Goal: Task Accomplishment & Management: Manage account settings

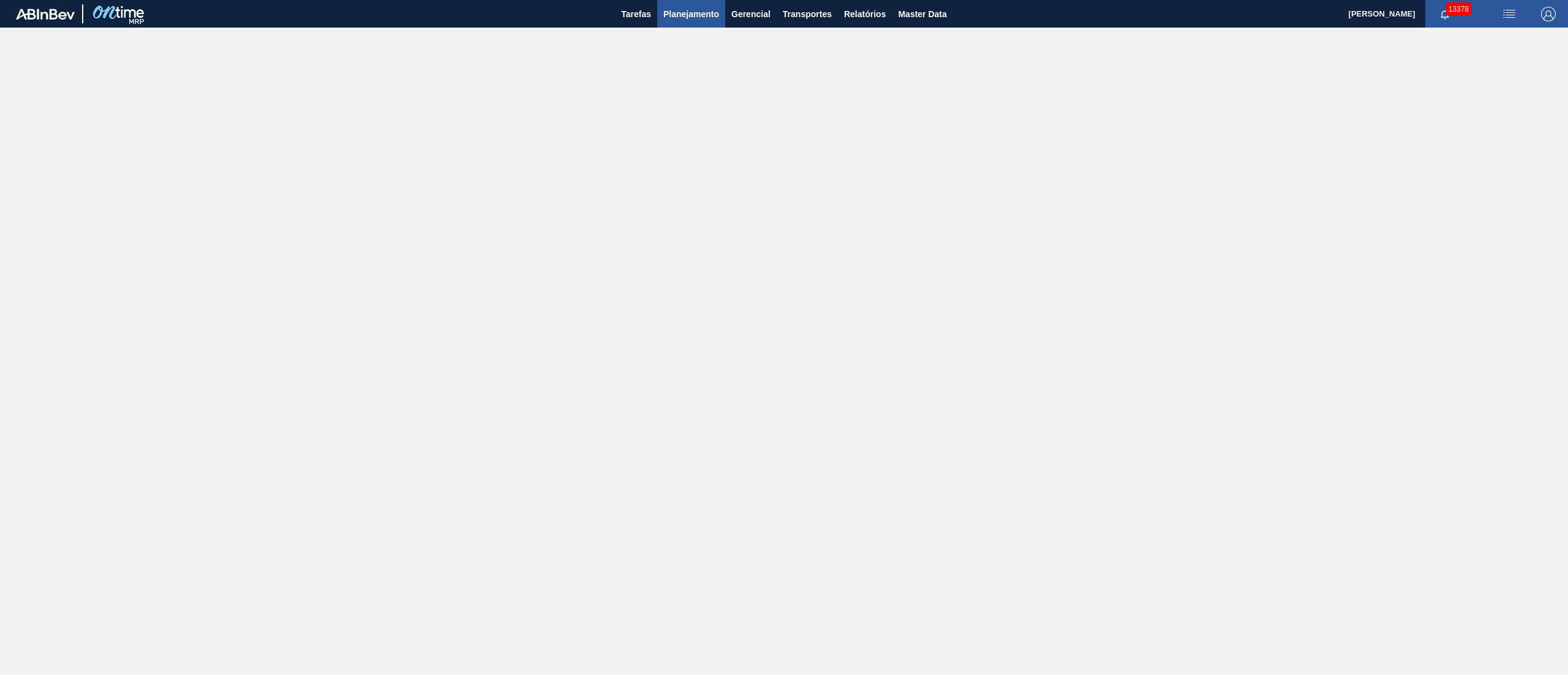
click at [675, 14] on span "Planejamento" at bounding box center [692, 14] width 56 height 15
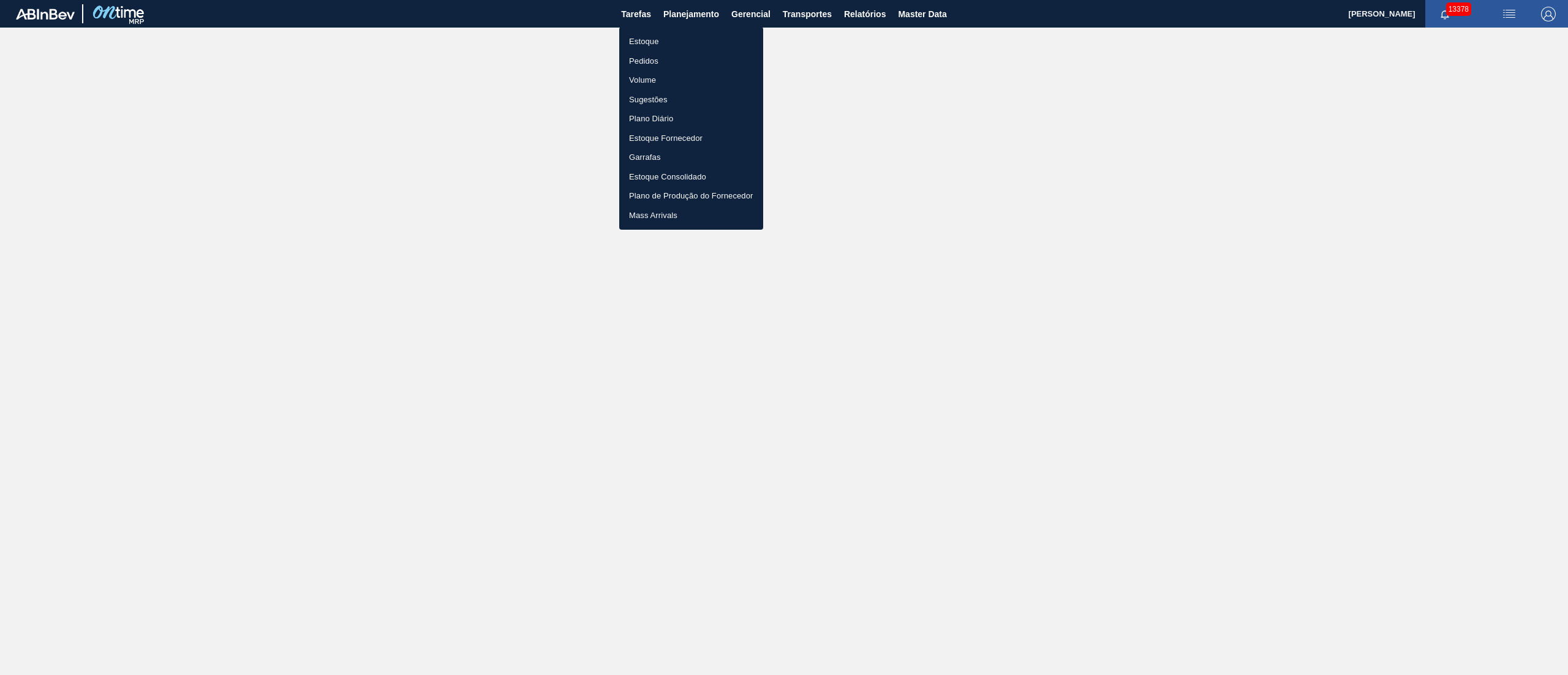
click at [645, 40] on li "Estoque" at bounding box center [691, 41] width 144 height 19
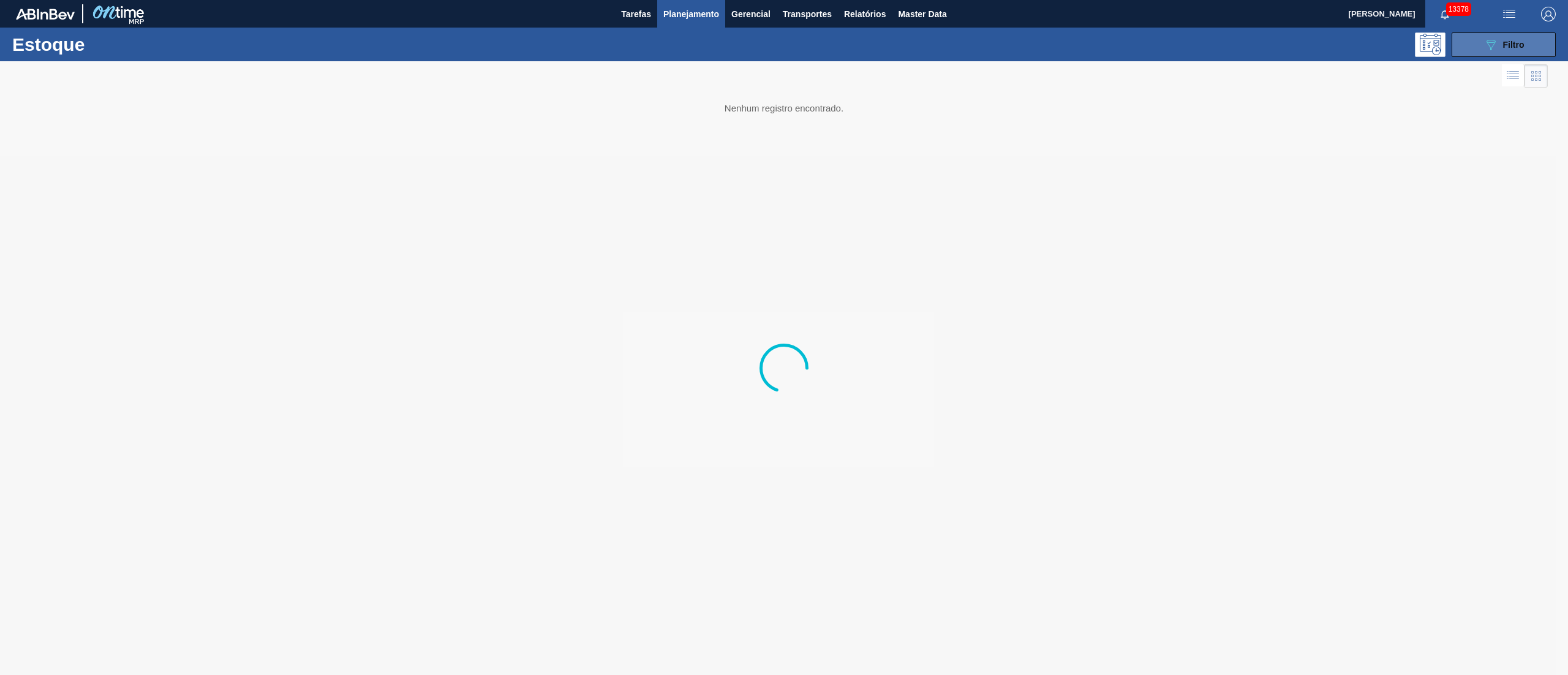
click at [1519, 49] on div "089F7B8B-B2A5-4AFE-B5C0-19BA573D28AC Filtro" at bounding box center [1503, 45] width 41 height 15
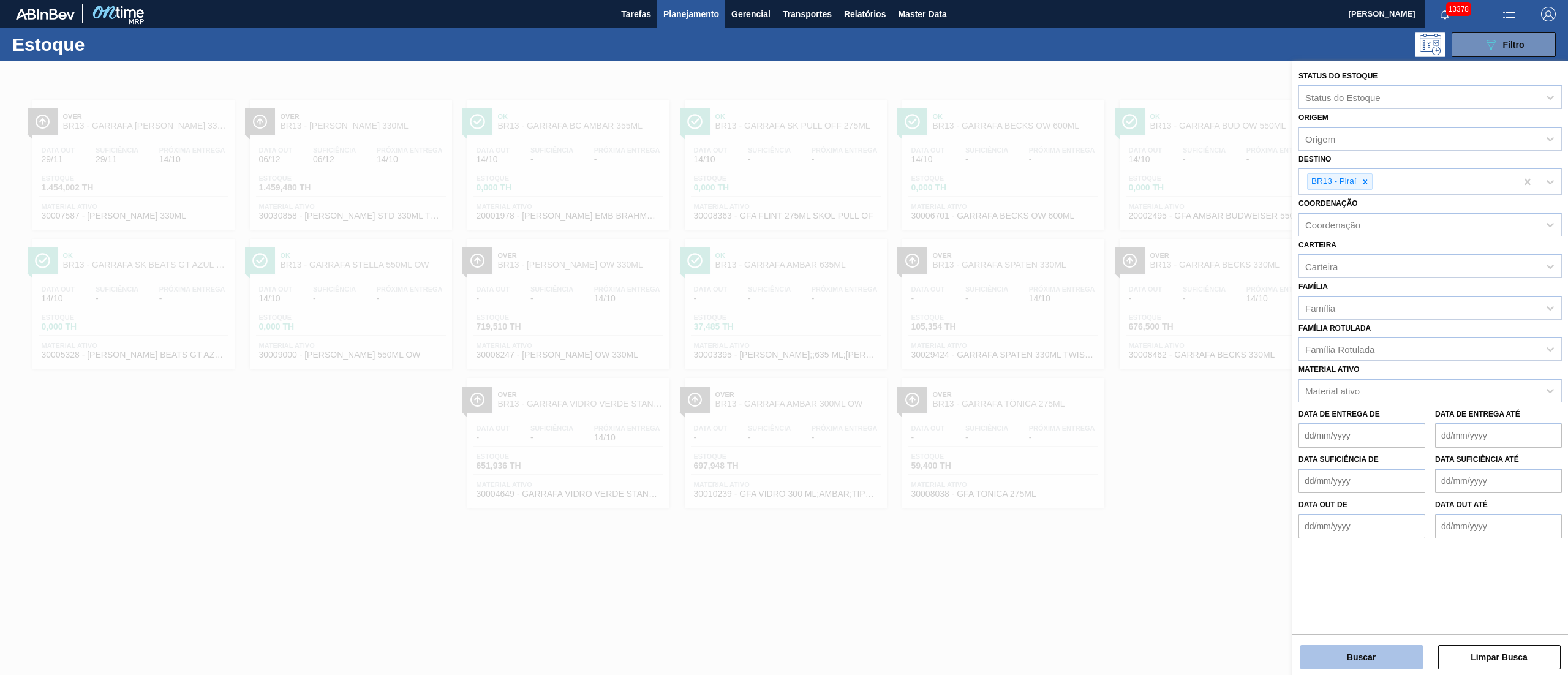
click at [1403, 657] on button "Buscar" at bounding box center [1361, 657] width 123 height 25
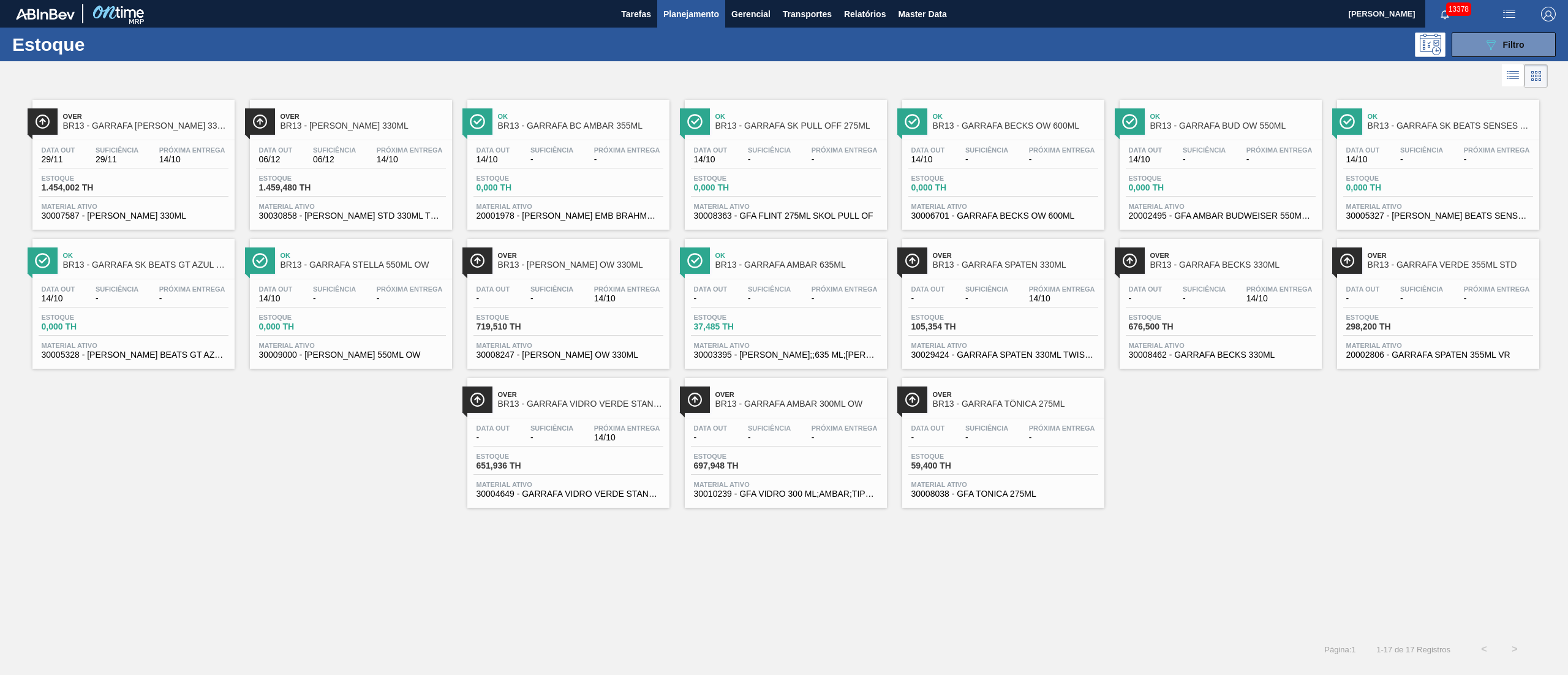
click at [587, 437] on div "Data out - Suficiência - Próxima Entrega 14/10" at bounding box center [568, 435] width 190 height 22
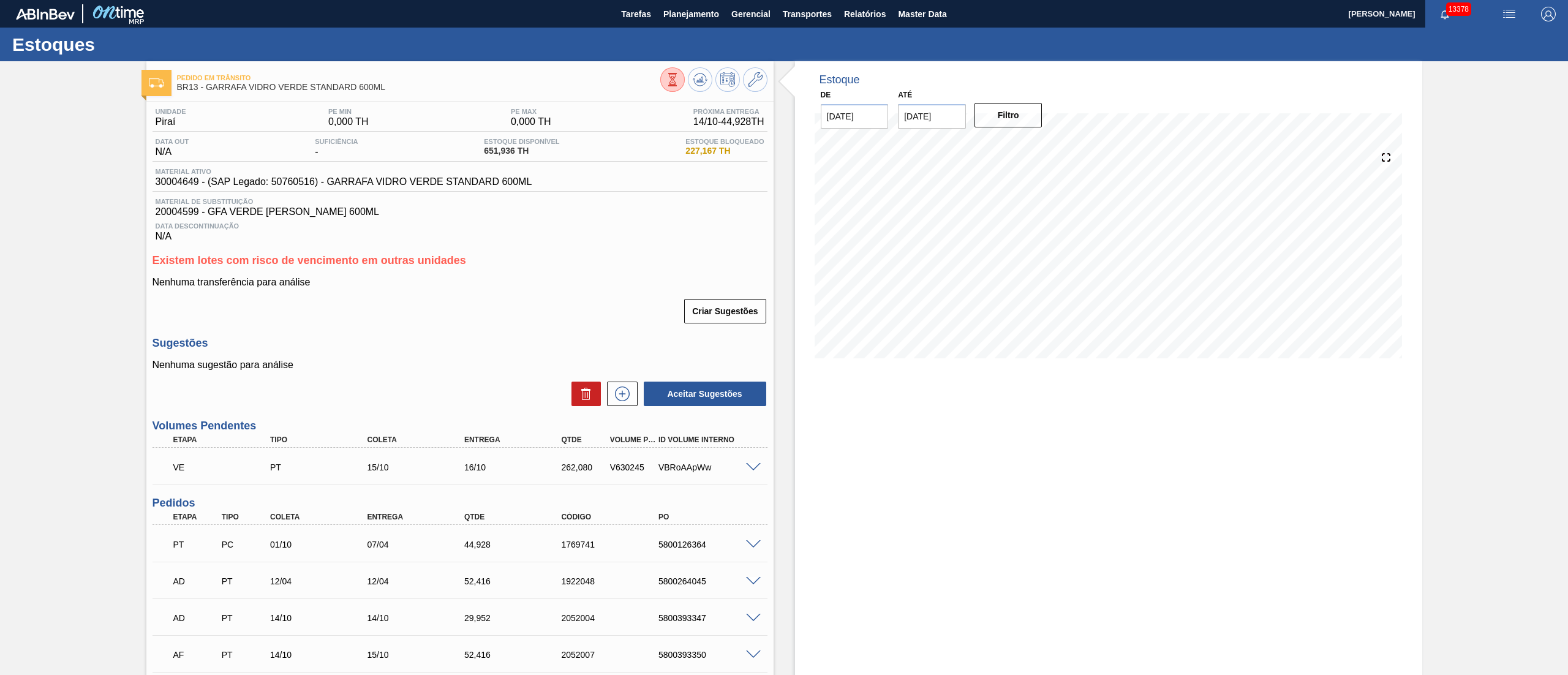
click at [755, 468] on span at bounding box center [753, 468] width 15 height 9
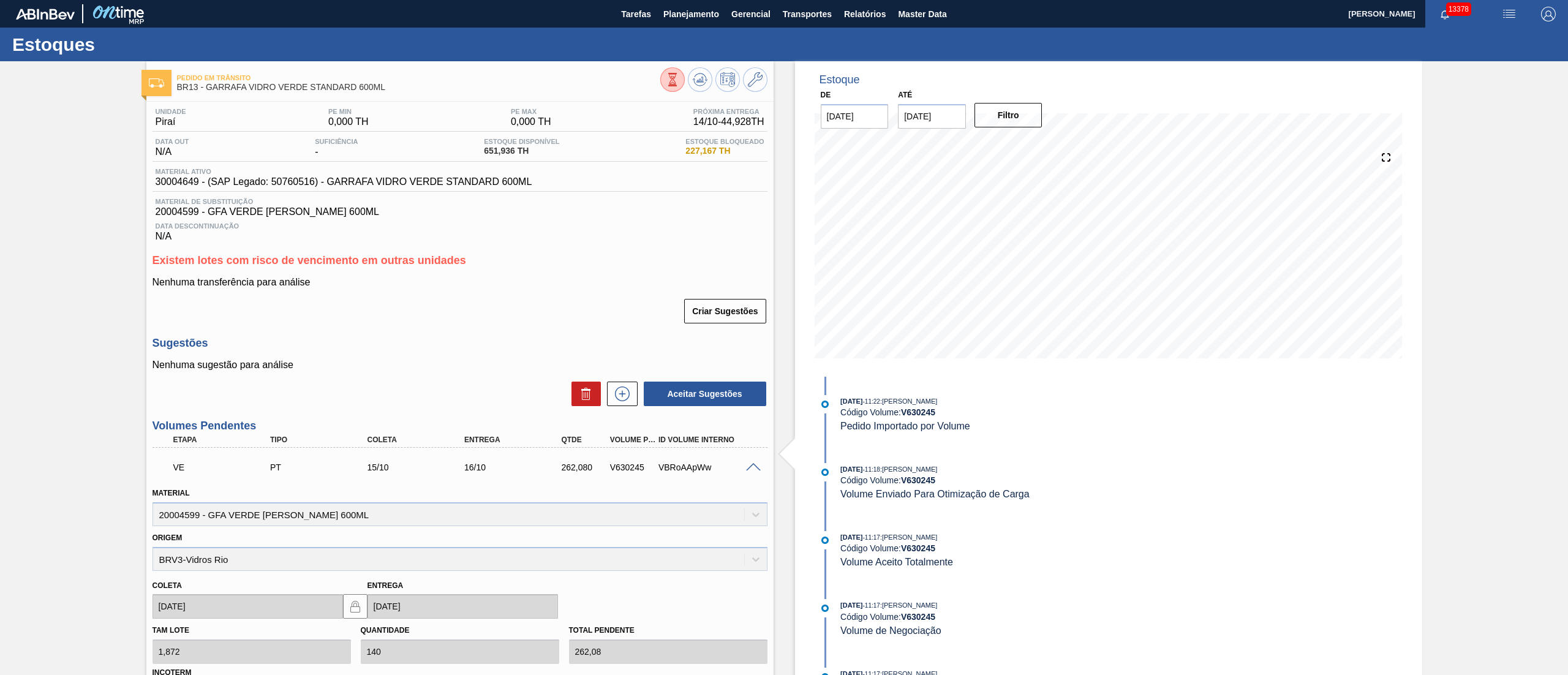
click at [755, 468] on span at bounding box center [753, 468] width 15 height 9
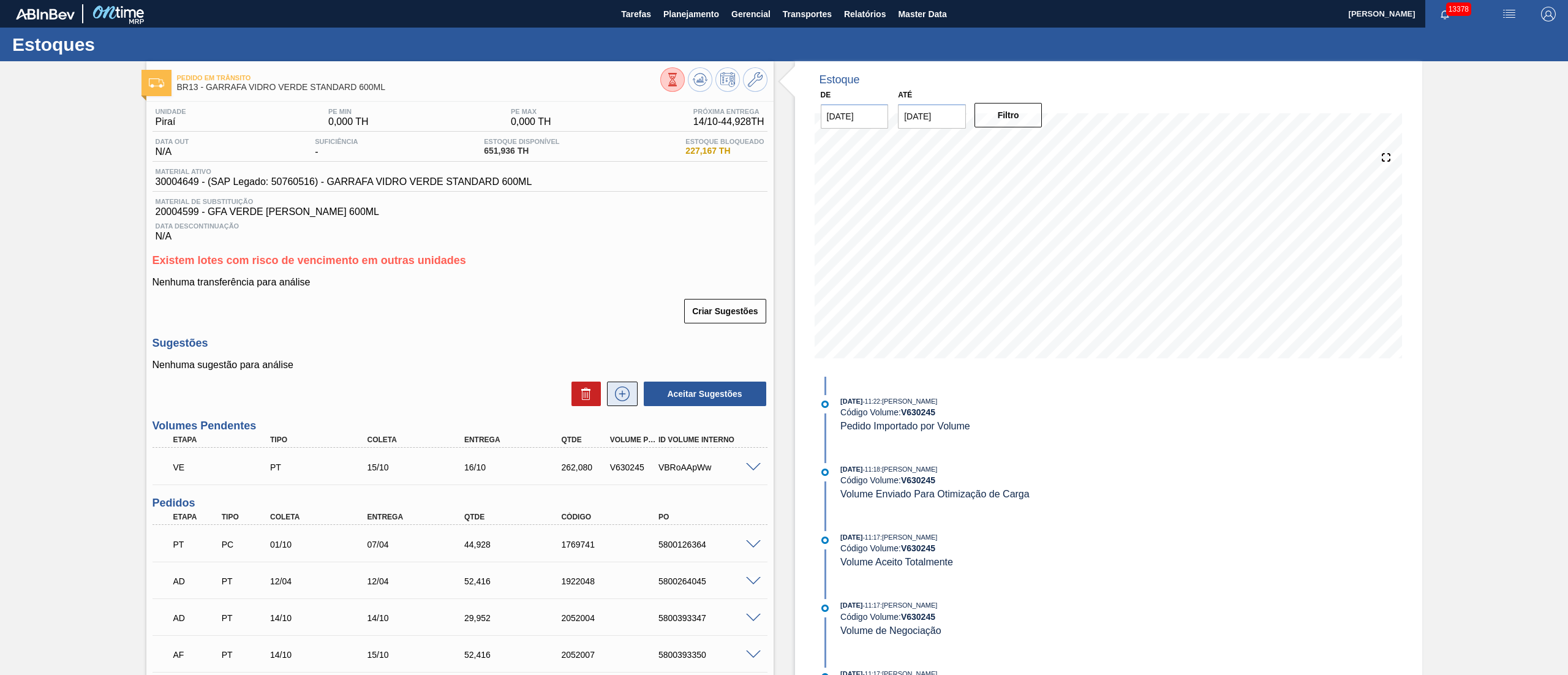
click at [621, 394] on icon at bounding box center [622, 393] width 19 height 15
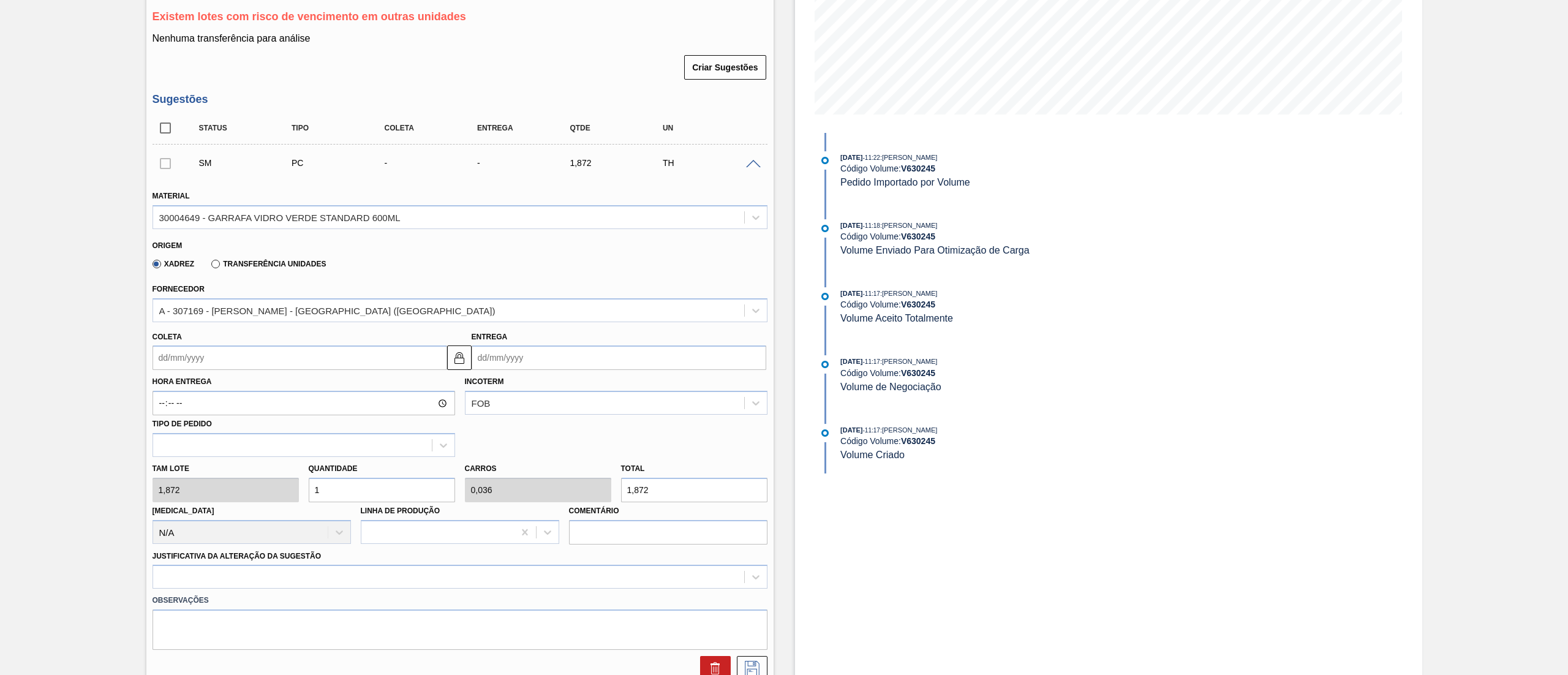
scroll to position [245, 0]
click at [253, 365] on input "Coleta" at bounding box center [299, 356] width 294 height 25
click at [206, 467] on div "14" at bounding box center [206, 465] width 17 height 17
type input "[DATE]"
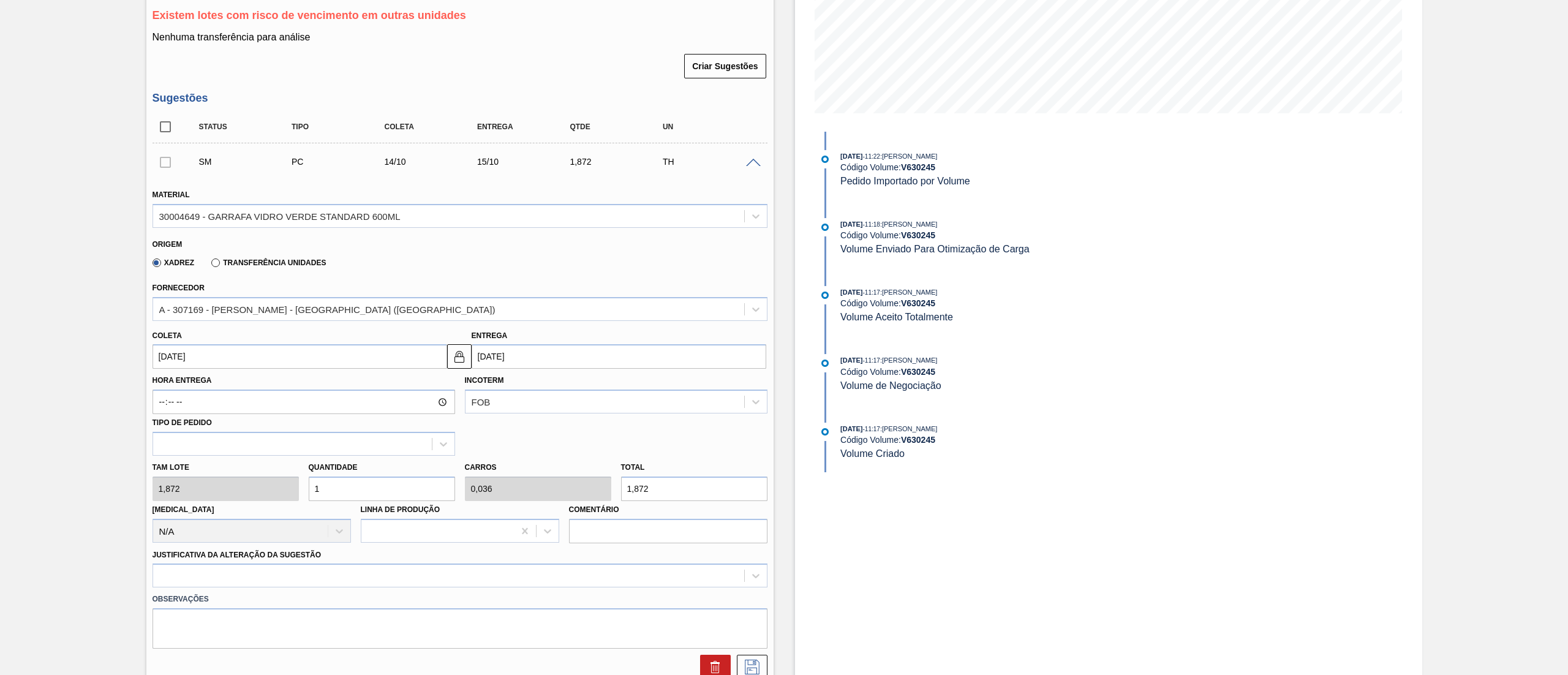
click at [166, 486] on div "[PERSON_NAME] 1,872 Quantidade 1 Carros 0,036 Total 1,872 [MEDICAL_DATA] N/A Li…" at bounding box center [460, 499] width 624 height 88
type input "2"
type input "0,071"
type input "3,744"
type input "28"
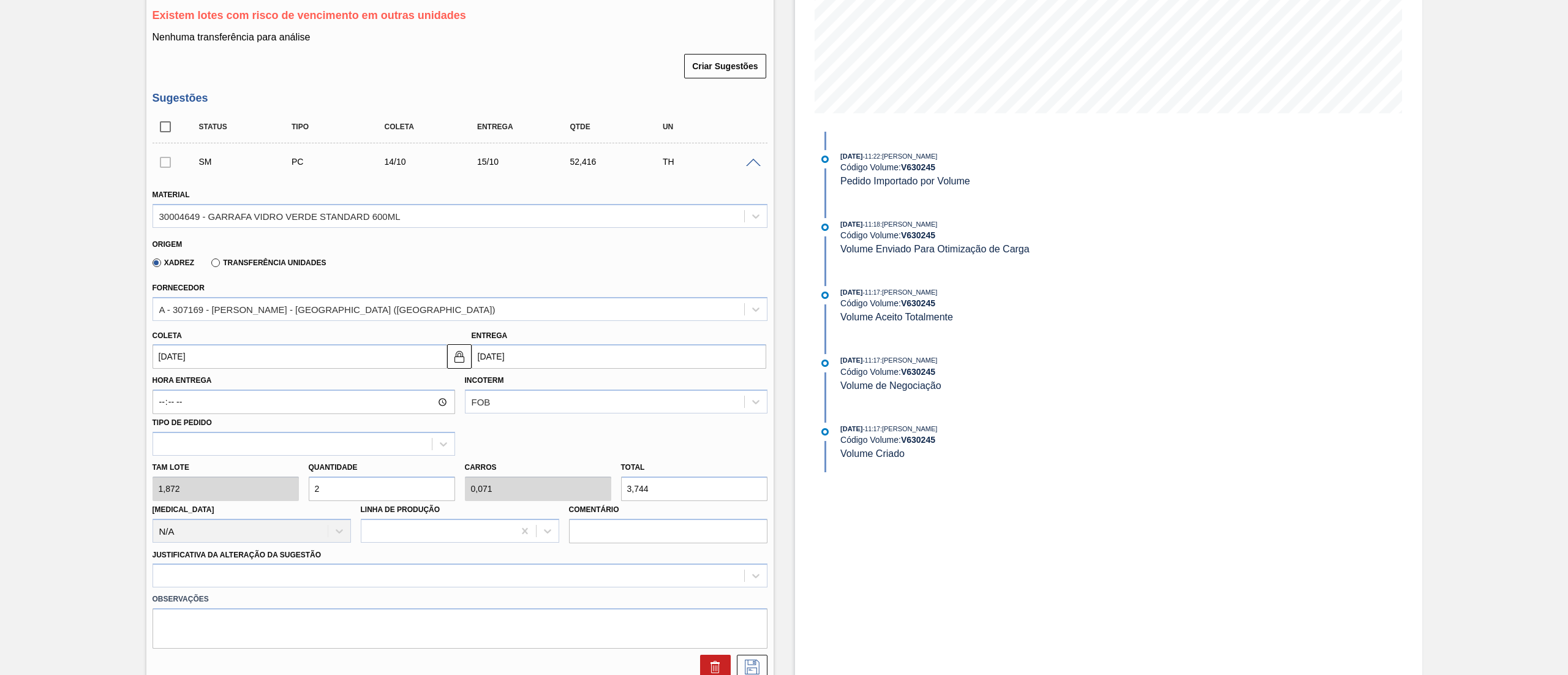
type input "1"
type input "52,416"
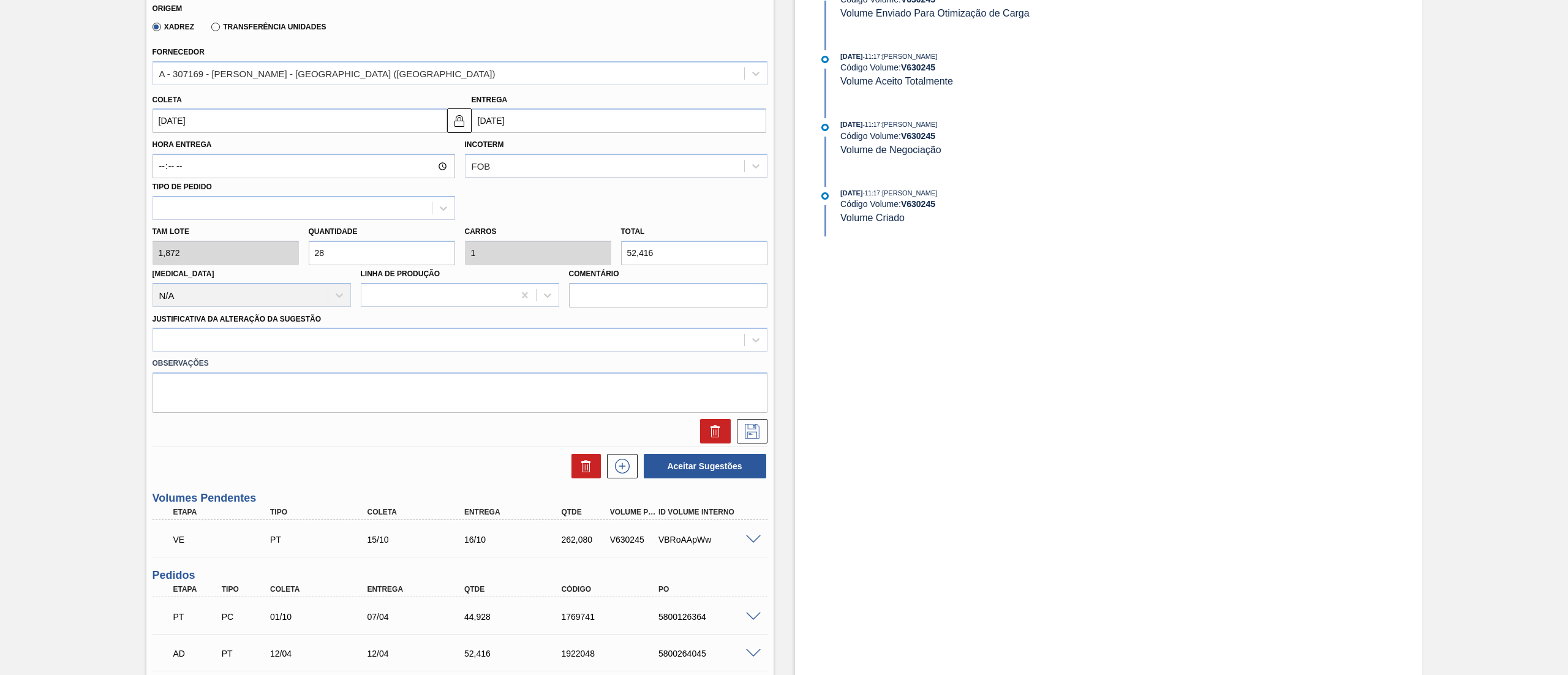
scroll to position [490, 0]
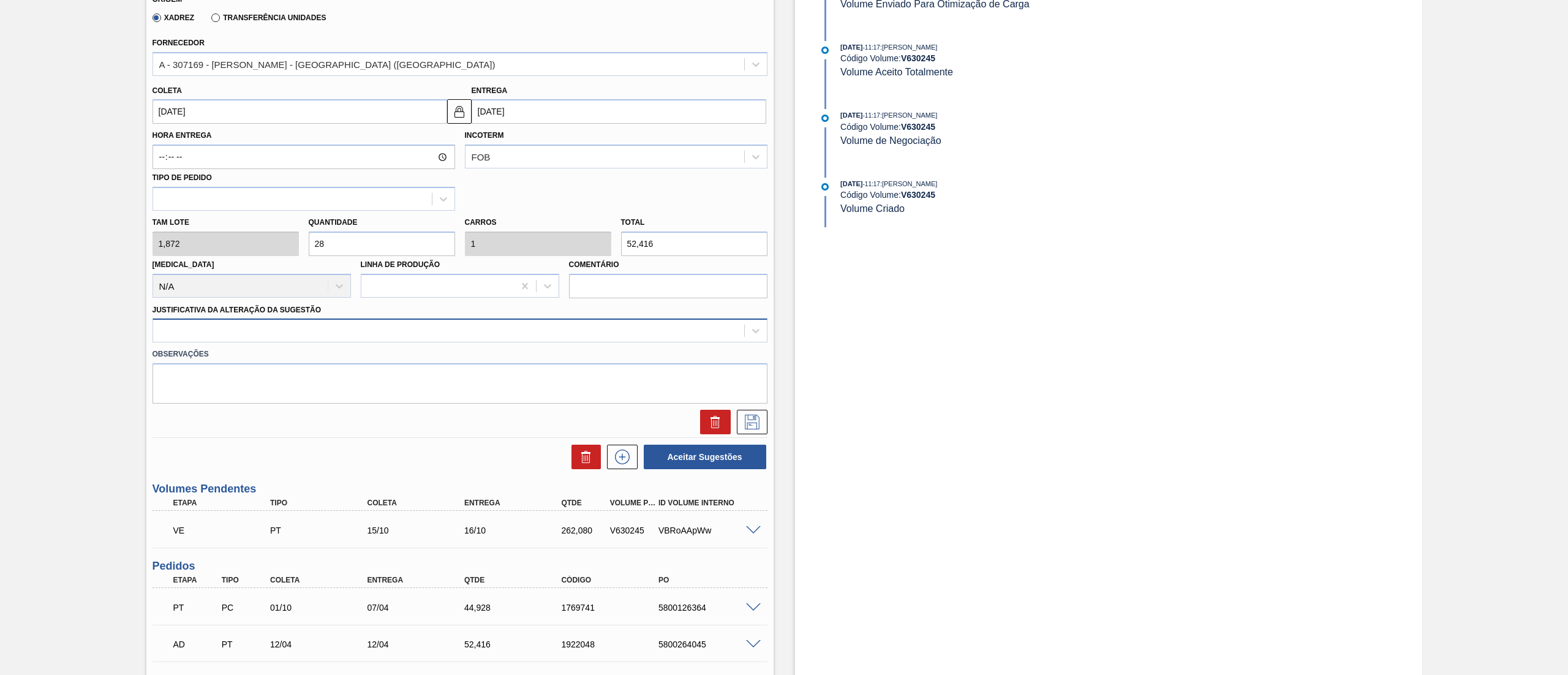
type input "28"
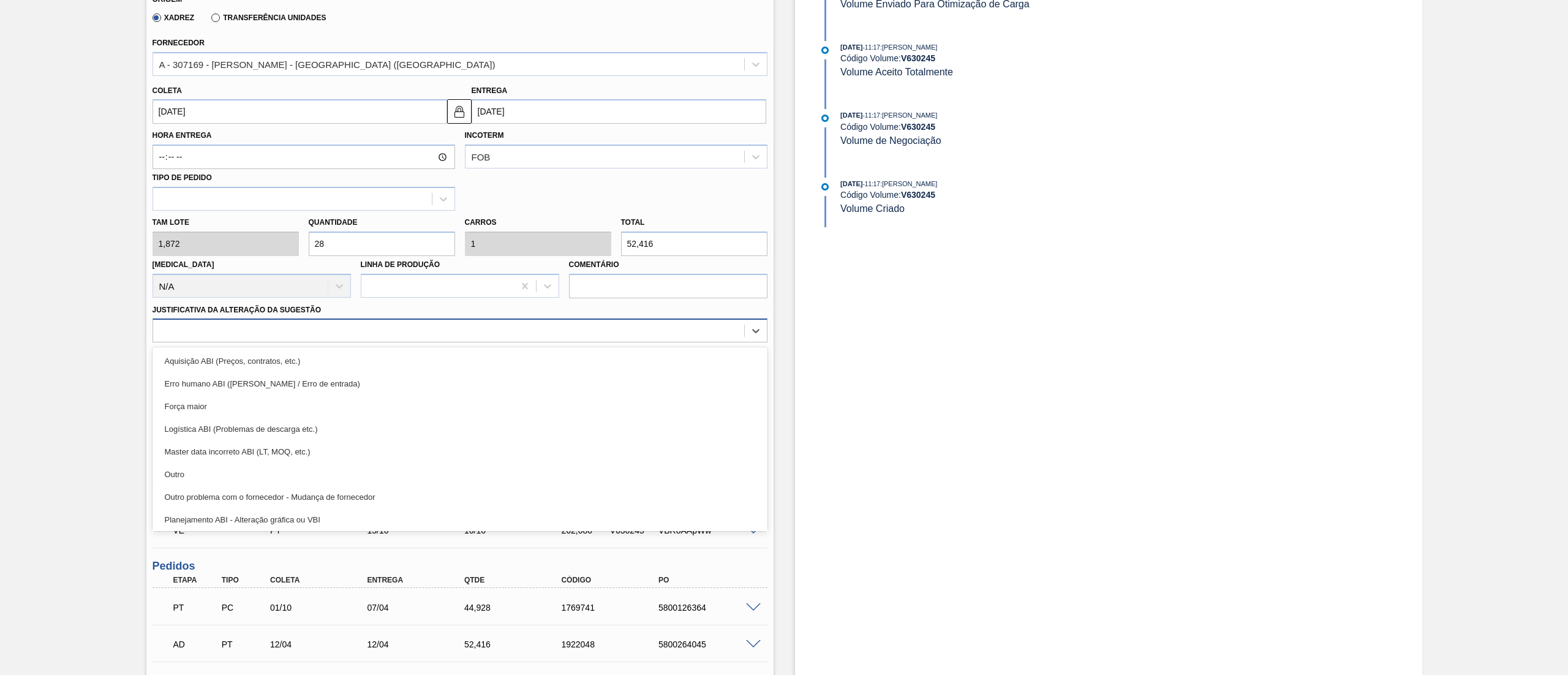
click at [294, 329] on div at bounding box center [448, 331] width 591 height 18
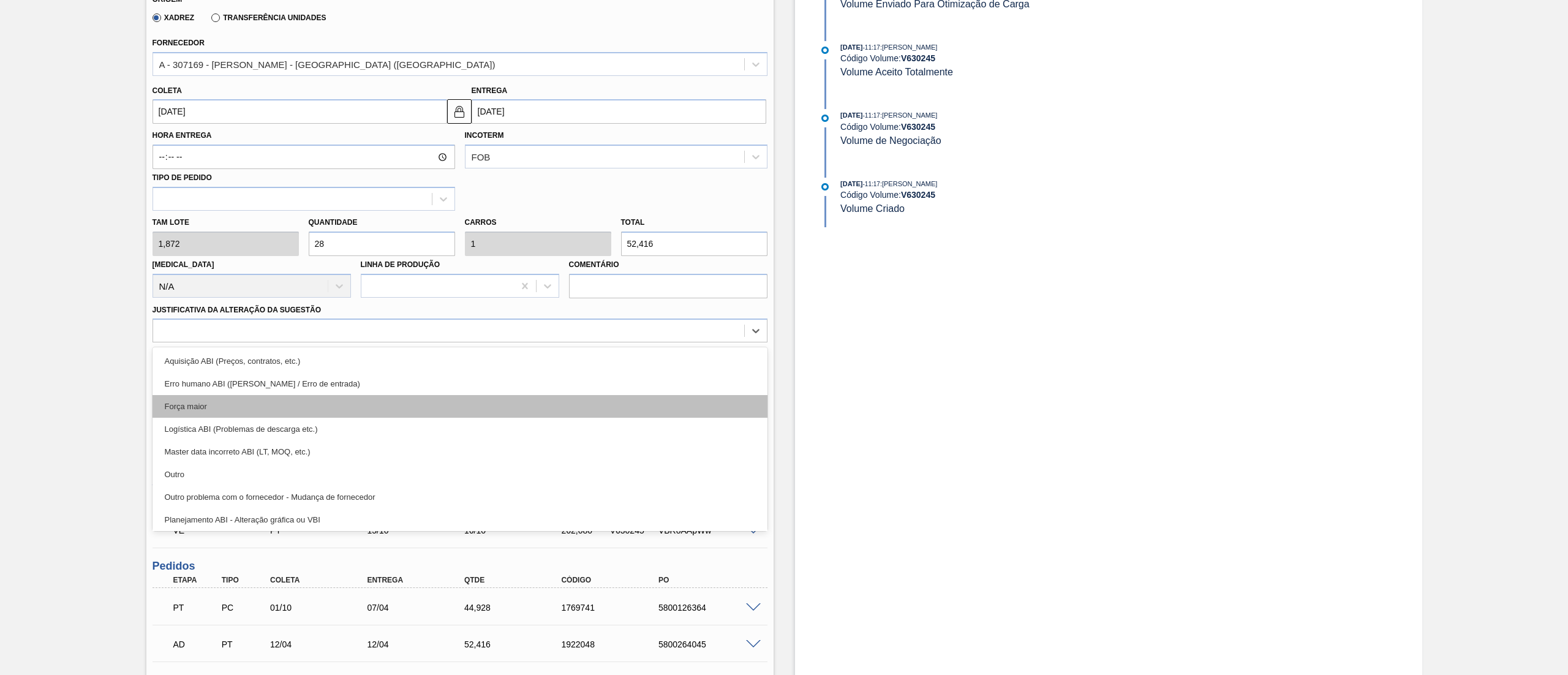
click at [228, 401] on div "Força maior" at bounding box center [460, 406] width 615 height 23
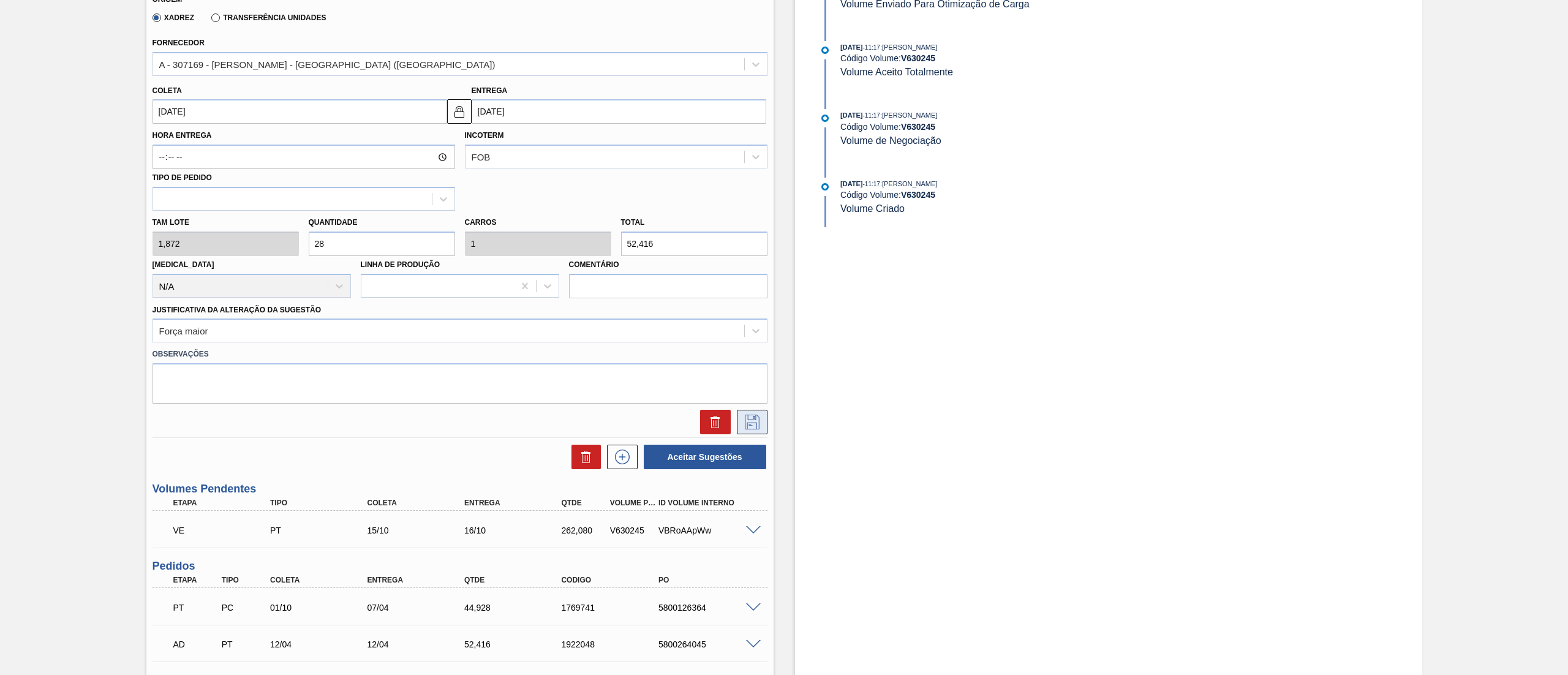
click at [762, 430] on button at bounding box center [751, 422] width 31 height 25
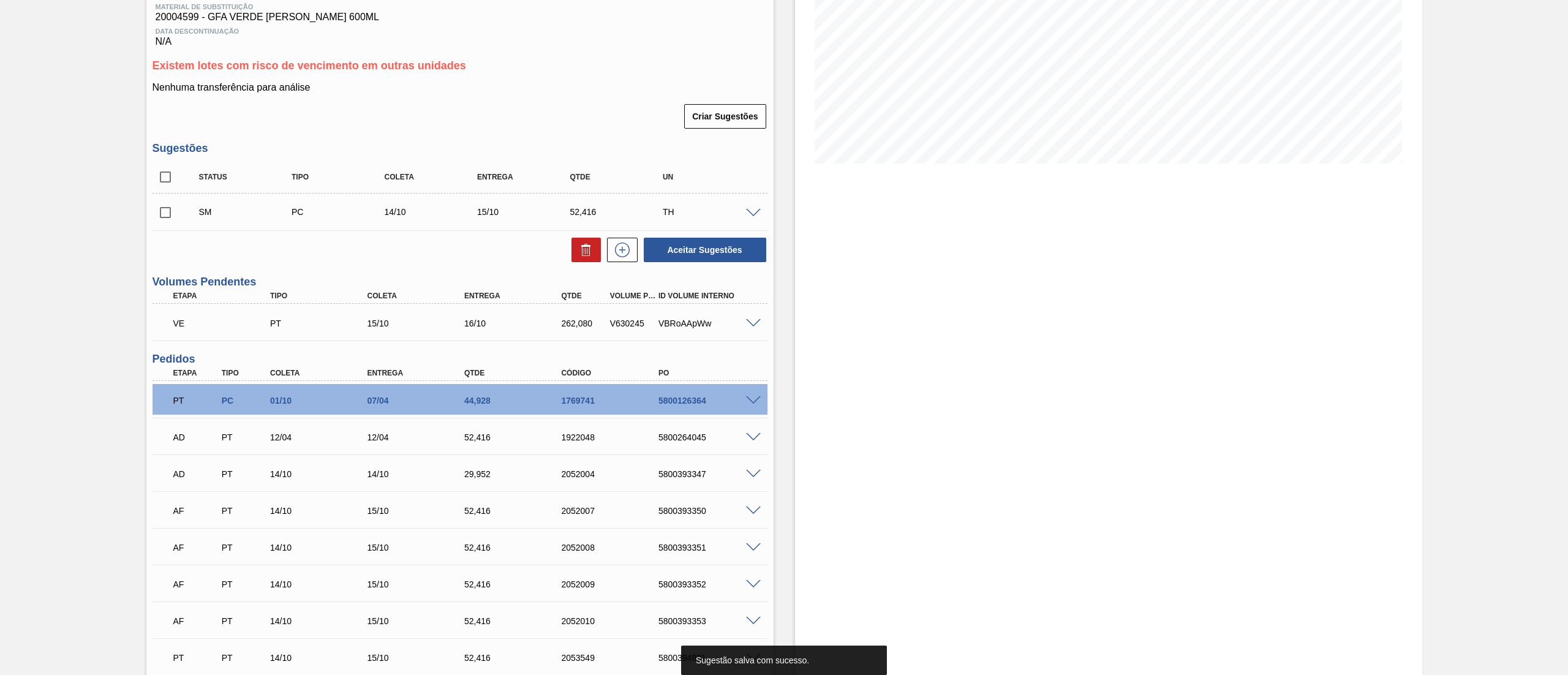
scroll to position [0, 0]
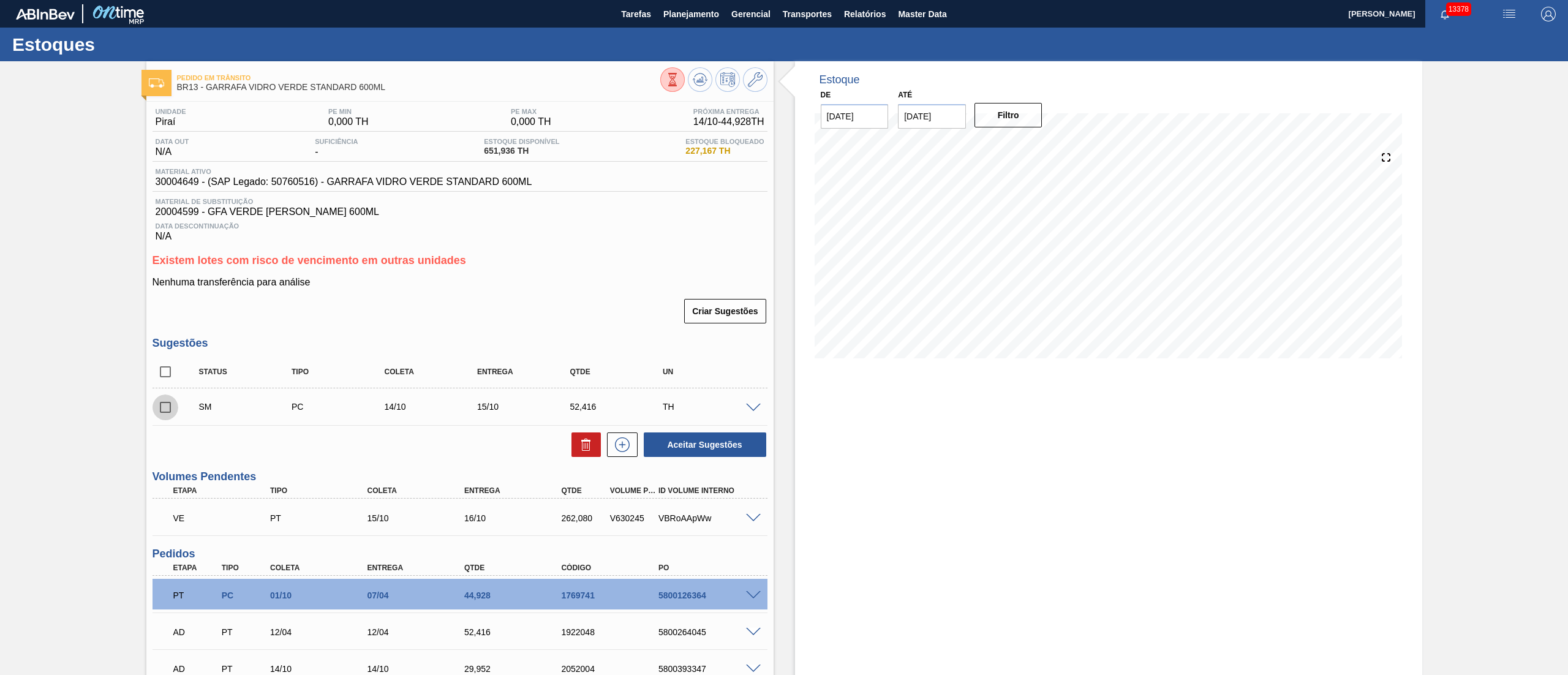
click at [168, 405] on input "checkbox" at bounding box center [165, 406] width 25 height 25
click at [671, 442] on button "Aceitar Sugestões" at bounding box center [705, 445] width 123 height 25
checkbox input "false"
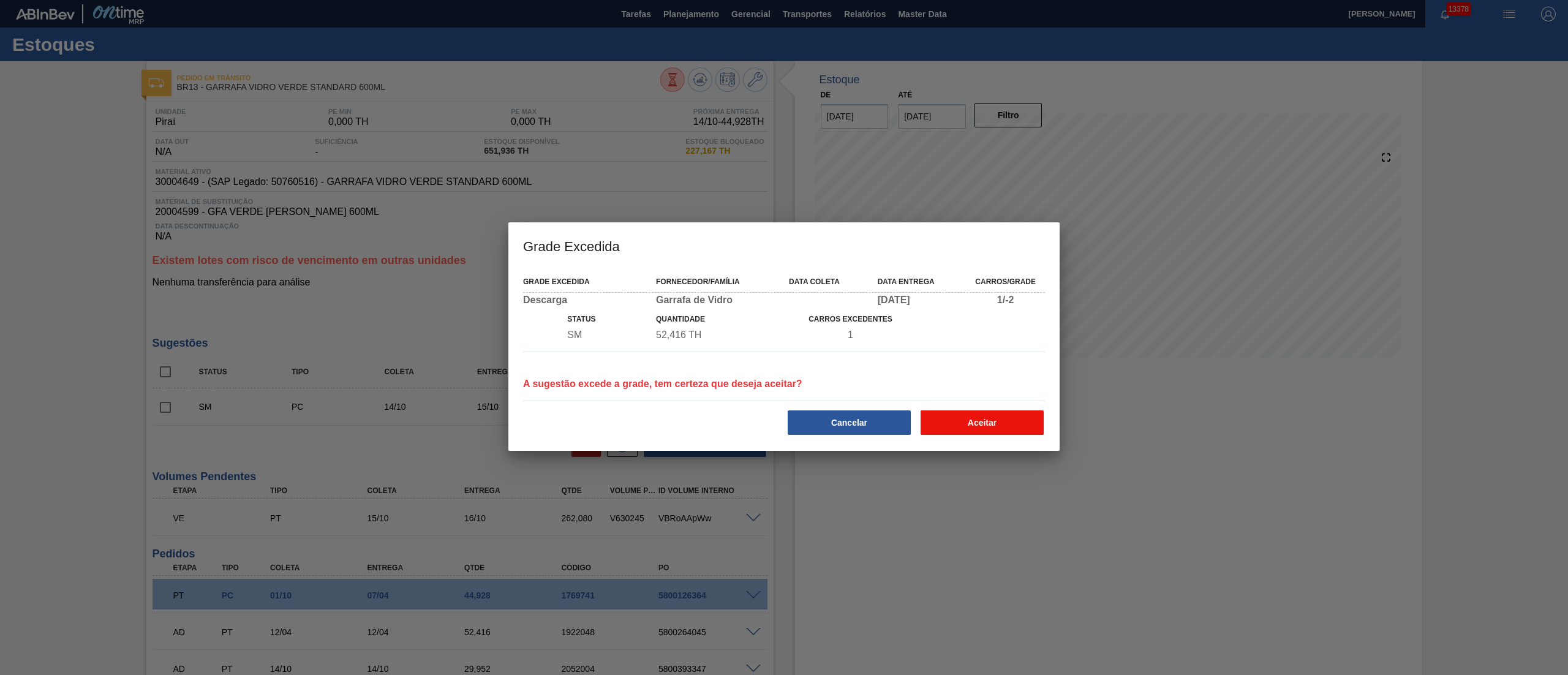
click at [988, 425] on button "Aceitar" at bounding box center [981, 423] width 123 height 25
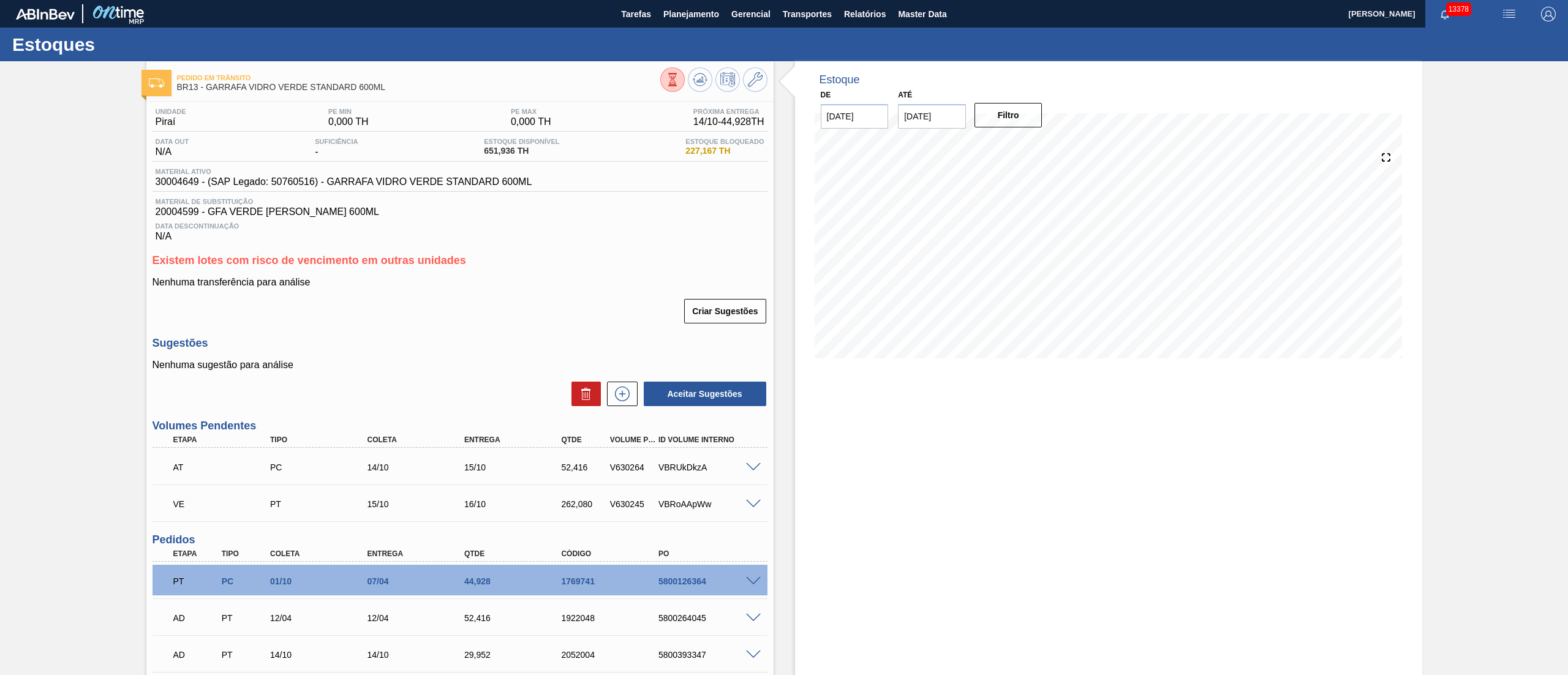
click at [746, 468] on span at bounding box center [753, 468] width 15 height 9
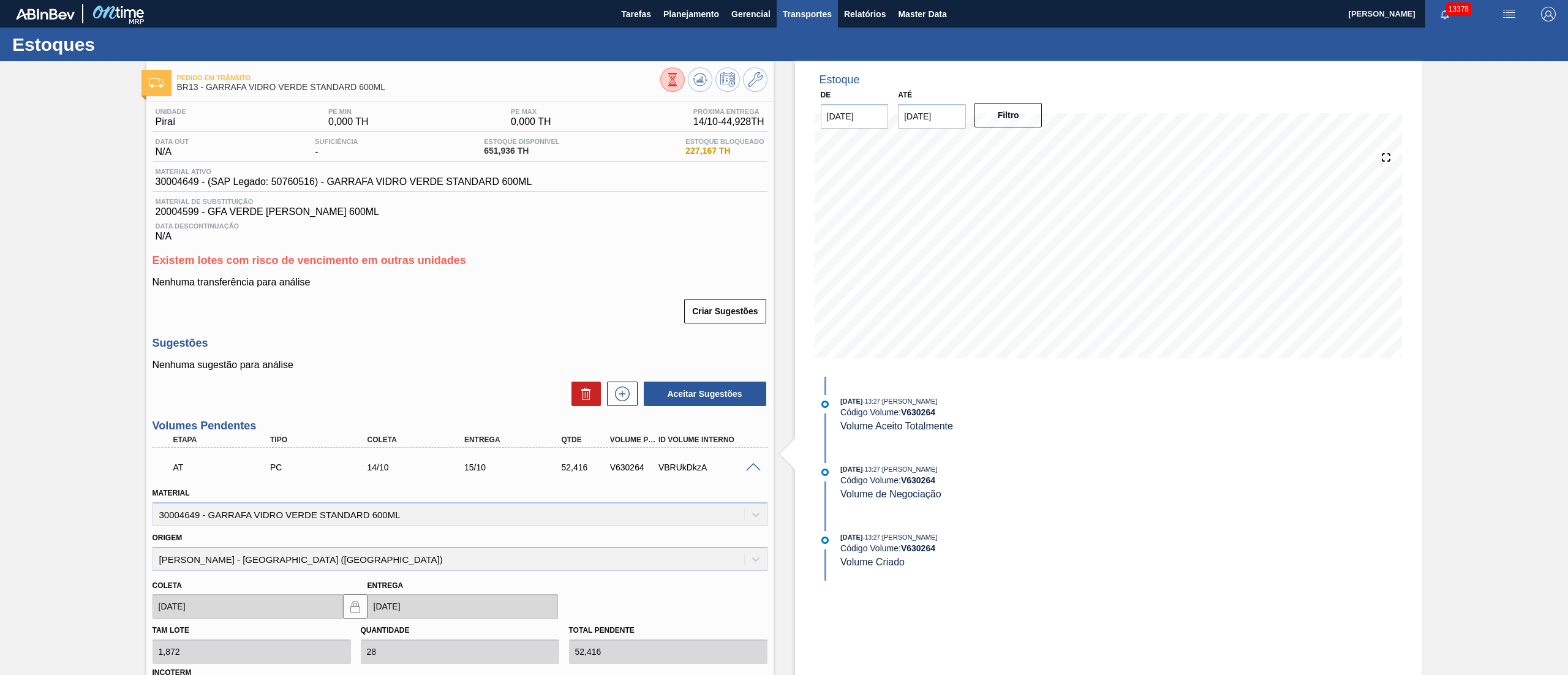
click at [816, 18] on span "Transportes" at bounding box center [807, 14] width 49 height 15
click at [790, 63] on li "Otimização de Carga" at bounding box center [806, 61] width 101 height 19
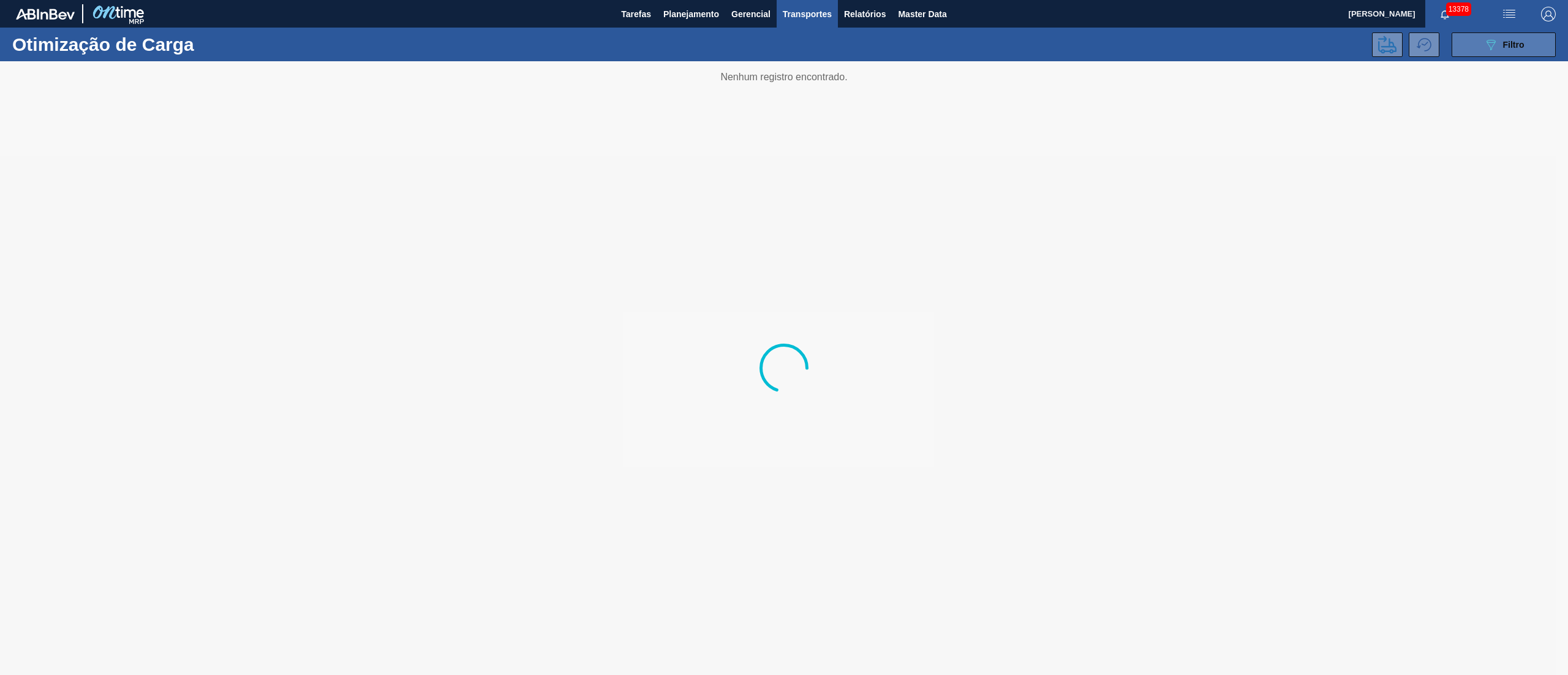
click at [1513, 44] on span "Filtro" at bounding box center [1514, 44] width 21 height 10
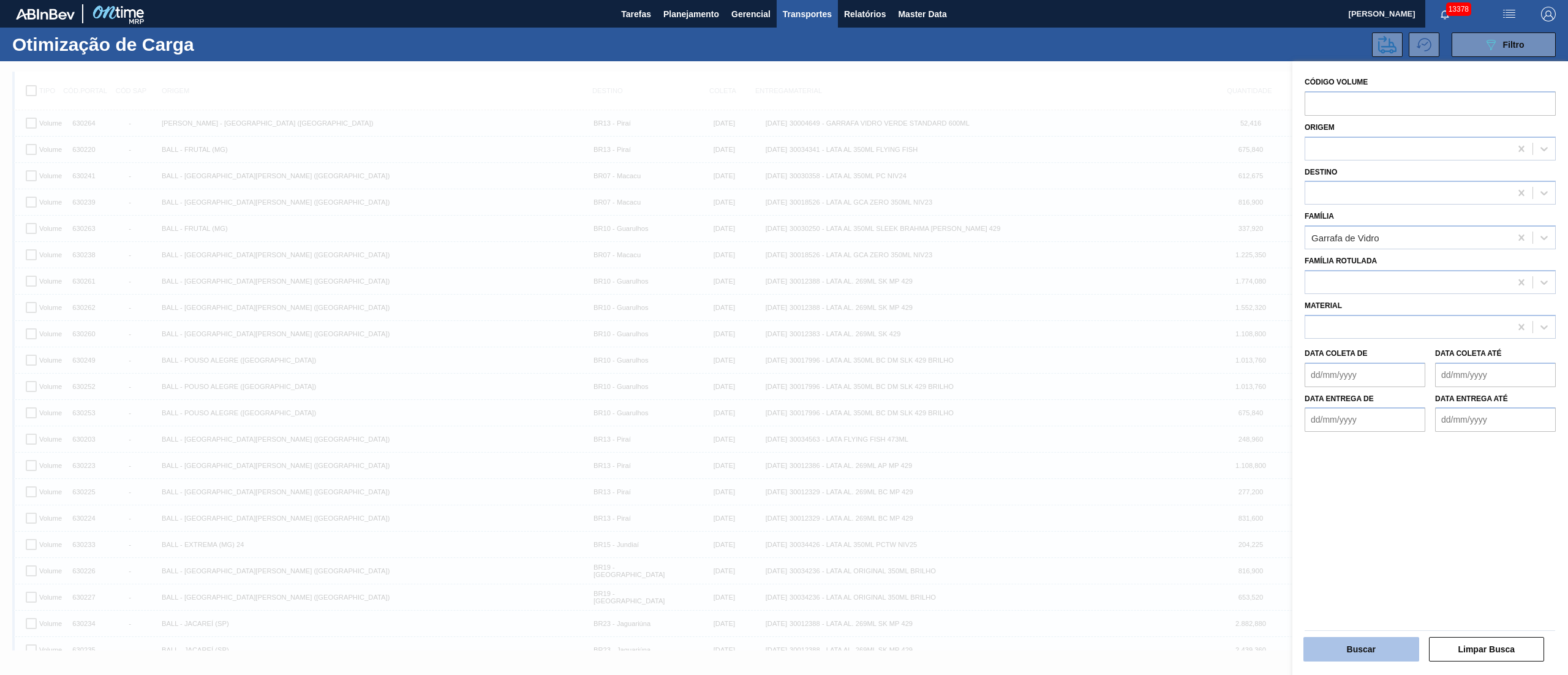
click at [1373, 649] on button "Buscar" at bounding box center [1361, 649] width 116 height 25
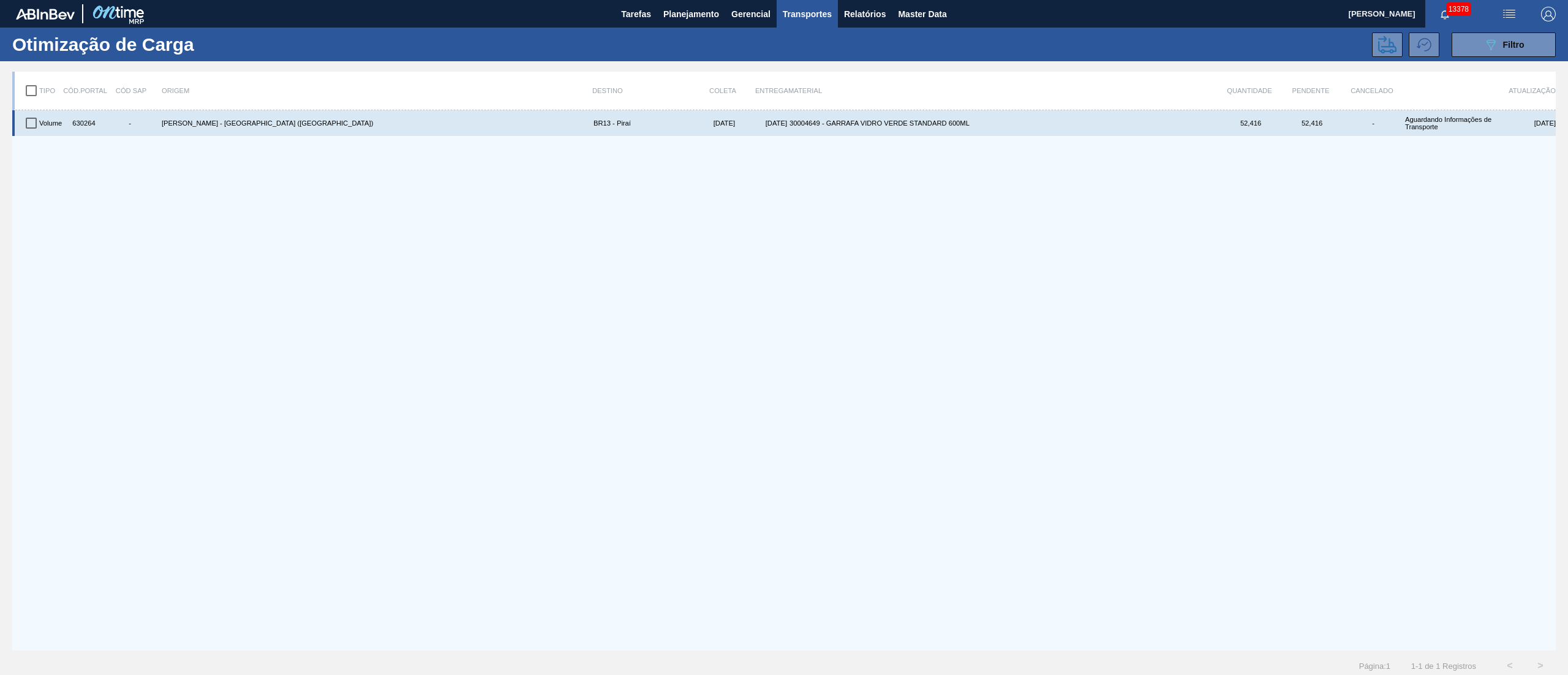
click at [27, 121] on input "checkbox" at bounding box center [31, 123] width 25 height 25
checkbox input "true"
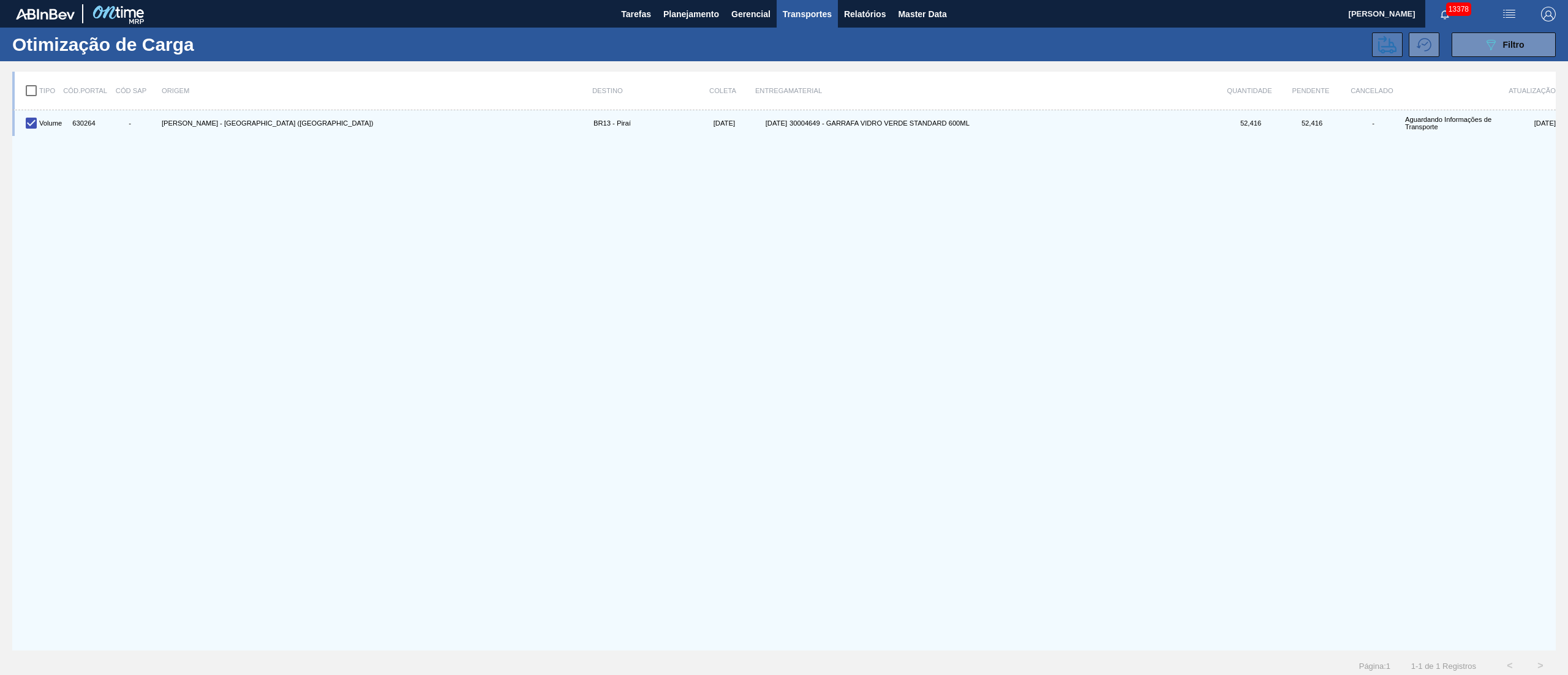
click at [1394, 44] on icon at bounding box center [1387, 45] width 18 height 18
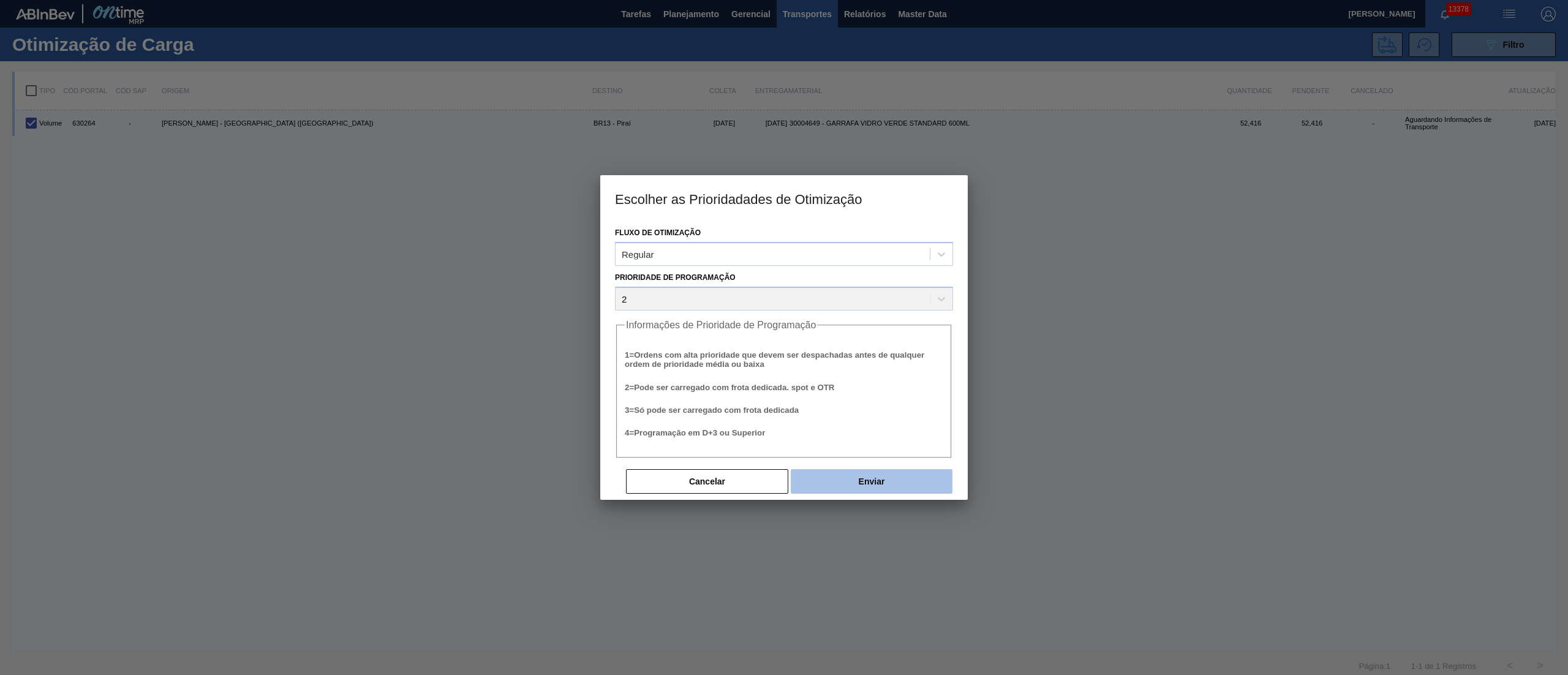
click at [878, 480] on button "Enviar" at bounding box center [871, 482] width 162 height 25
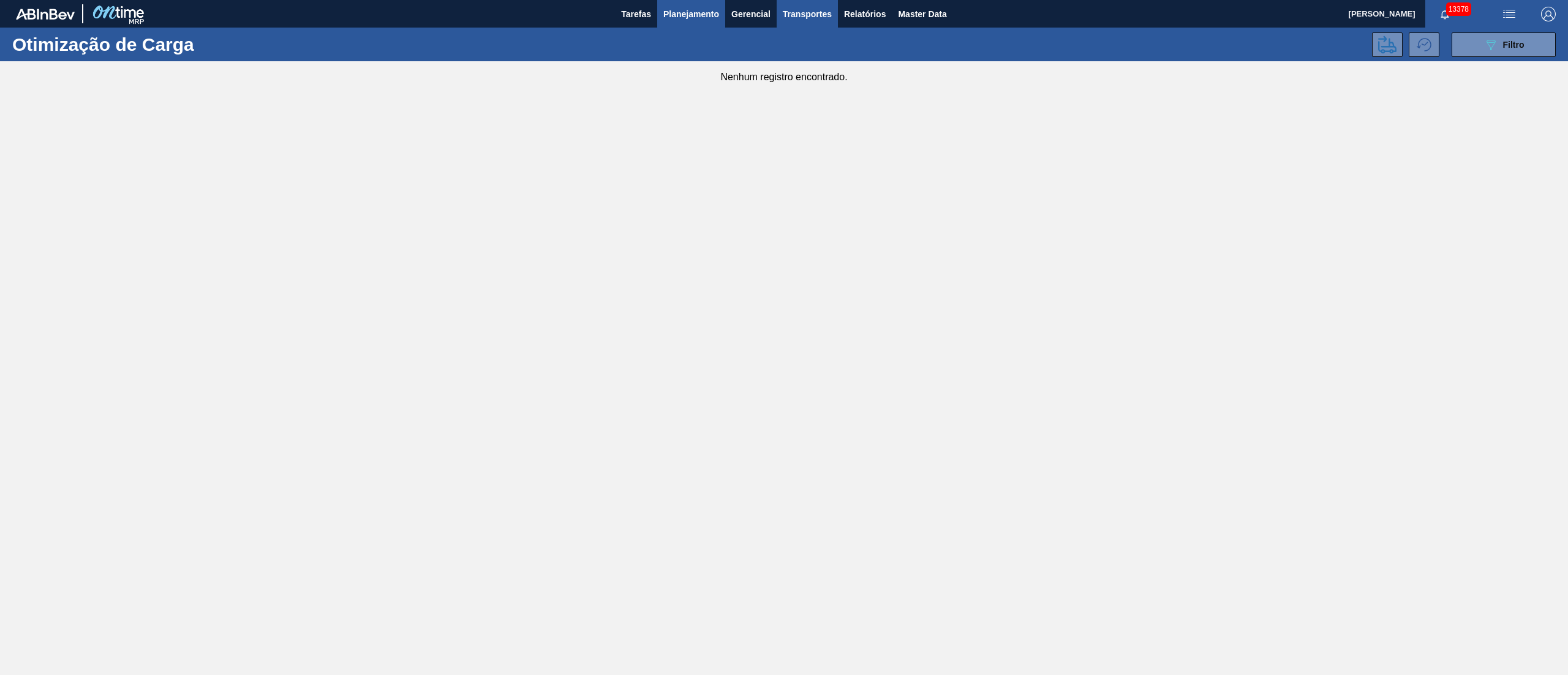
click at [679, 24] on button "Planejamento" at bounding box center [692, 13] width 68 height 27
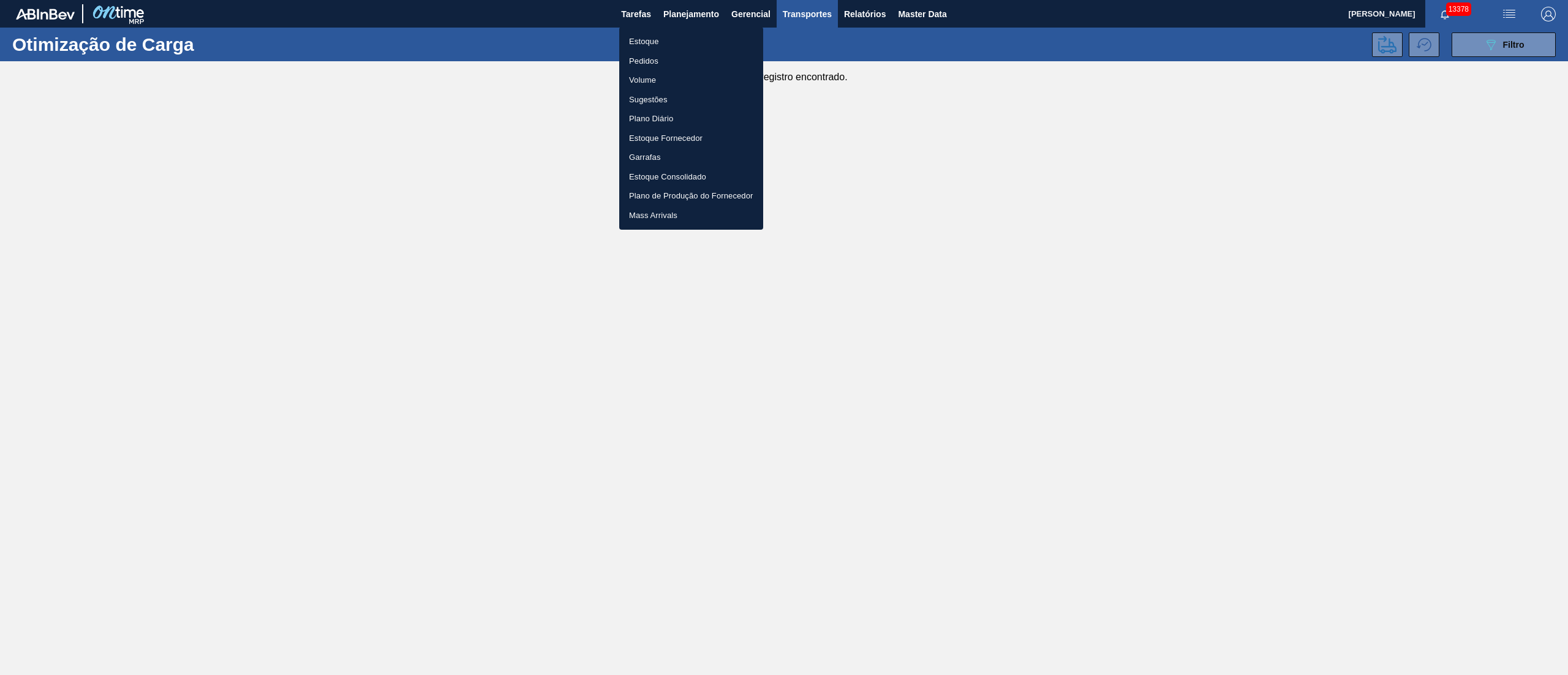
click at [641, 38] on li "Estoque" at bounding box center [691, 41] width 144 height 19
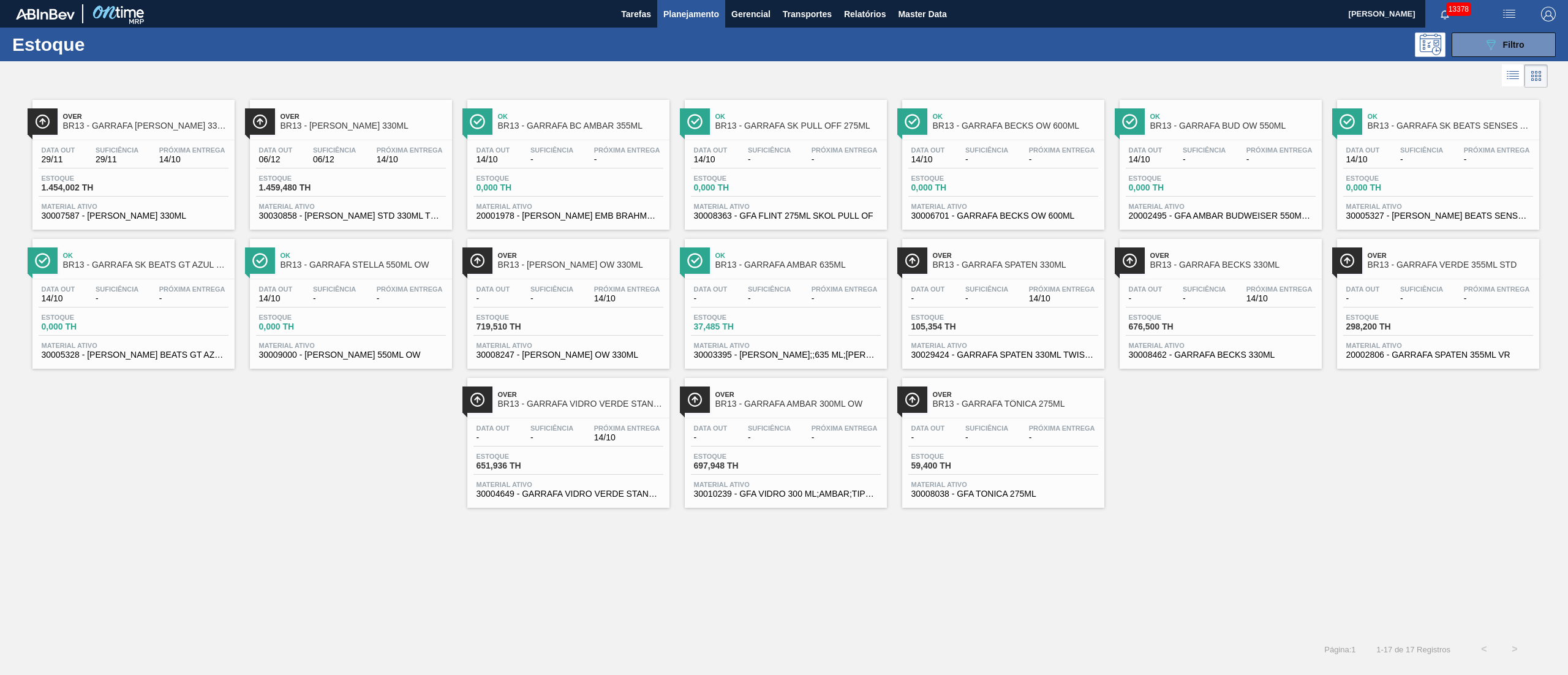
click at [601, 452] on div "Data out - Suficiência - Próxima Entrega 14/10 Estoque 651,936 TH Material ativ…" at bounding box center [568, 460] width 202 height 83
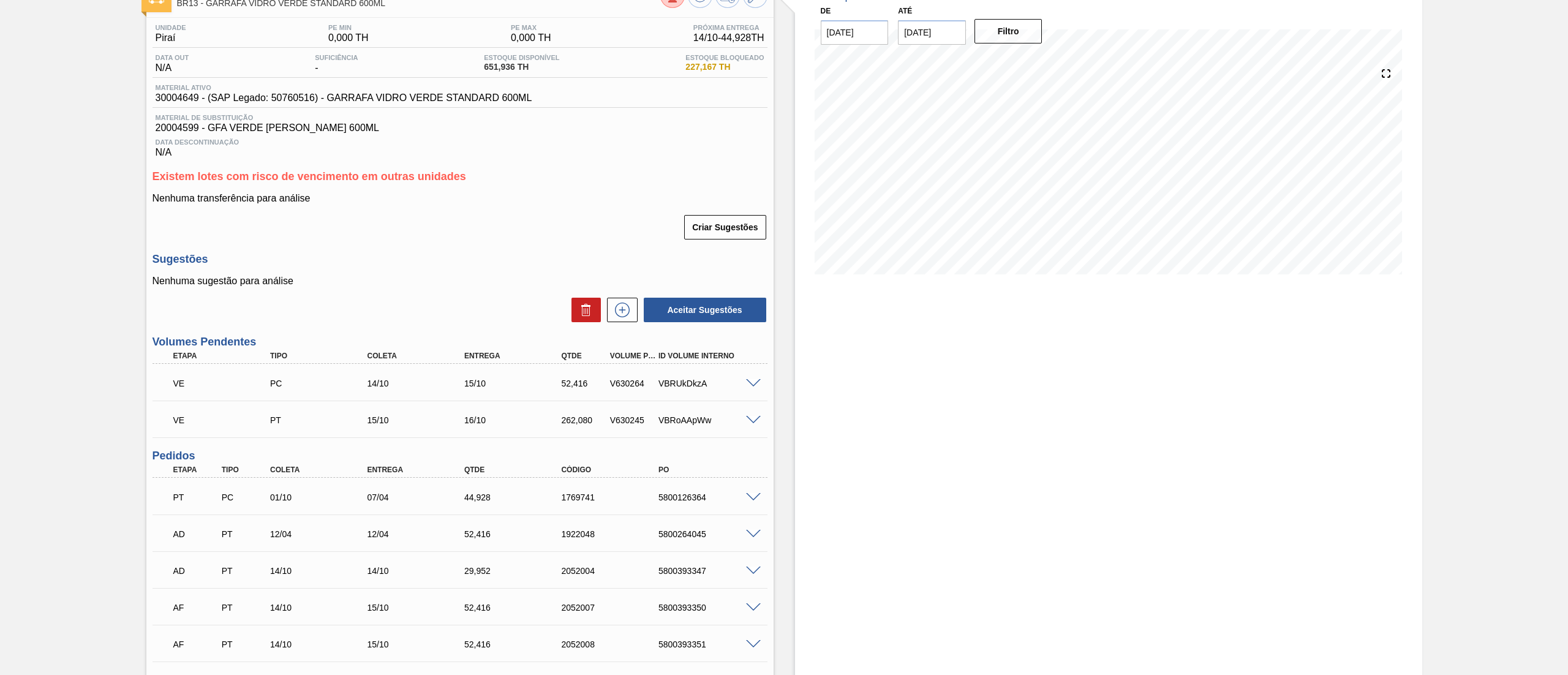
scroll to position [123, 0]
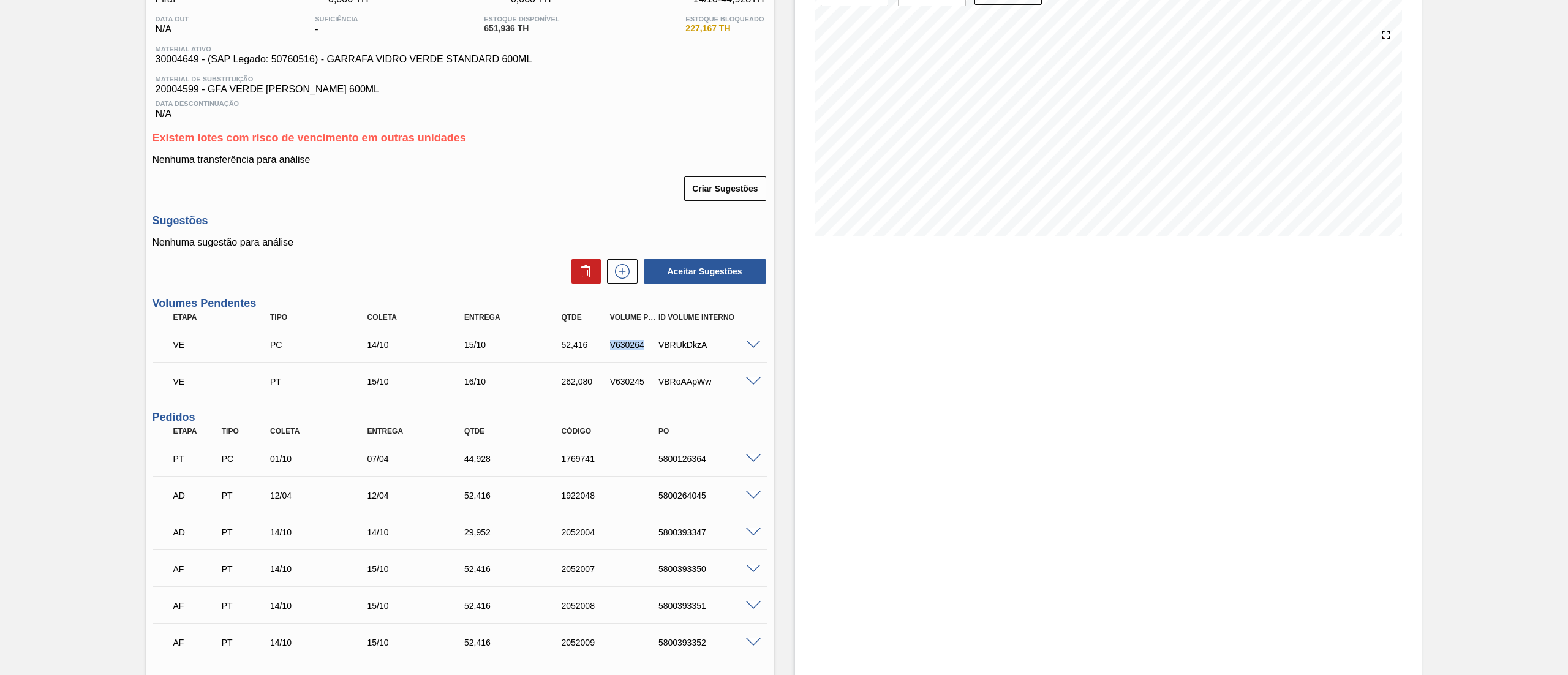
drag, startPoint x: 645, startPoint y: 348, endPoint x: 604, endPoint y: 346, distance: 41.0
click at [604, 346] on div "V630264" at bounding box center [626, 344] width 48 height 10
copy div "V630264"
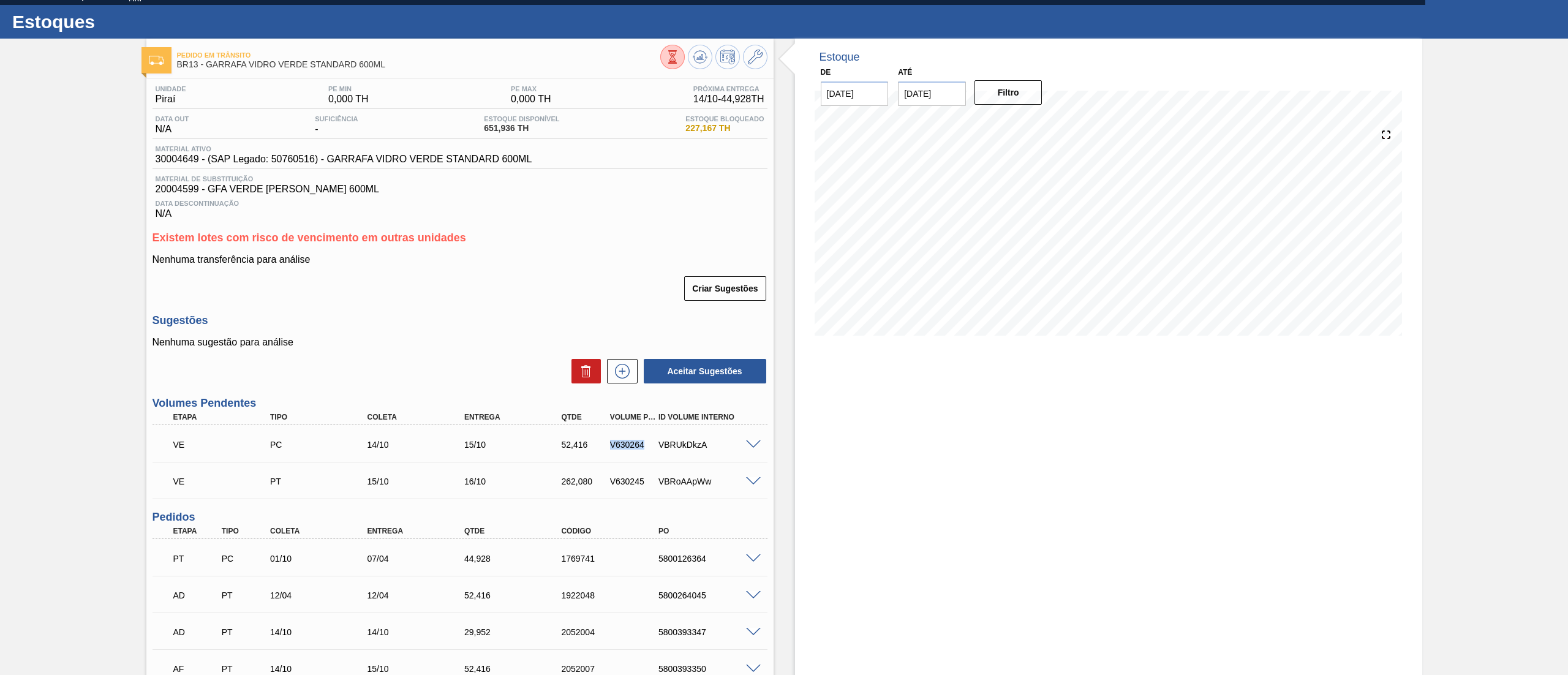
scroll to position [0, 0]
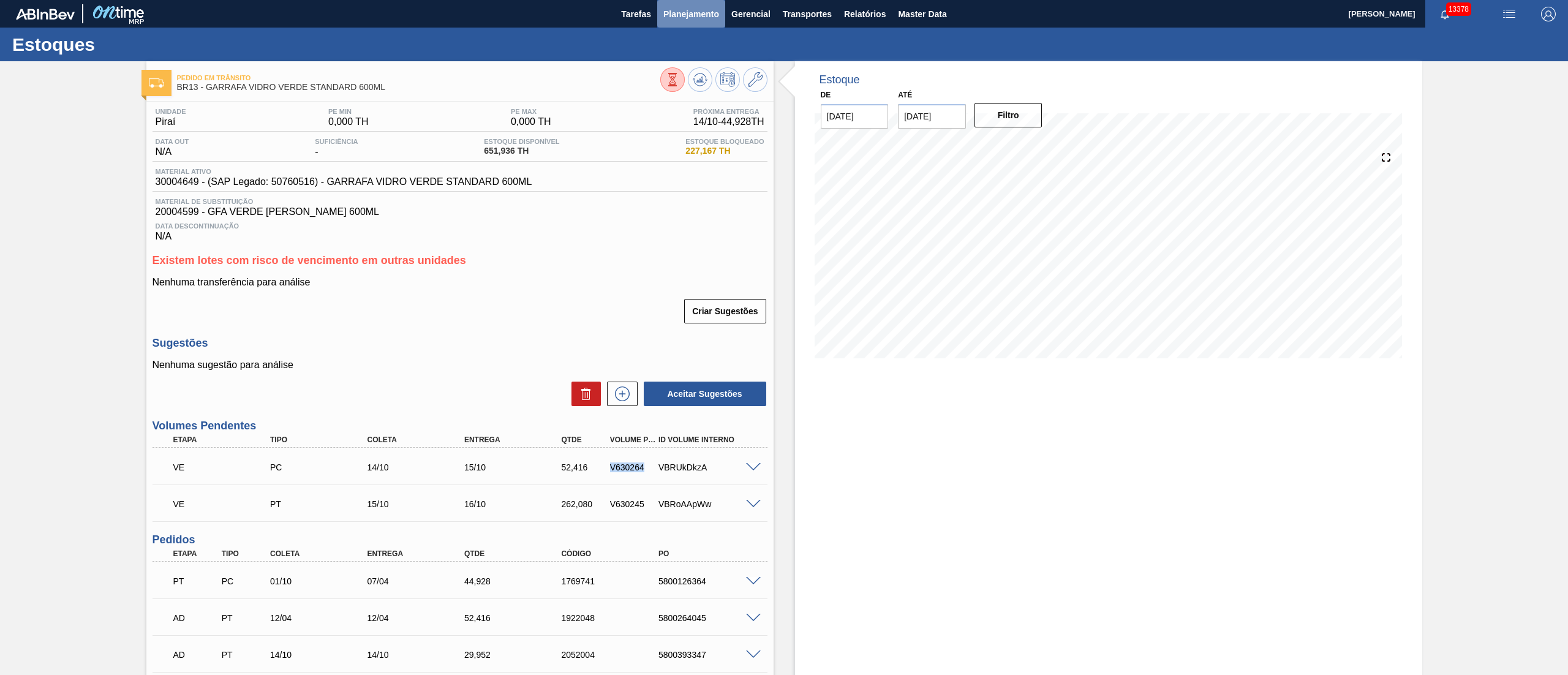
click at [681, 9] on span "Planejamento" at bounding box center [692, 14] width 56 height 15
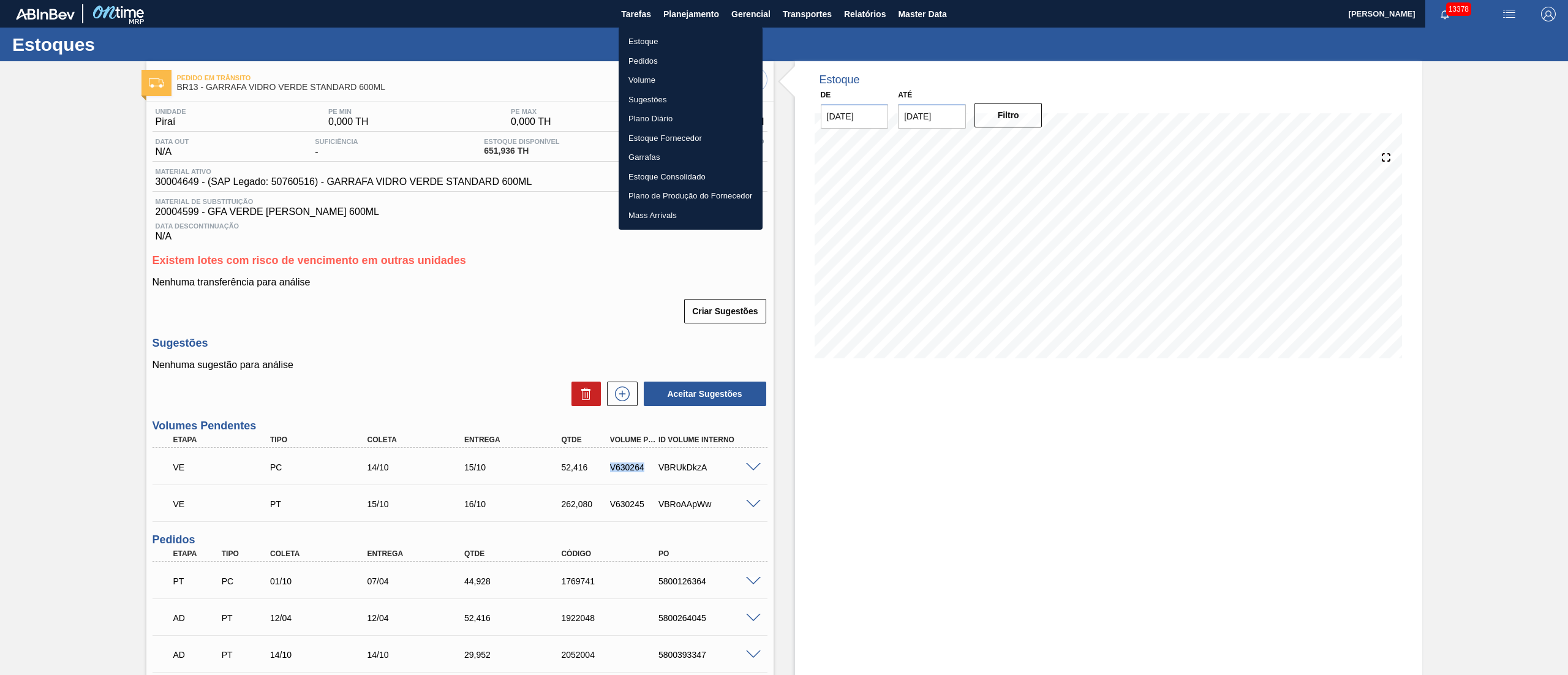
click at [650, 65] on li "Pedidos" at bounding box center [690, 61] width 144 height 19
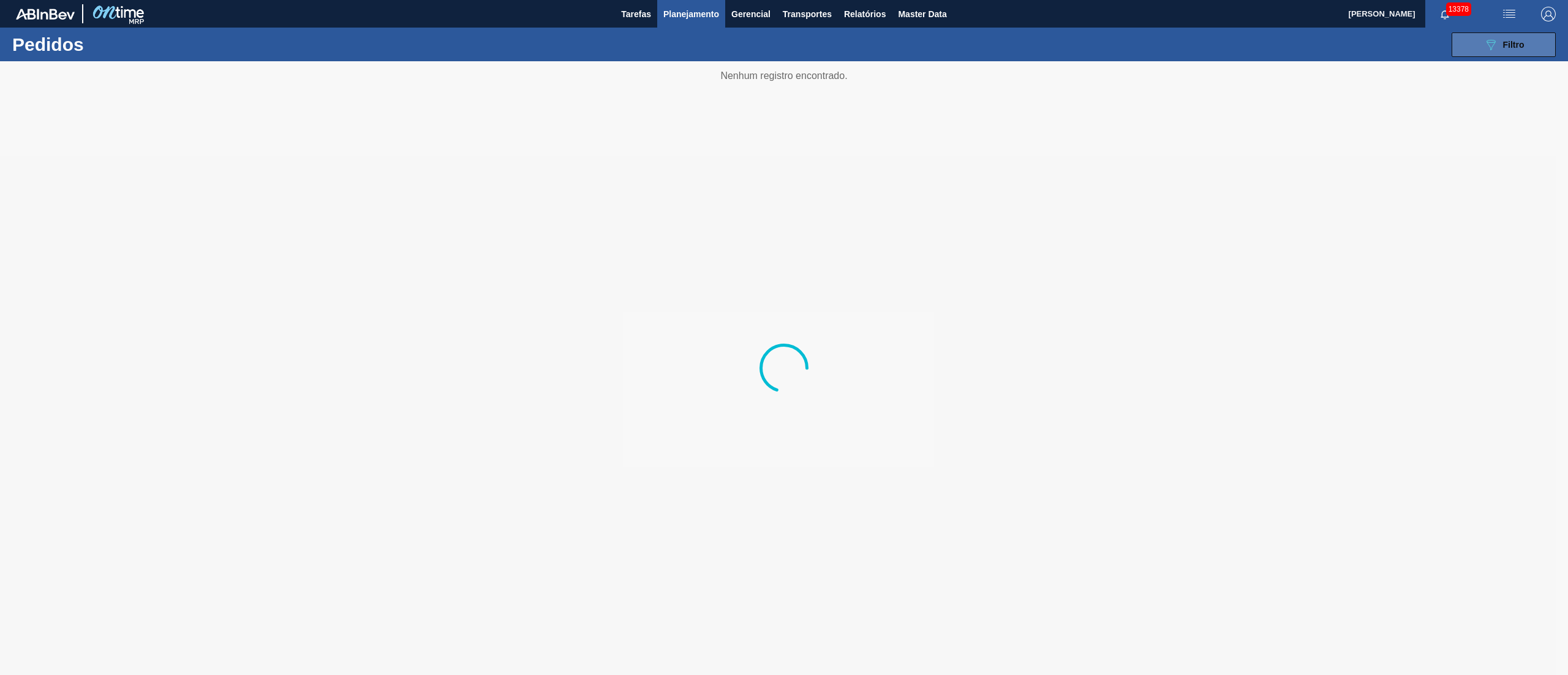
click at [1527, 42] on button "089F7B8B-B2A5-4AFE-B5C0-19BA573D28AC Filtro" at bounding box center [1503, 45] width 104 height 25
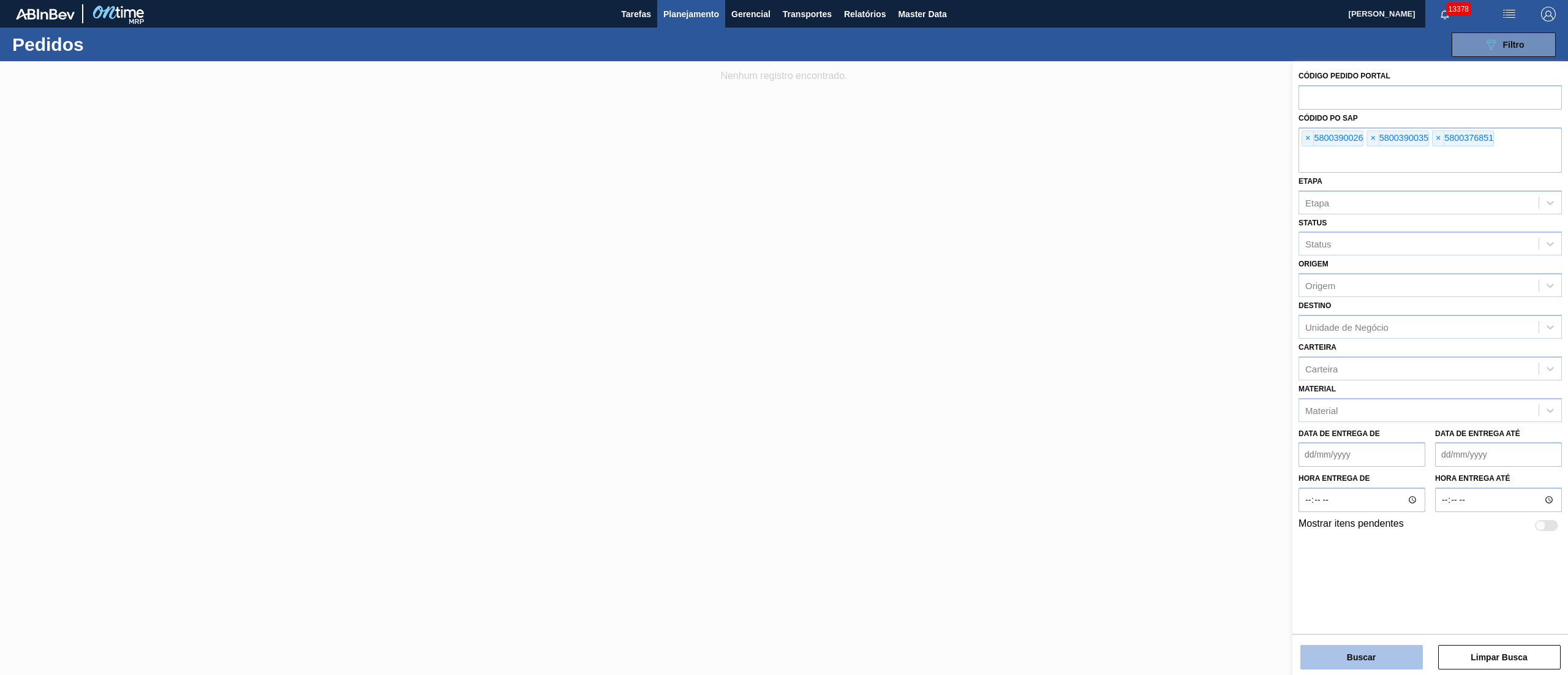
click at [1385, 654] on button "Buscar" at bounding box center [1361, 657] width 123 height 25
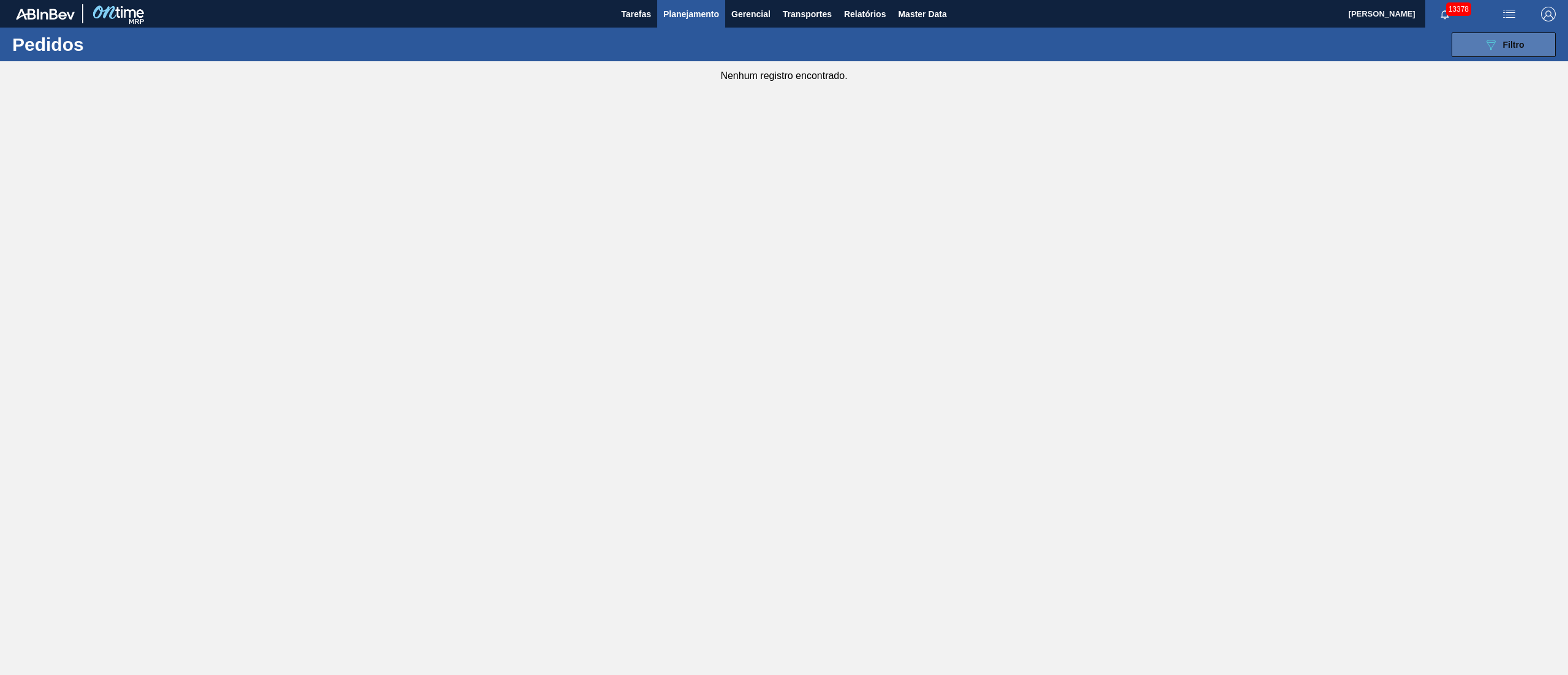
click at [1507, 53] on button "089F7B8B-B2A5-4AFE-B5C0-19BA573D28AC Filtro" at bounding box center [1503, 45] width 104 height 25
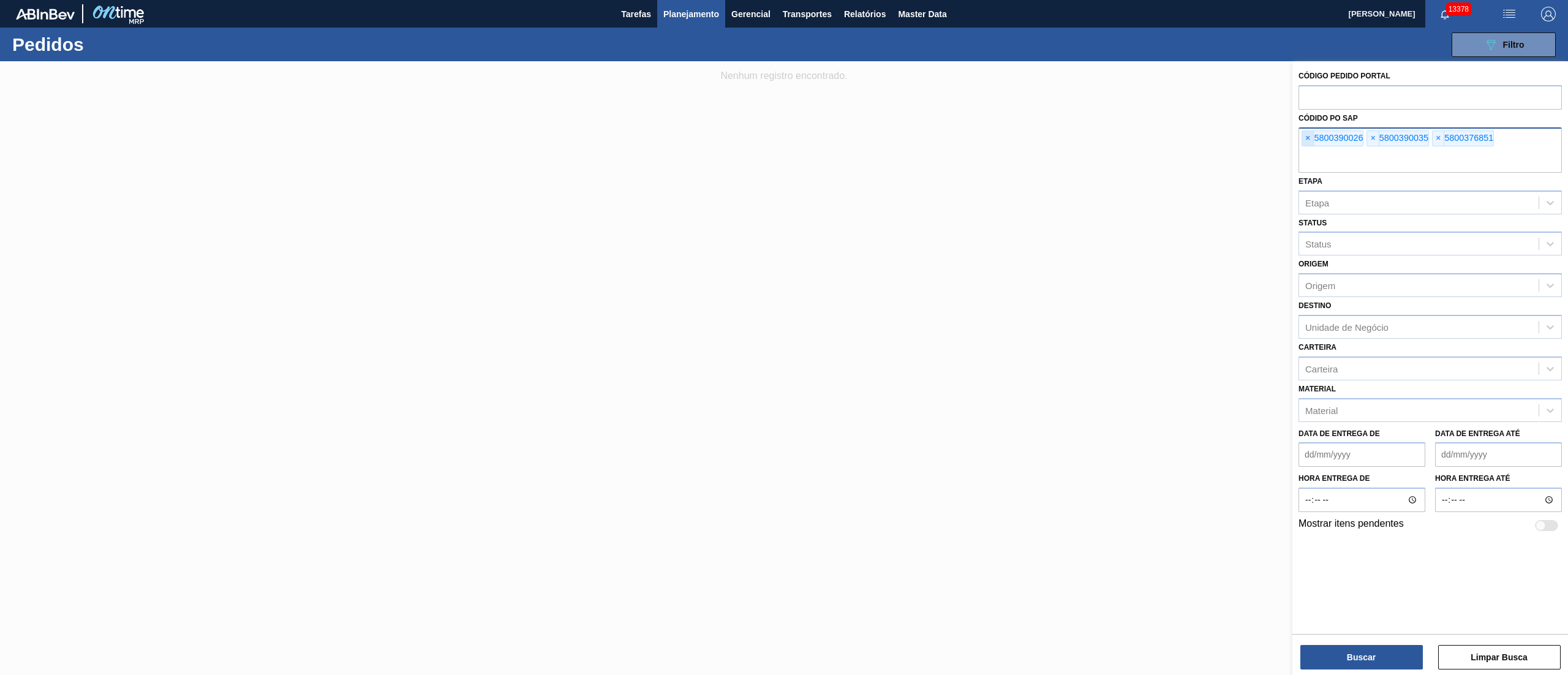
click at [1307, 135] on span "×" at bounding box center [1307, 138] width 11 height 15
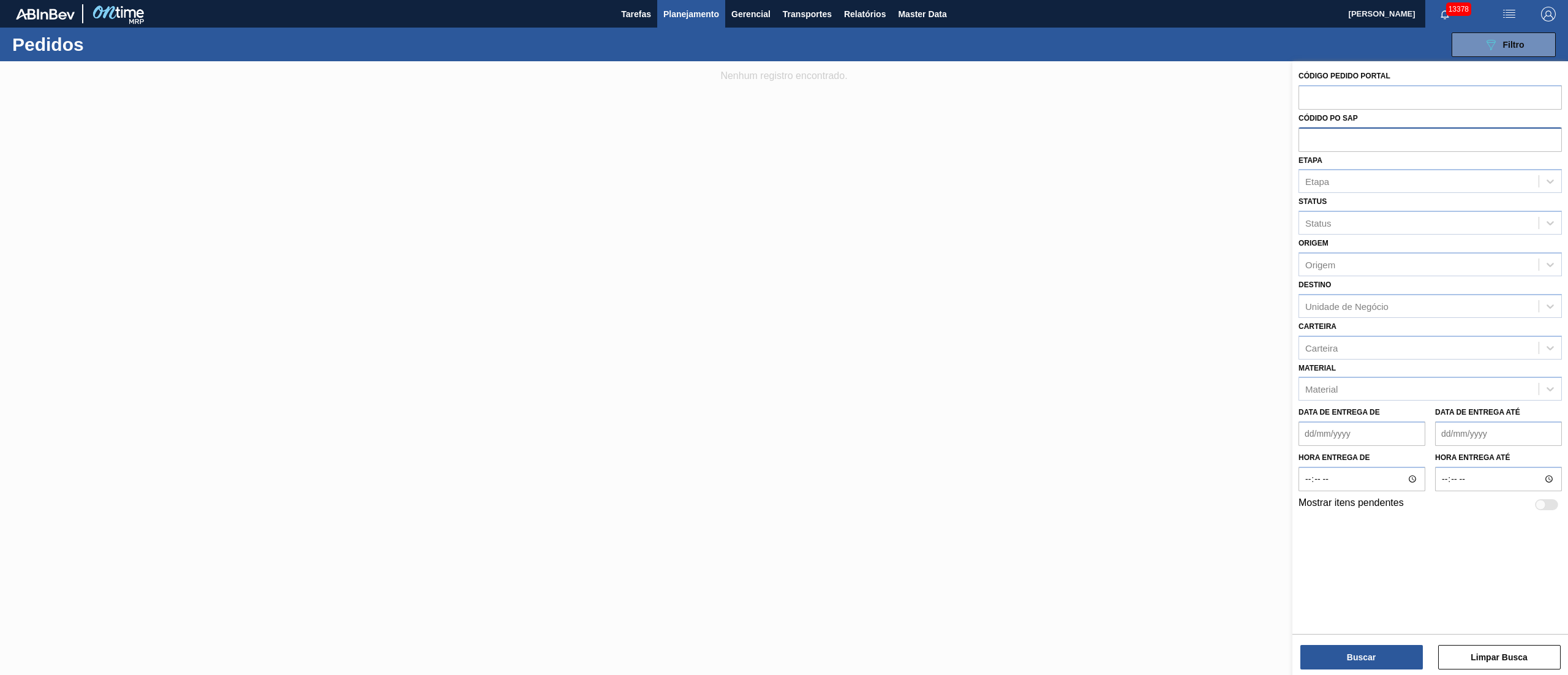
click at [1307, 135] on input "text" at bounding box center [1430, 138] width 264 height 24
click at [1344, 341] on div "Carteira" at bounding box center [1418, 348] width 239 height 18
click at [1361, 199] on div "Status Status" at bounding box center [1430, 214] width 264 height 42
click at [679, 18] on span "Planejamento" at bounding box center [692, 14] width 56 height 15
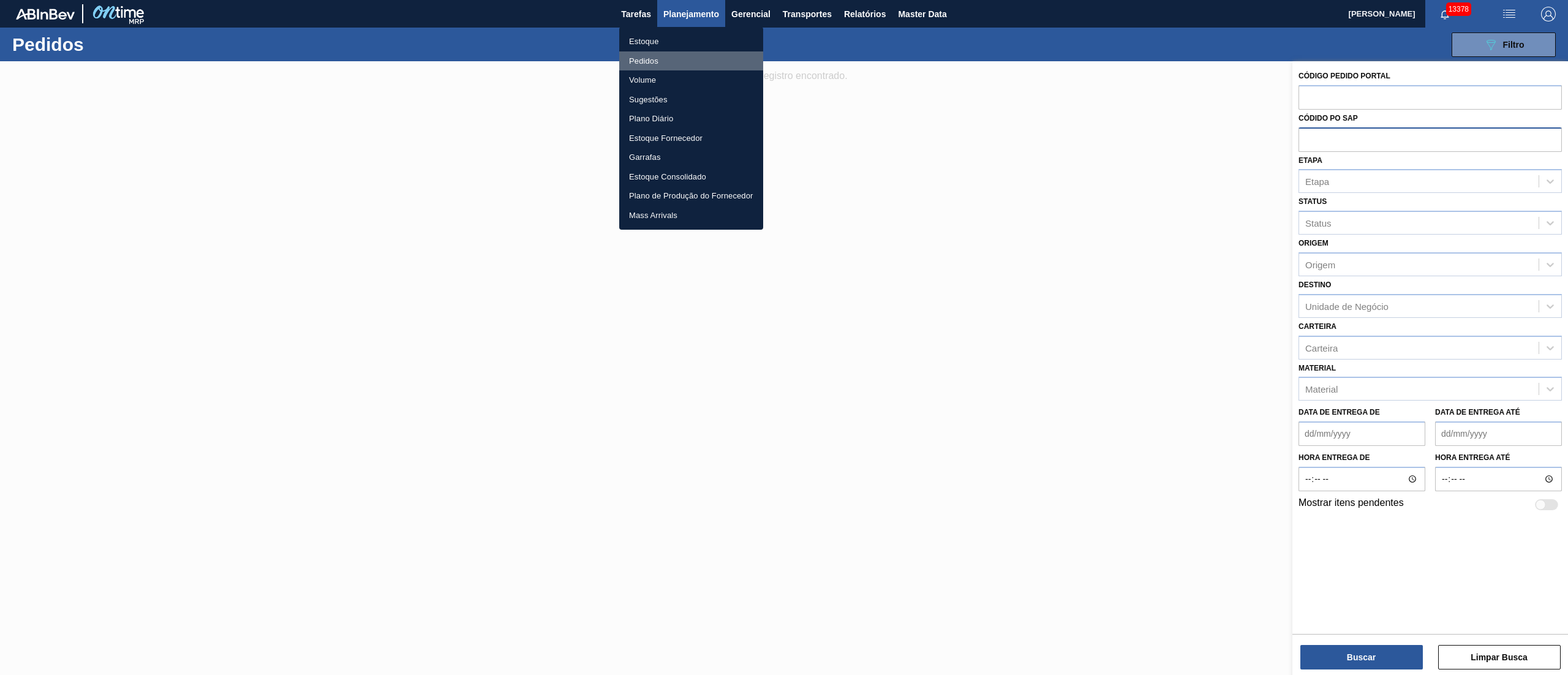
click at [643, 64] on li "Pedidos" at bounding box center [691, 61] width 144 height 19
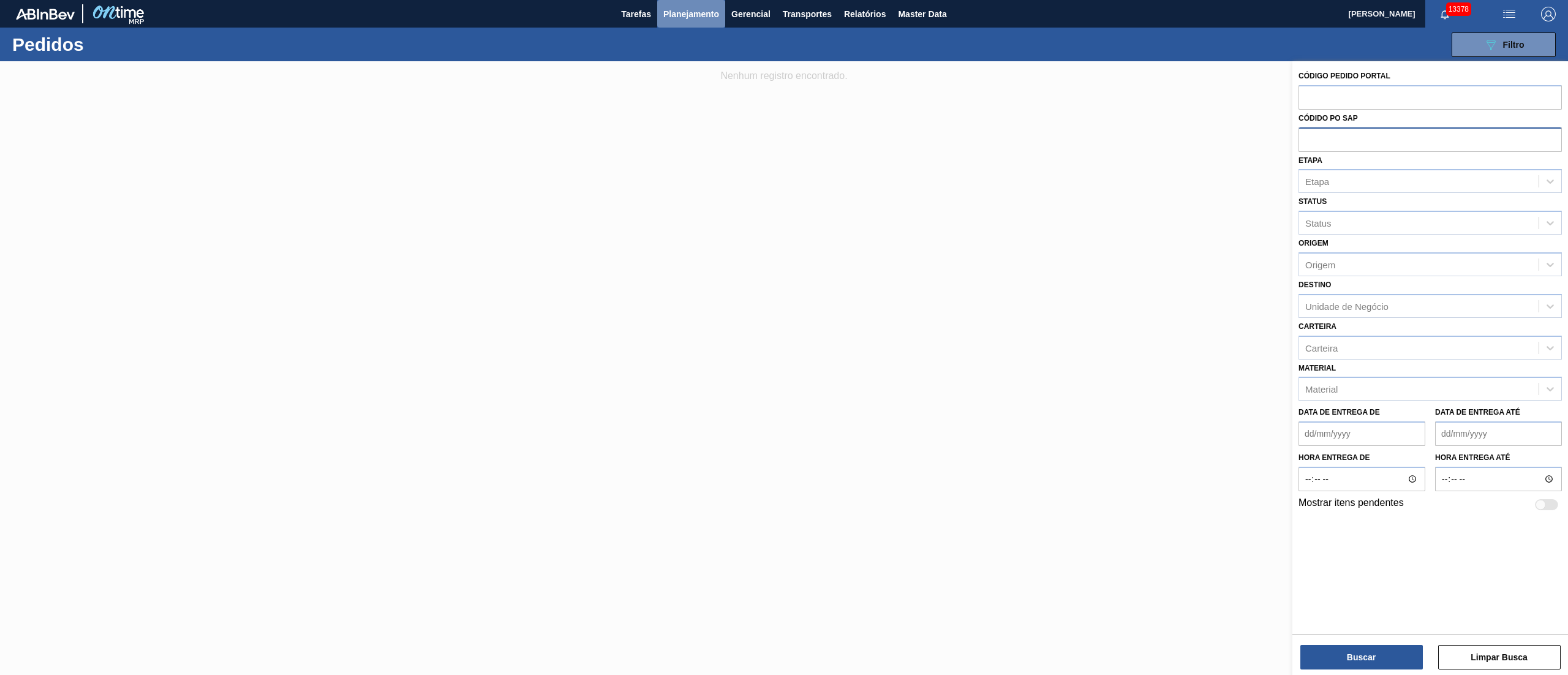
click at [686, 9] on span "Planejamento" at bounding box center [692, 14] width 56 height 15
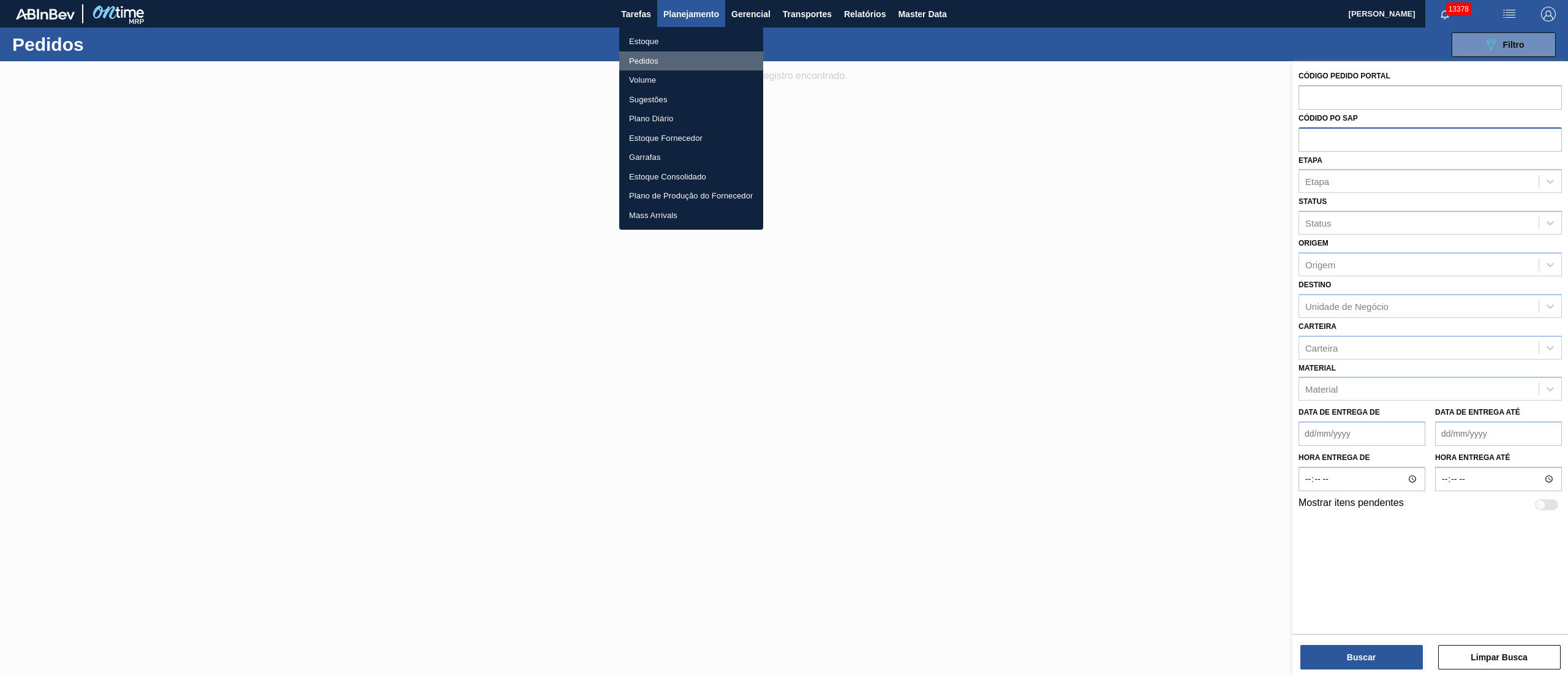
click at [647, 60] on li "Pedidos" at bounding box center [691, 61] width 144 height 19
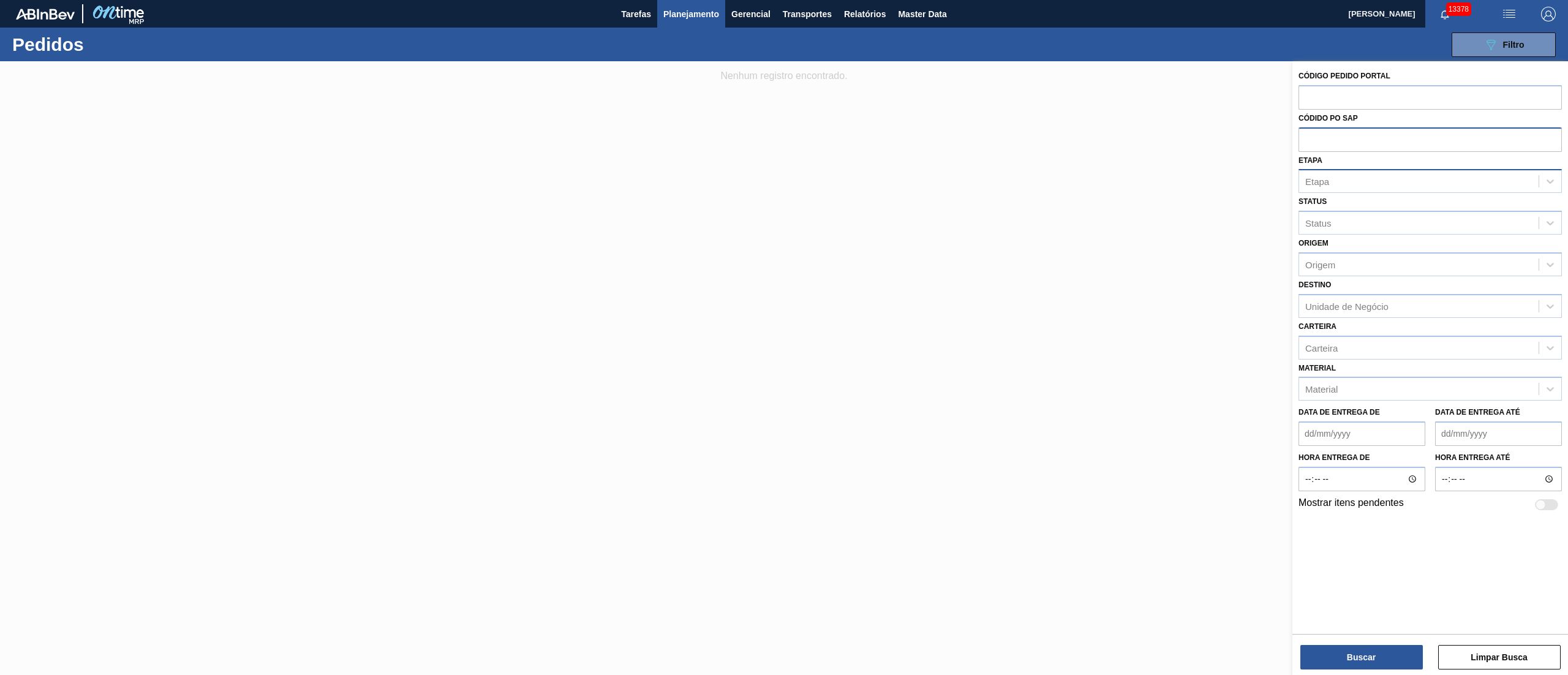
click at [1323, 179] on div "Etapa" at bounding box center [1317, 181] width 24 height 11
type input "fat"
click at [1353, 215] on div "Aguardando Faturamento" at bounding box center [1430, 212] width 264 height 23
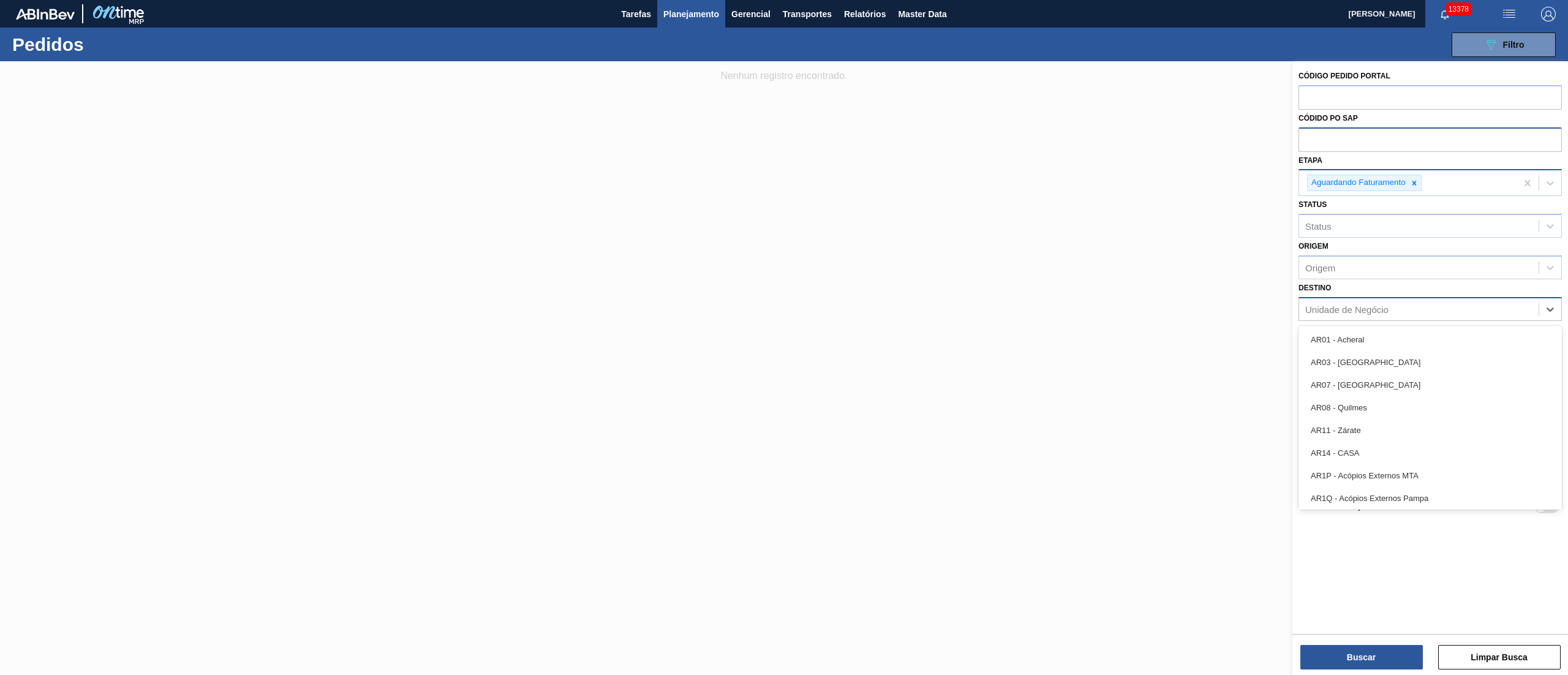
click at [1332, 313] on div "Unidade de Negócio" at bounding box center [1347, 309] width 83 height 11
type input "03"
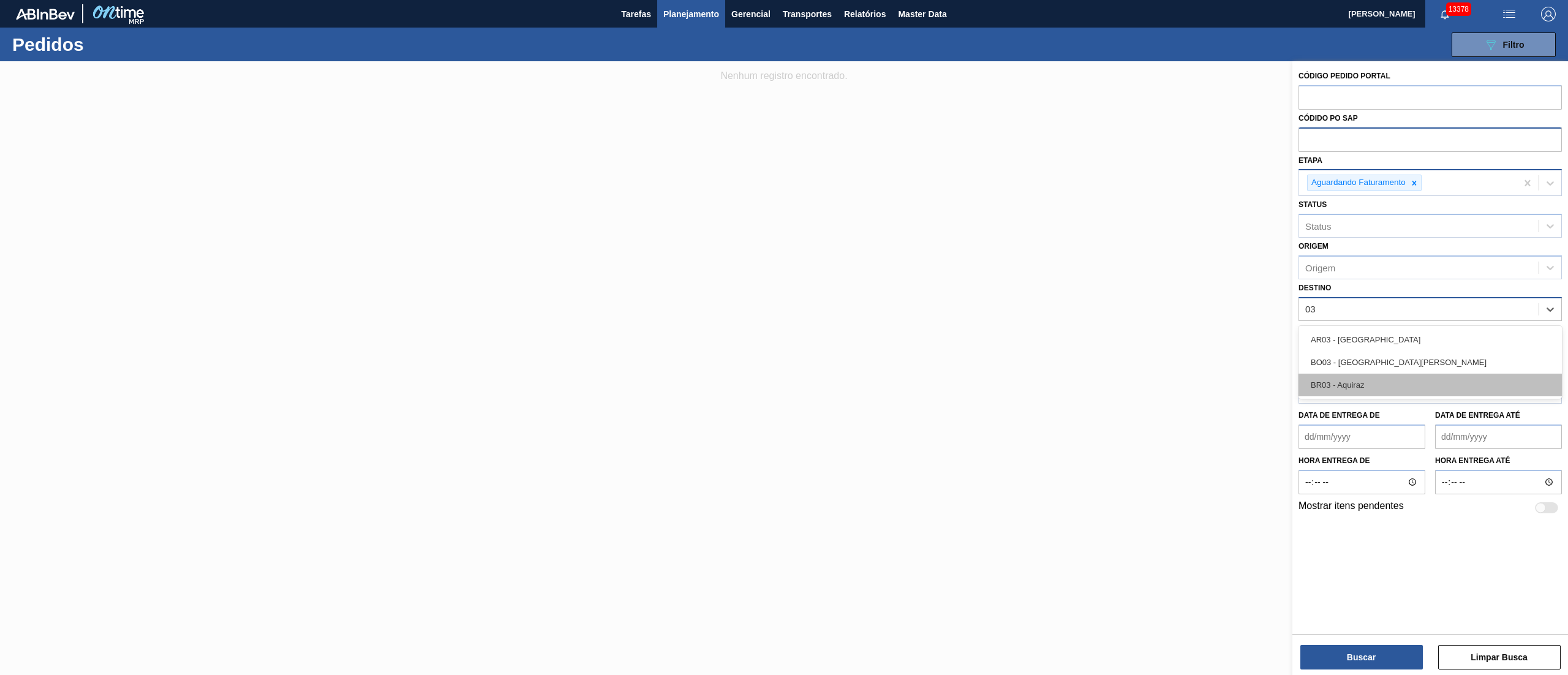
click at [1339, 382] on div "BR03 - Aquiraz" at bounding box center [1430, 385] width 264 height 23
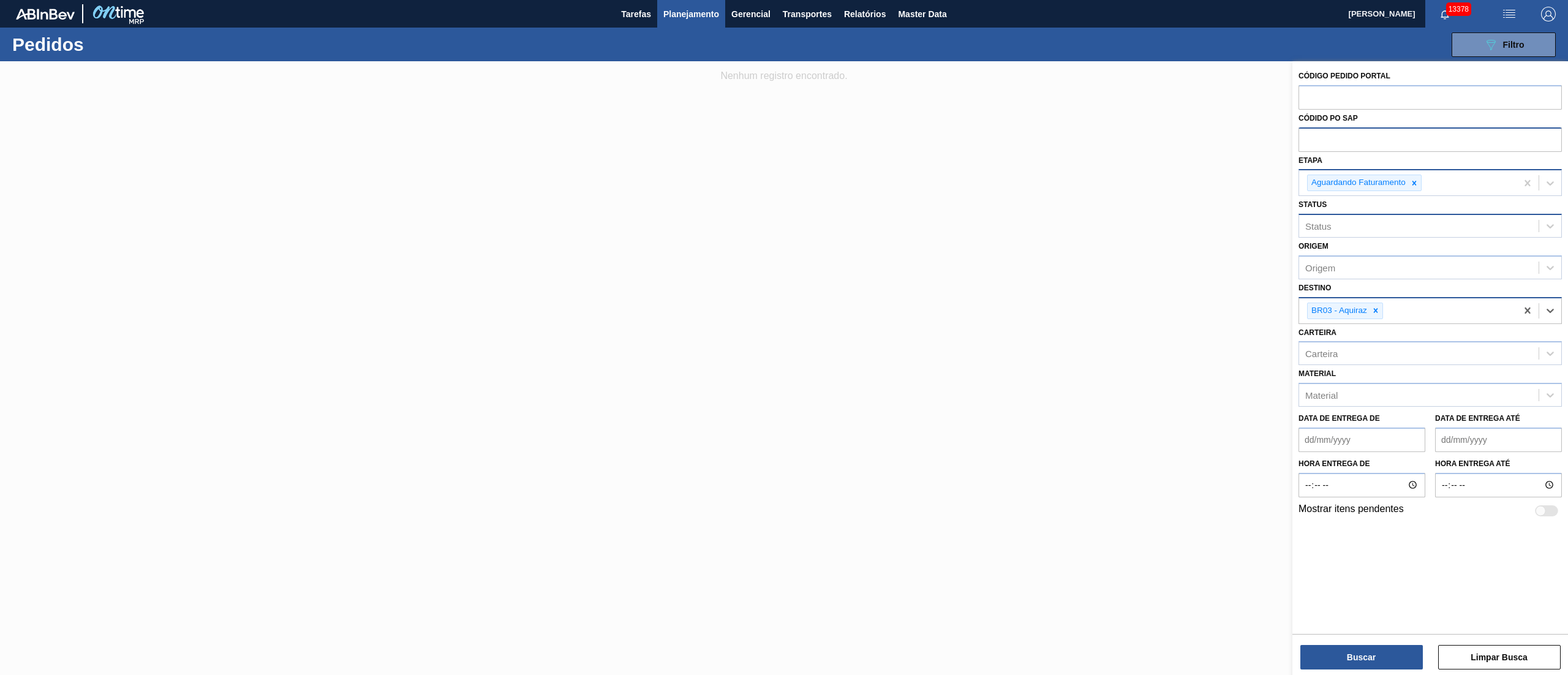
click at [1350, 225] on div "Status" at bounding box center [1418, 226] width 239 height 18
type input "3"
click at [1350, 225] on div "Status" at bounding box center [1418, 226] width 239 height 18
type input "3"
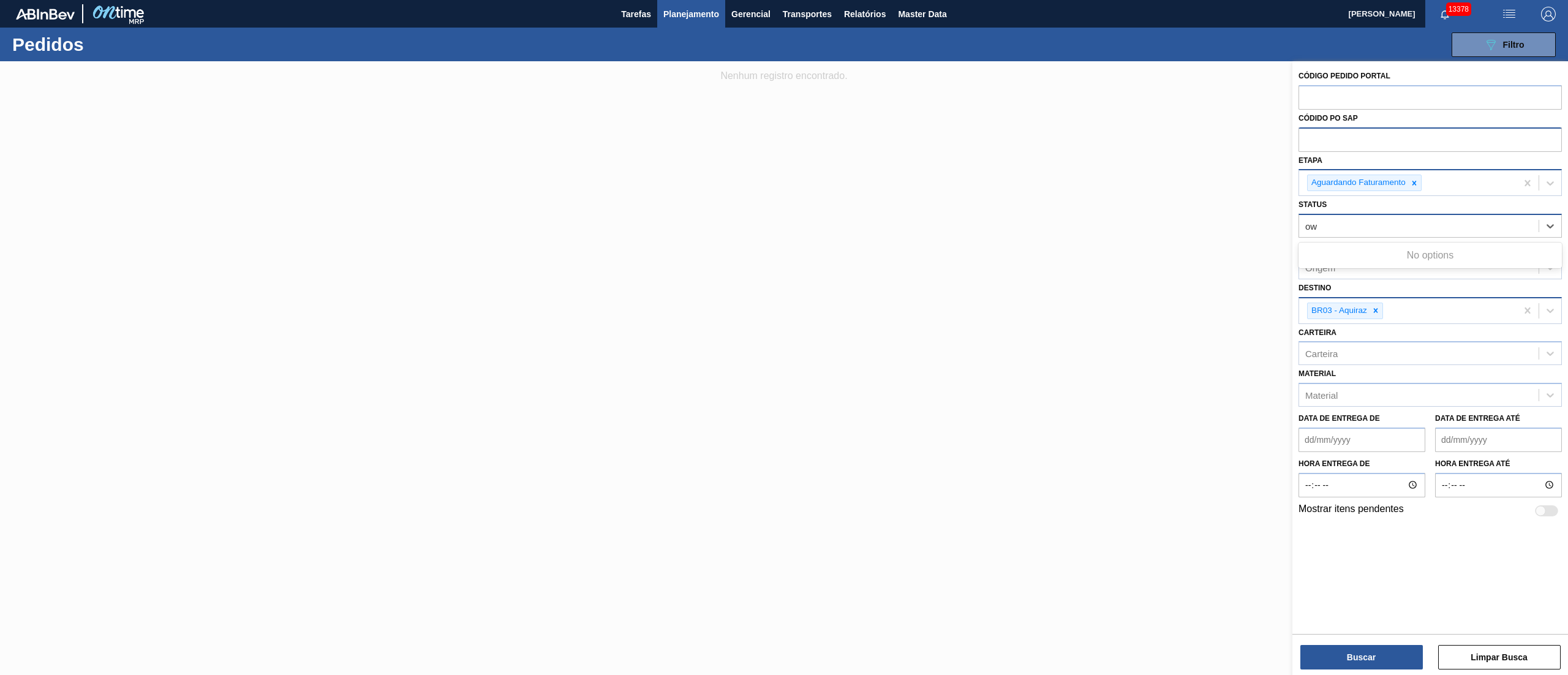
type input "o"
click at [1355, 203] on div "Status Status" at bounding box center [1430, 217] width 264 height 42
click at [1351, 266] on div "Origem" at bounding box center [1418, 267] width 239 height 18
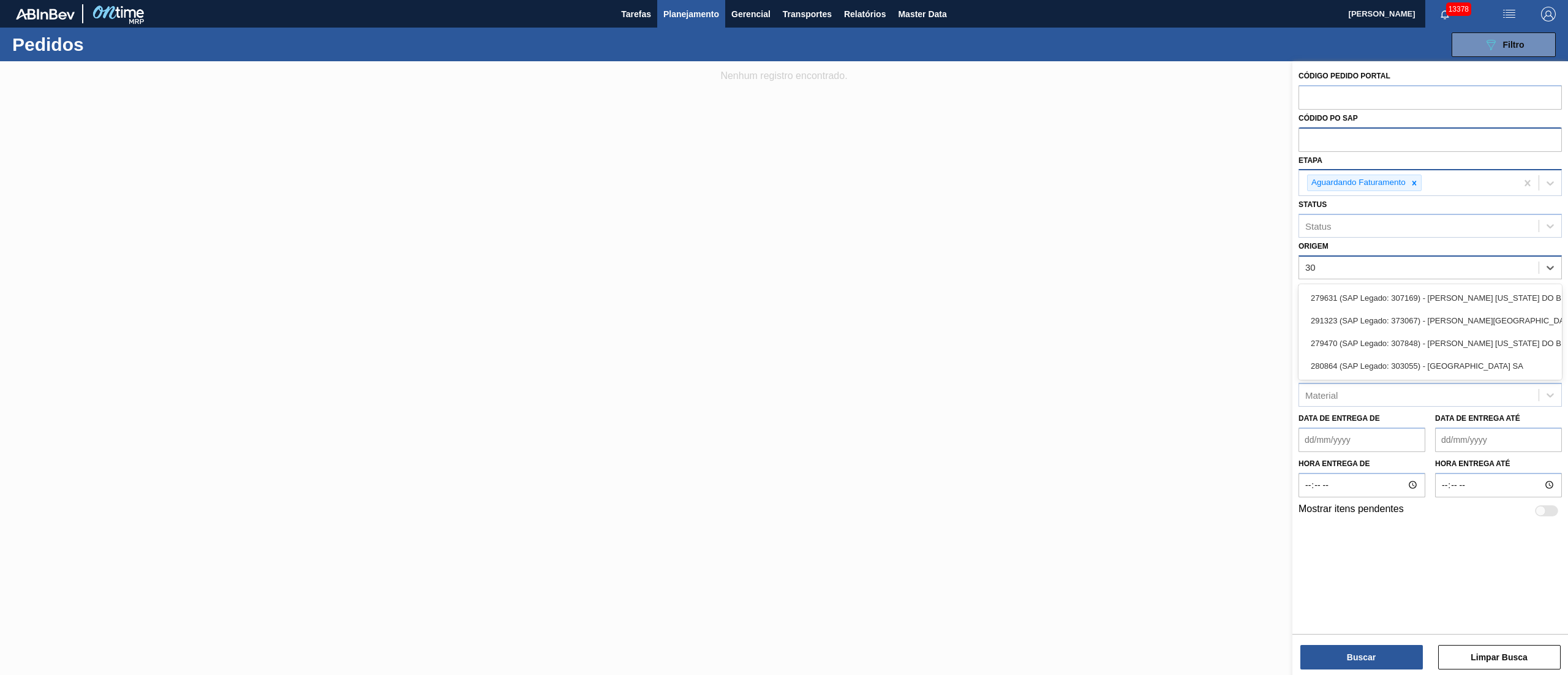
type input "3"
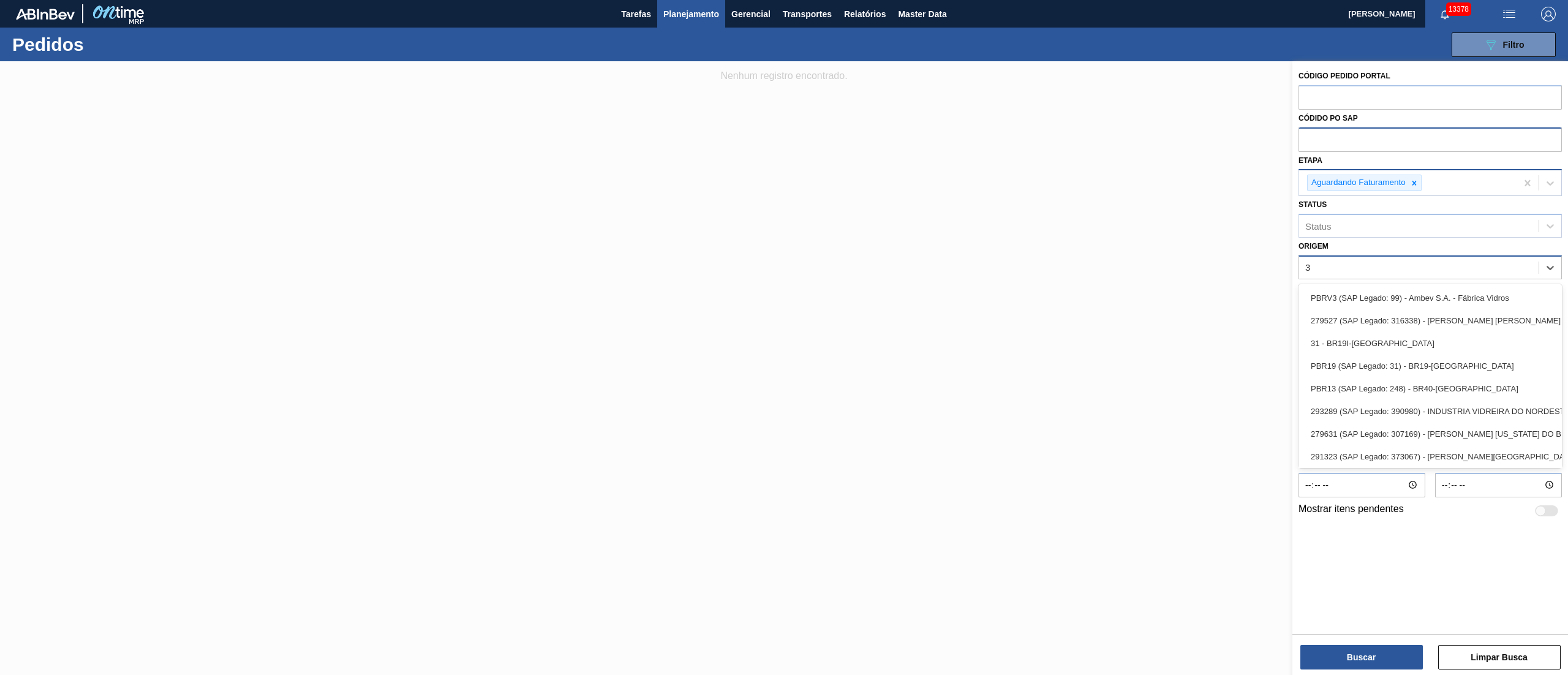
type input "37"
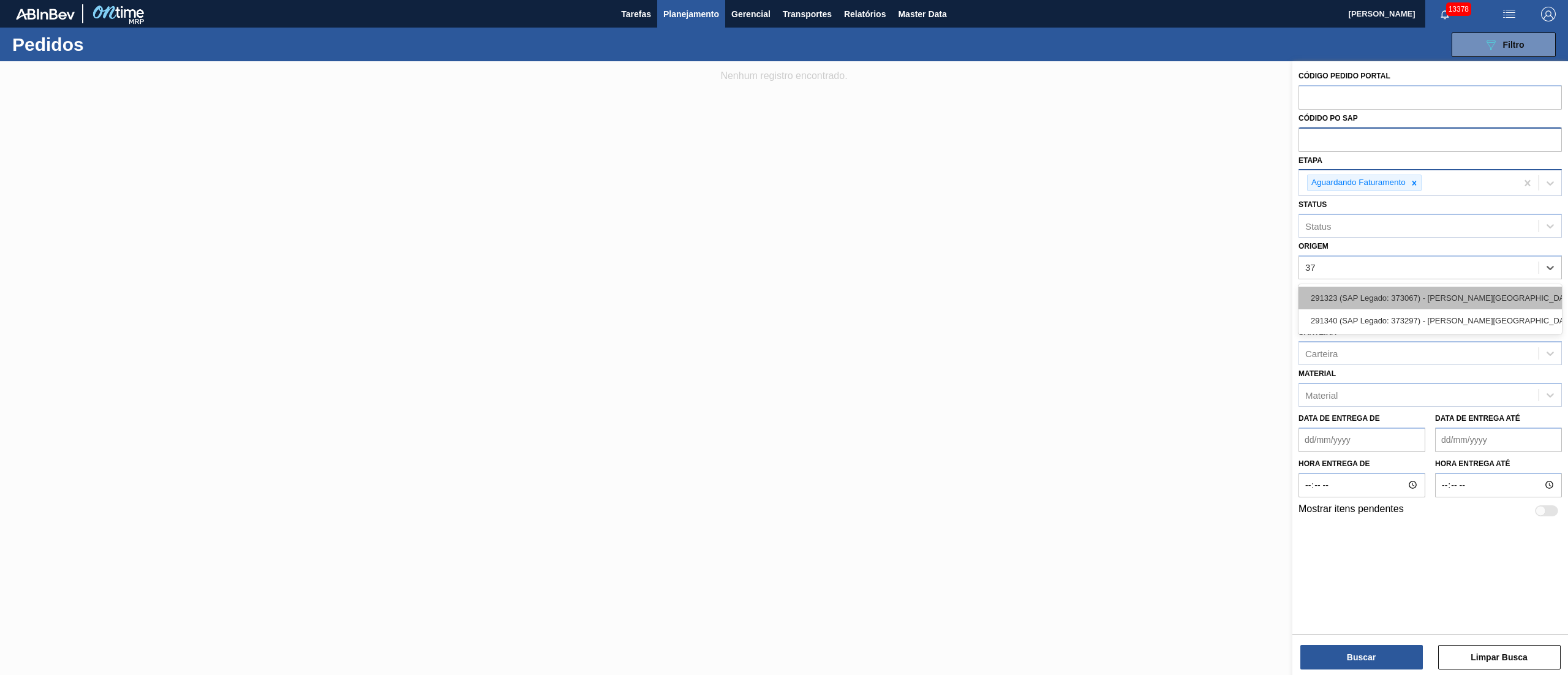
click at [1409, 301] on div "291323 (SAP Legado: 373067) - [PERSON_NAME][GEOGRAPHIC_DATA][US_STATE] INDUSTRIA" at bounding box center [1430, 298] width 264 height 23
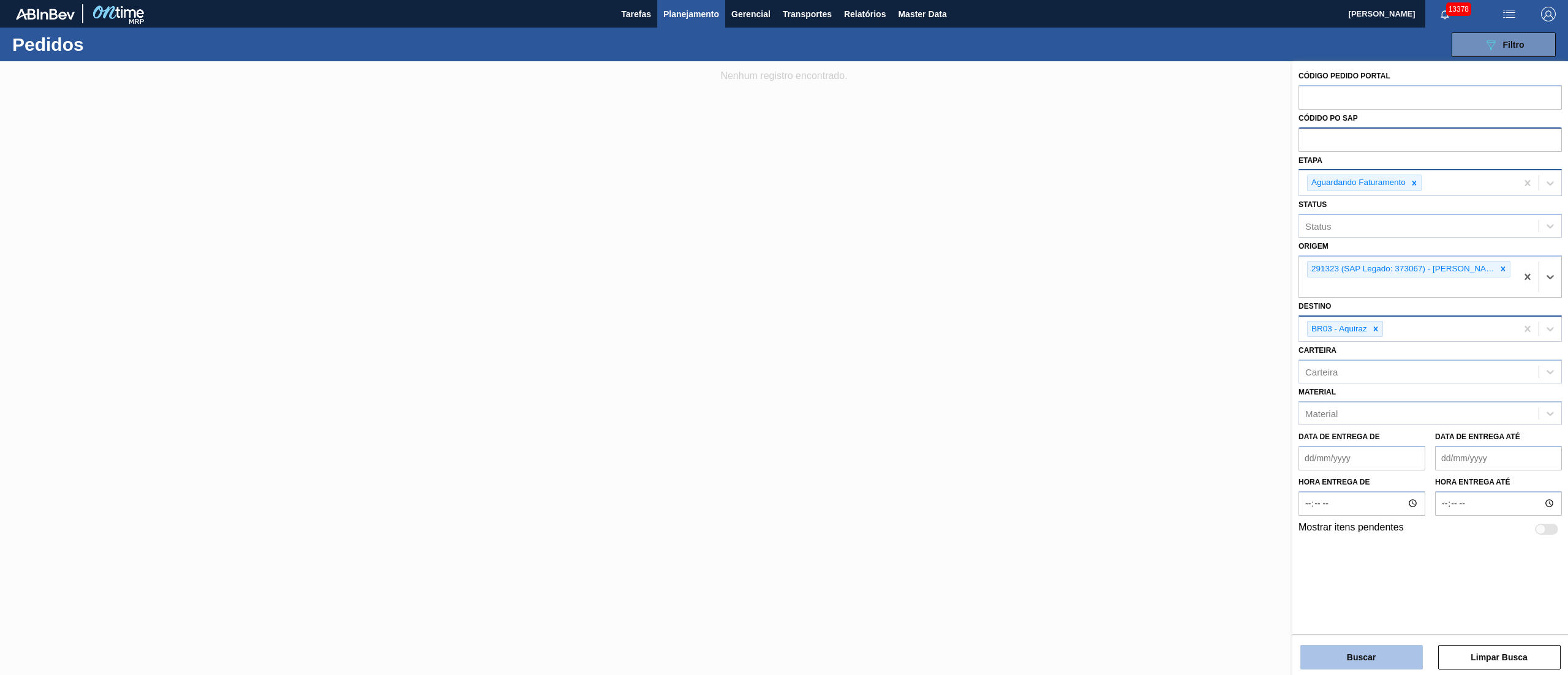
click at [1353, 664] on button "Buscar" at bounding box center [1361, 657] width 123 height 25
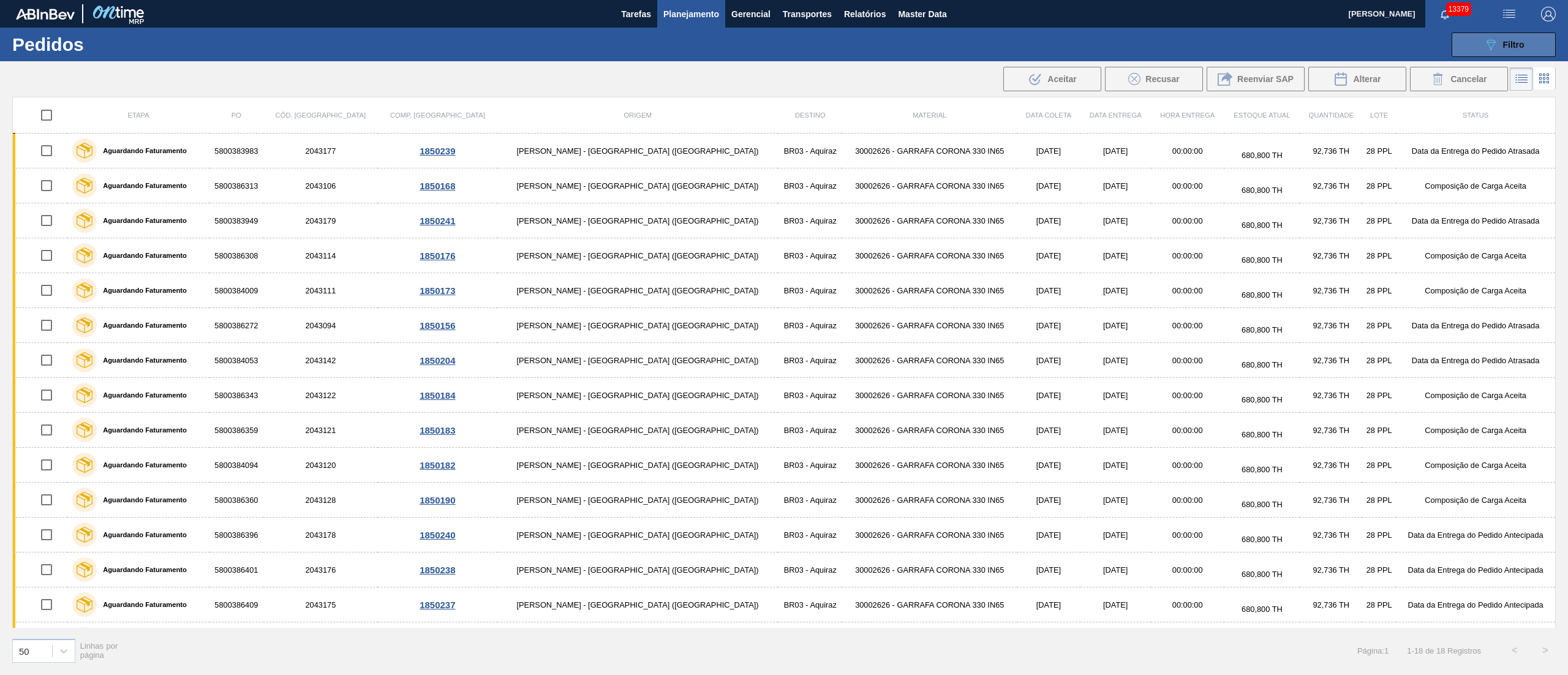
click at [1514, 36] on button "089F7B8B-B2A5-4AFE-B5C0-19BA573D28AC Filtro" at bounding box center [1503, 45] width 104 height 25
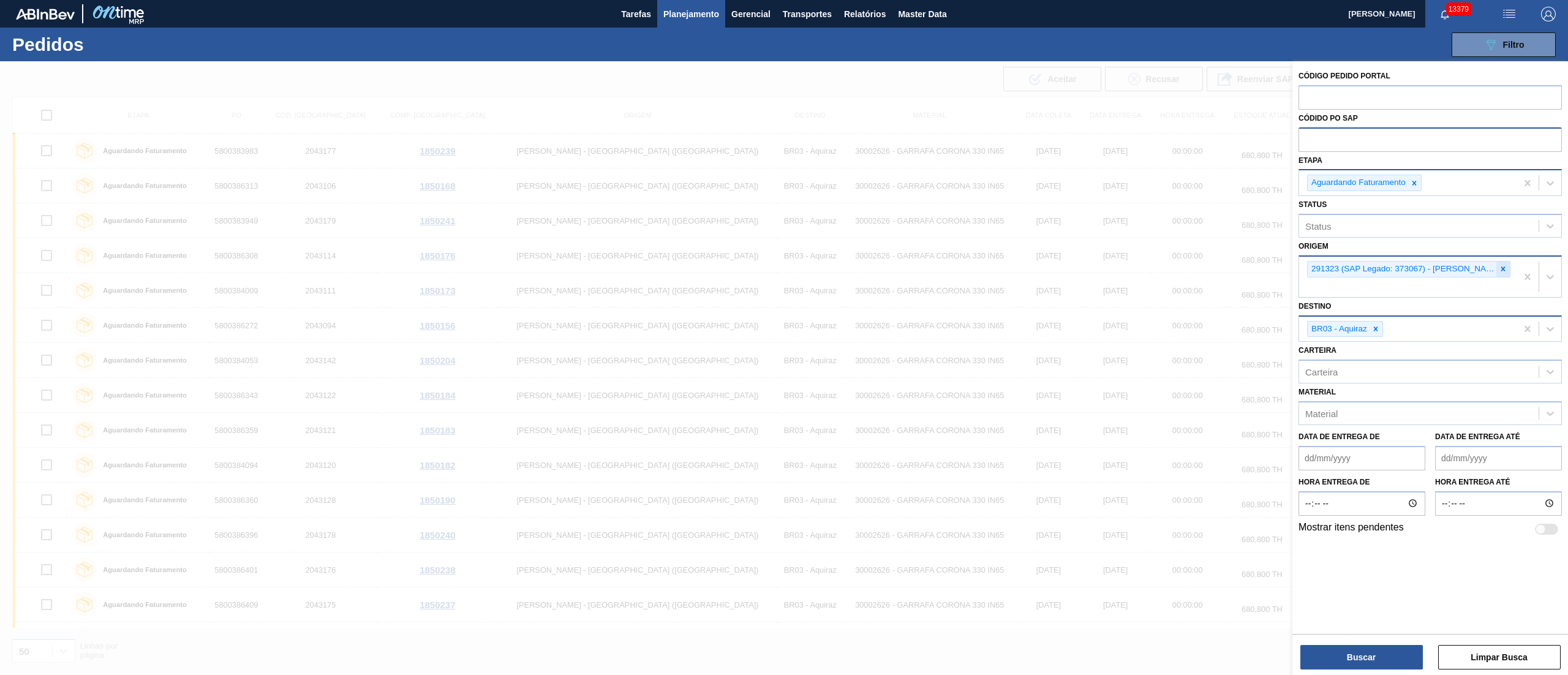
click at [1501, 268] on icon at bounding box center [1503, 269] width 9 height 9
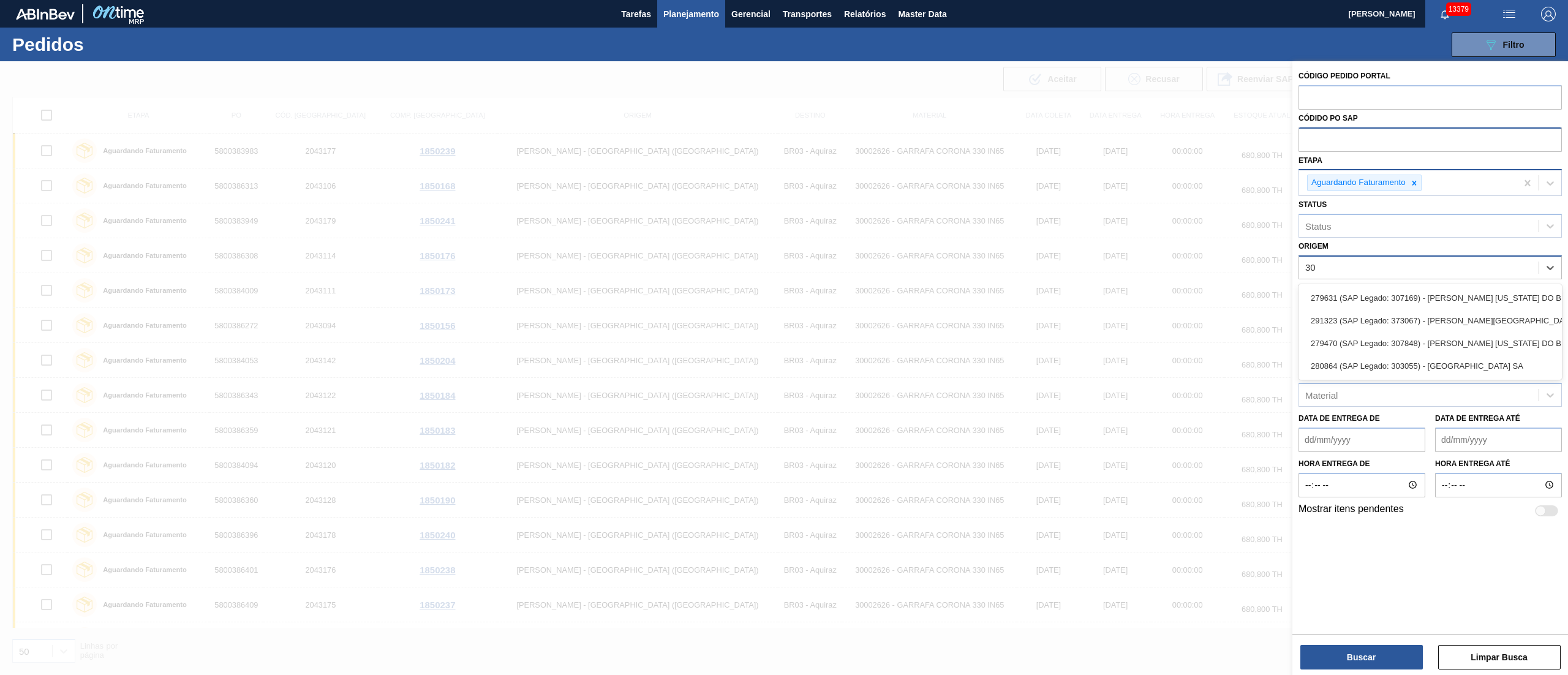
type input "3"
type input "30784"
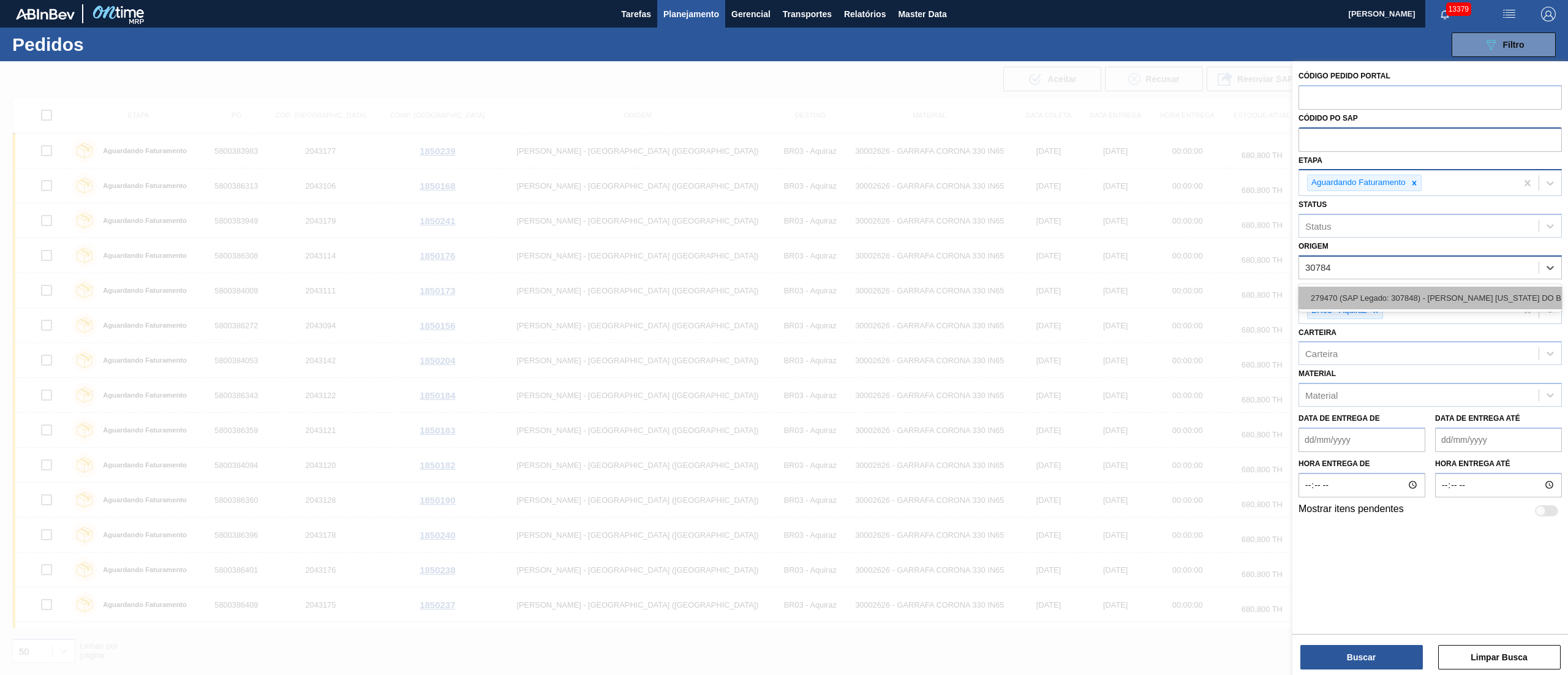
click at [1465, 301] on div "279470 (SAP Legado: 307848) - [PERSON_NAME] [US_STATE] DO BRASIL INDUSTRIA" at bounding box center [1430, 298] width 264 height 23
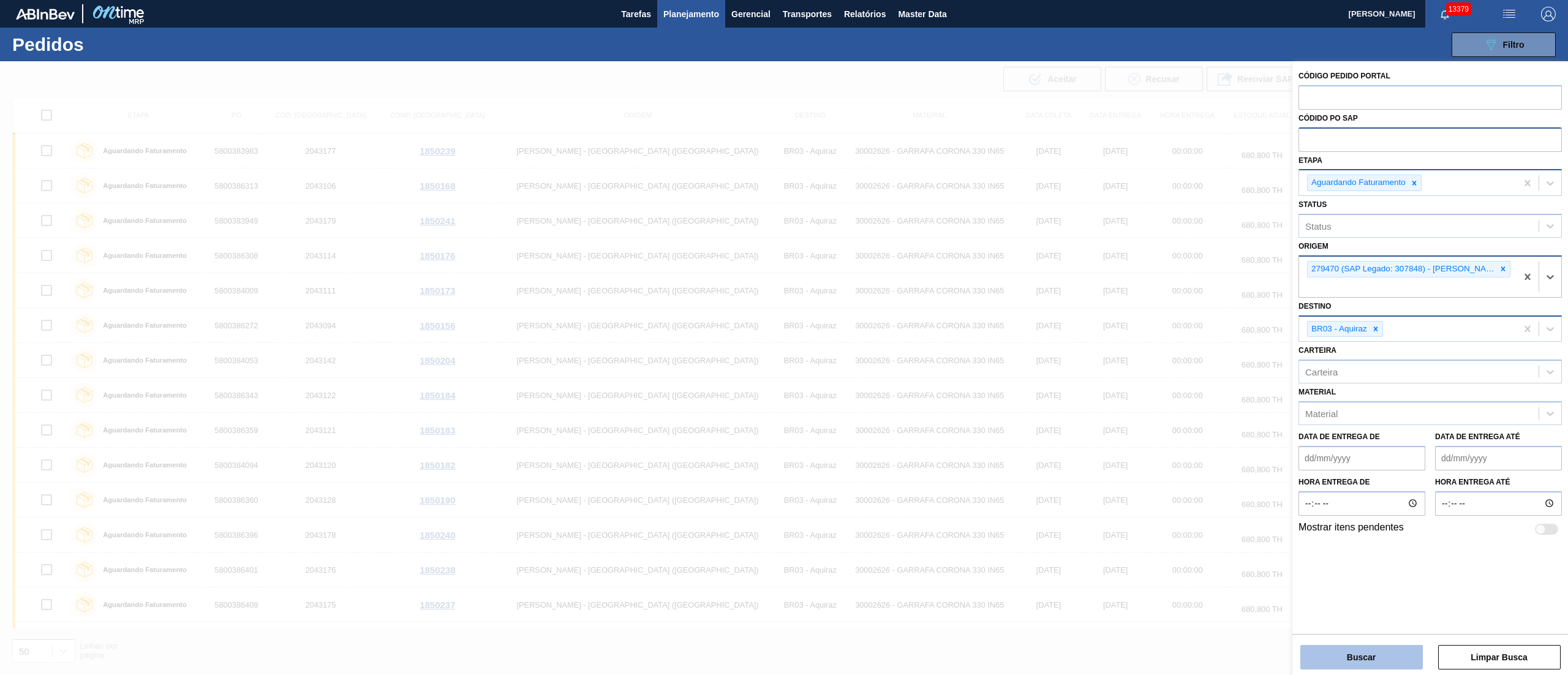
click at [1339, 647] on button "Buscar" at bounding box center [1361, 657] width 123 height 25
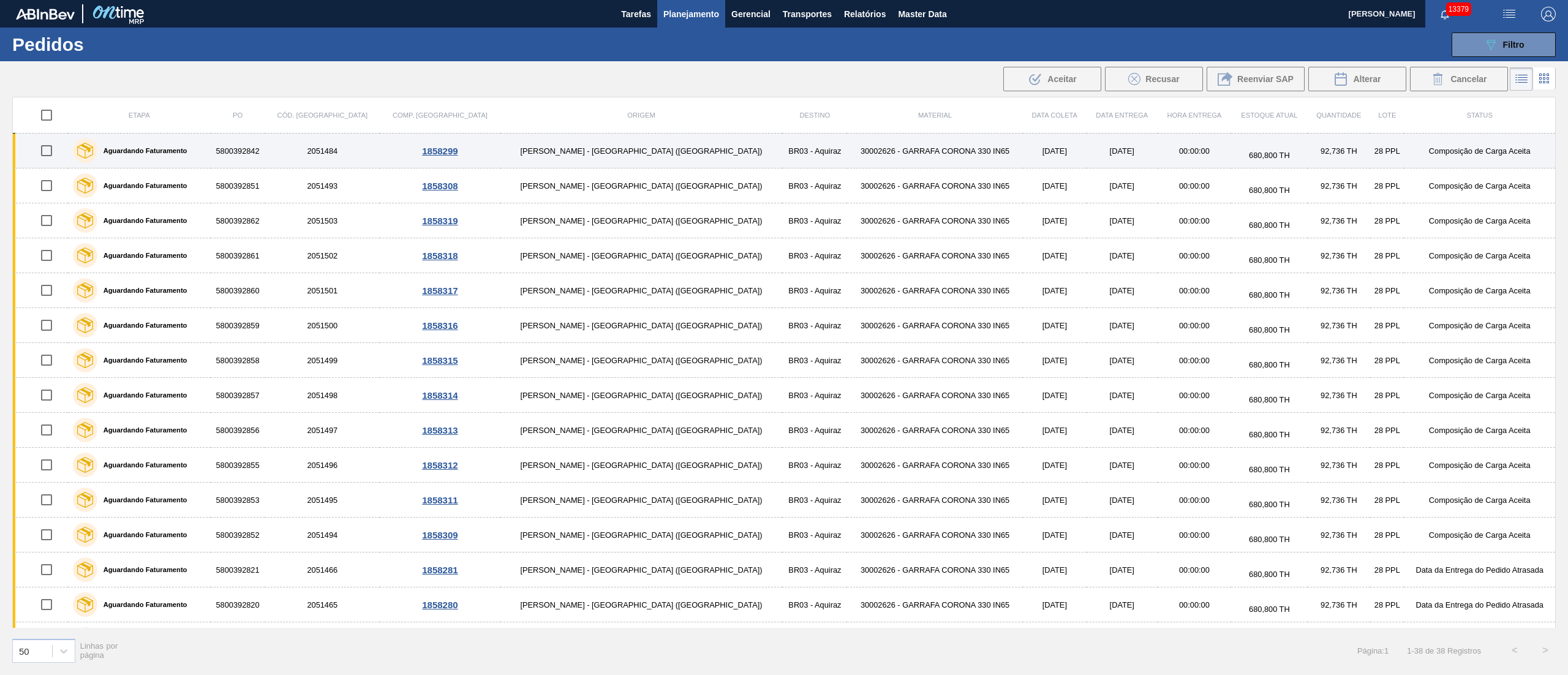
click at [47, 153] on input "checkbox" at bounding box center [46, 150] width 25 height 25
checkbox input "true"
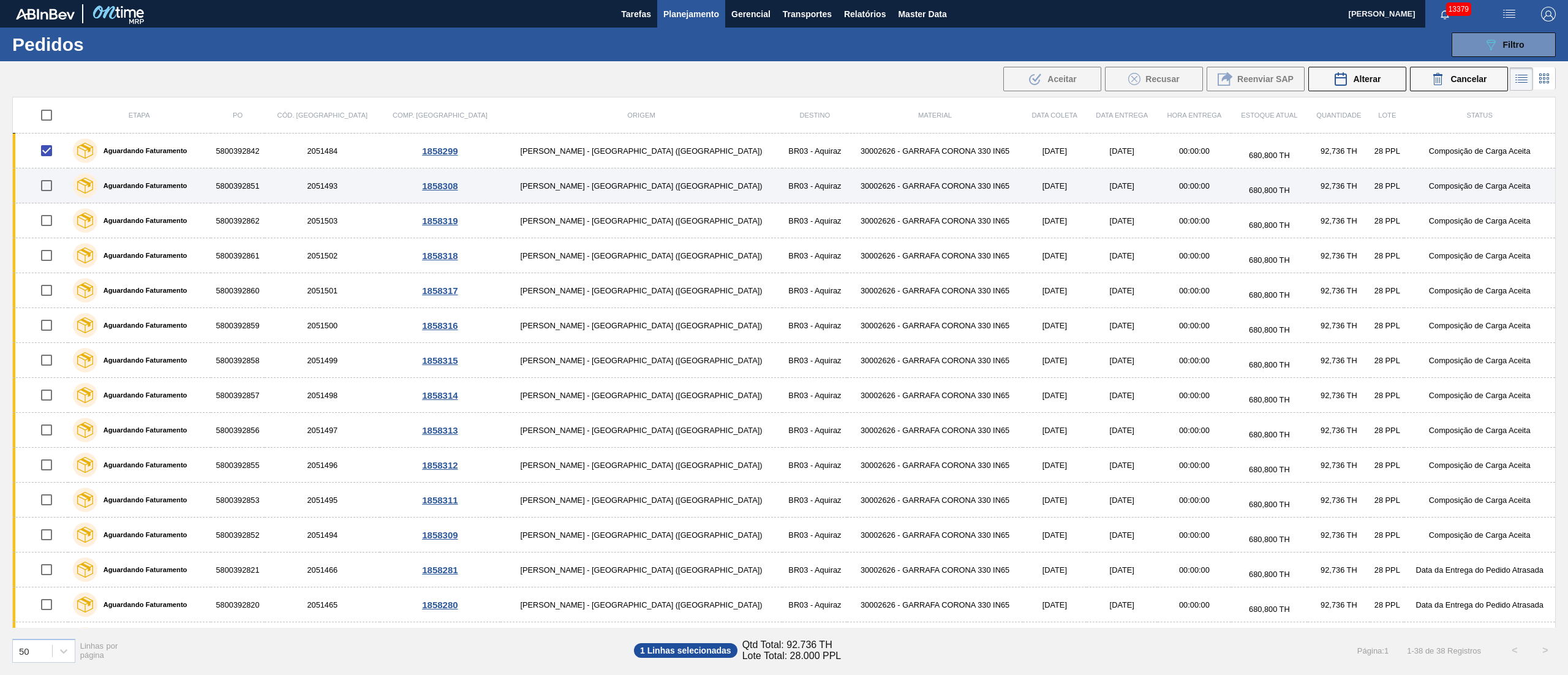
click at [62, 200] on td at bounding box center [40, 186] width 55 height 35
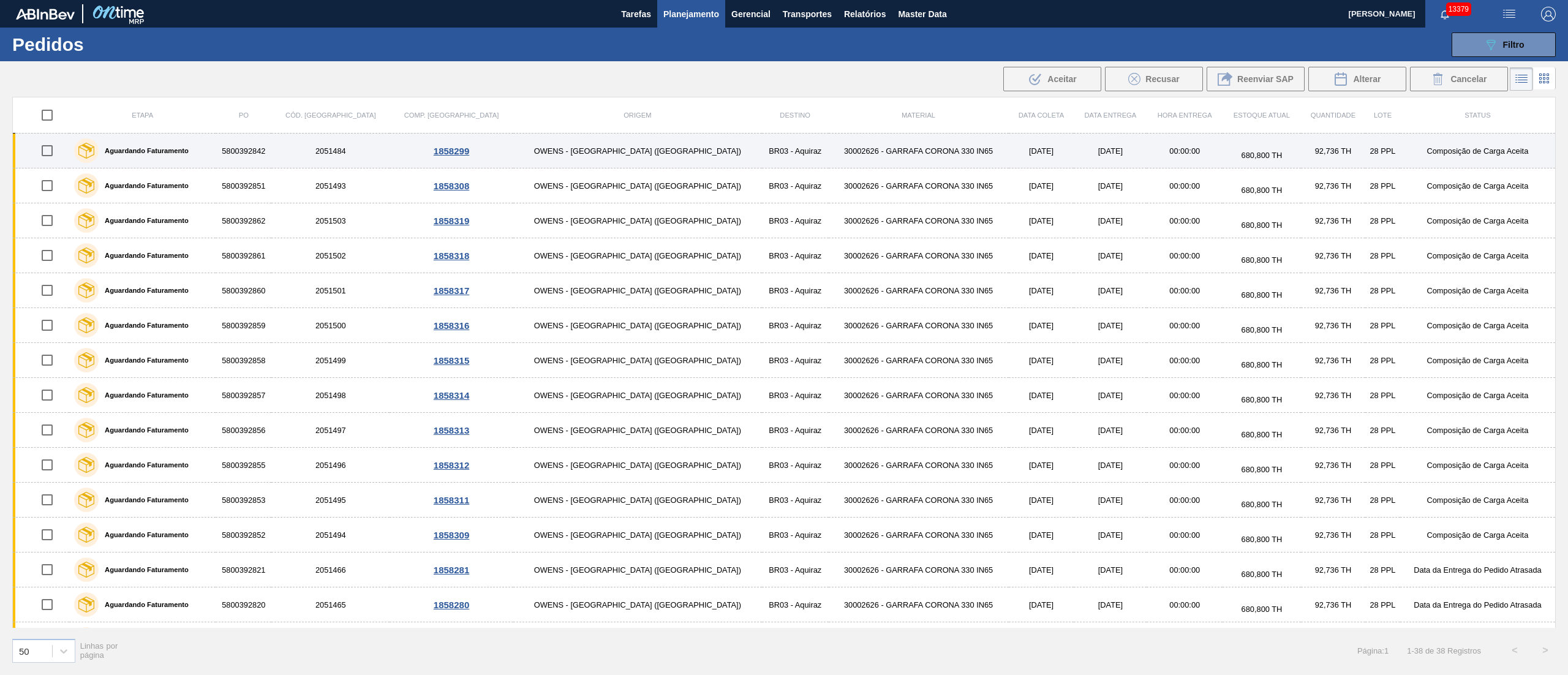
click at [48, 156] on input "checkbox" at bounding box center [46, 150] width 25 height 25
checkbox input "true"
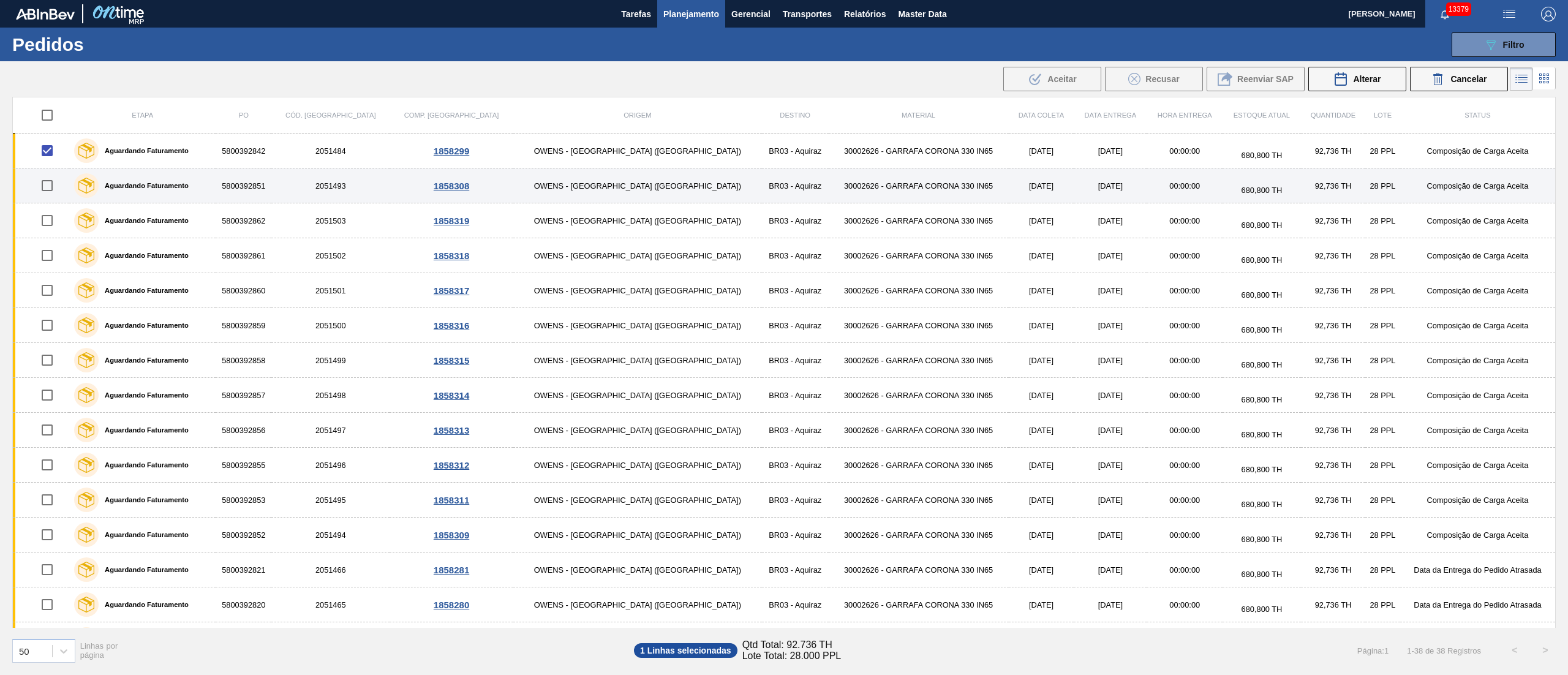
click at [47, 188] on input "checkbox" at bounding box center [46, 185] width 25 height 25
checkbox input "true"
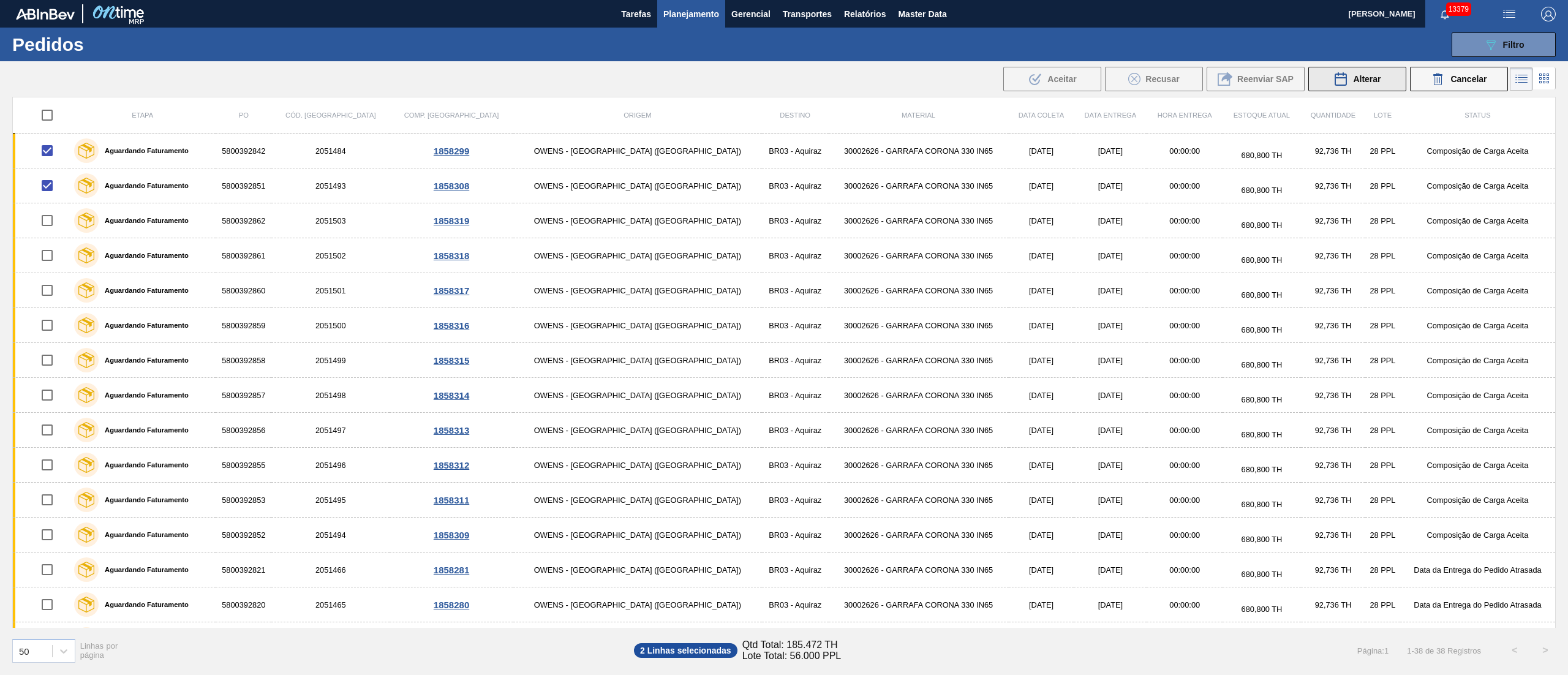
click at [1385, 78] on button "Alterar" at bounding box center [1357, 79] width 98 height 25
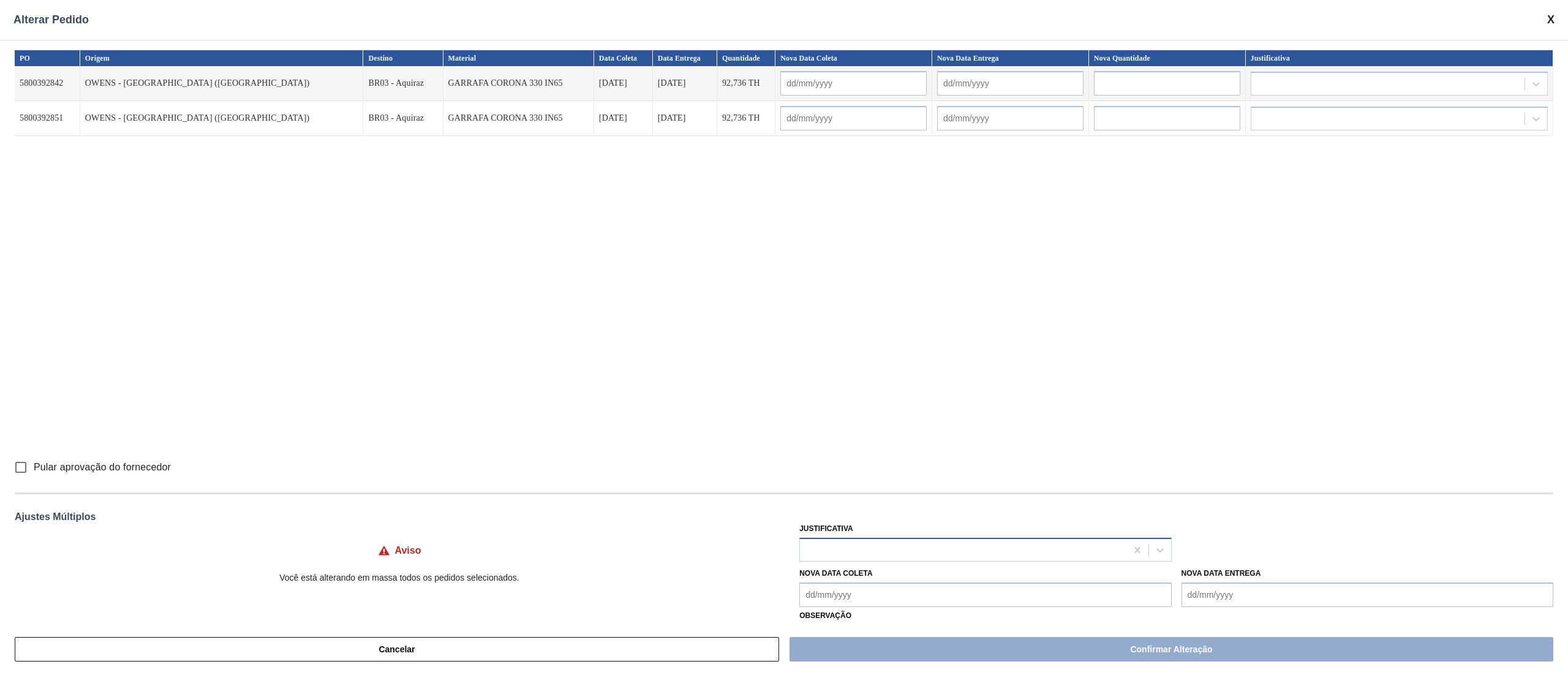
click at [851, 545] on div at bounding box center [963, 550] width 326 height 18
type input "ou"
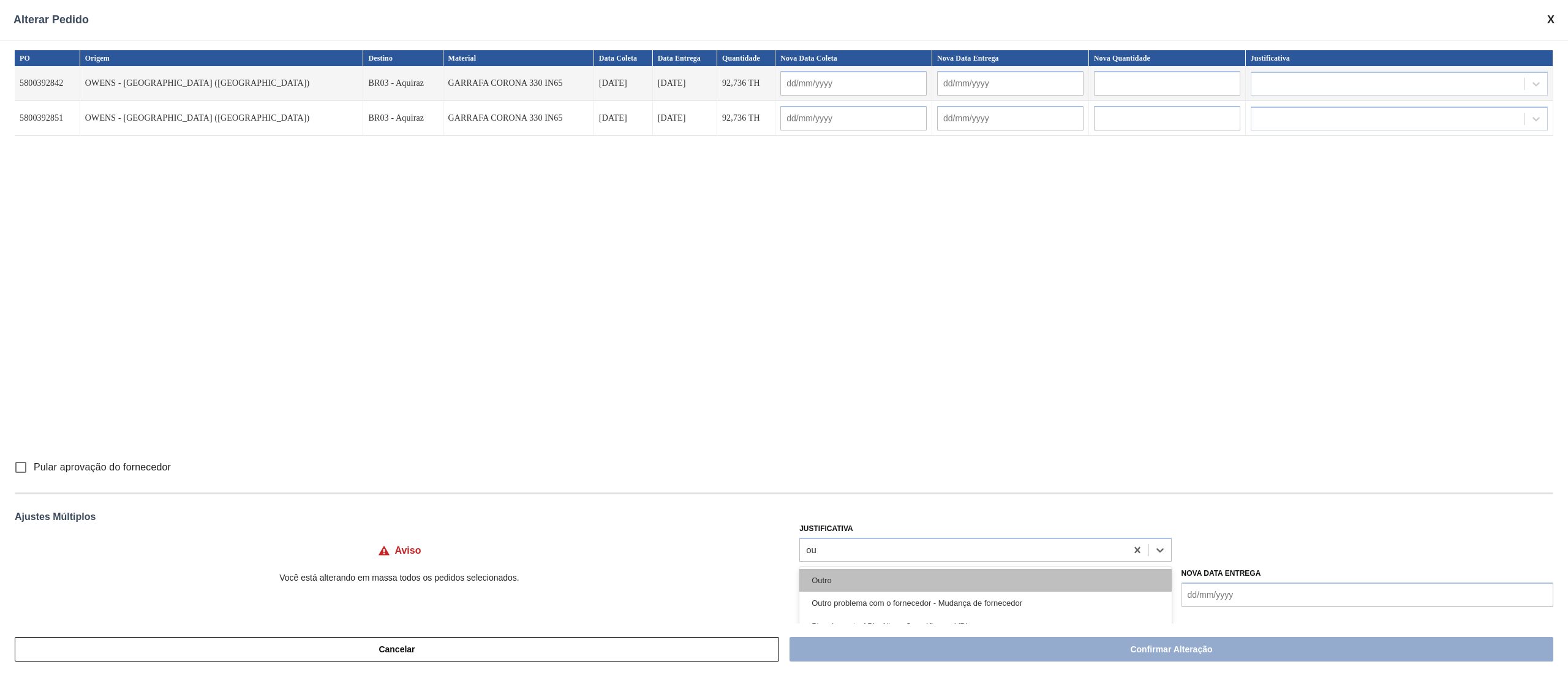
click at [851, 580] on div "Outro" at bounding box center [985, 580] width 372 height 23
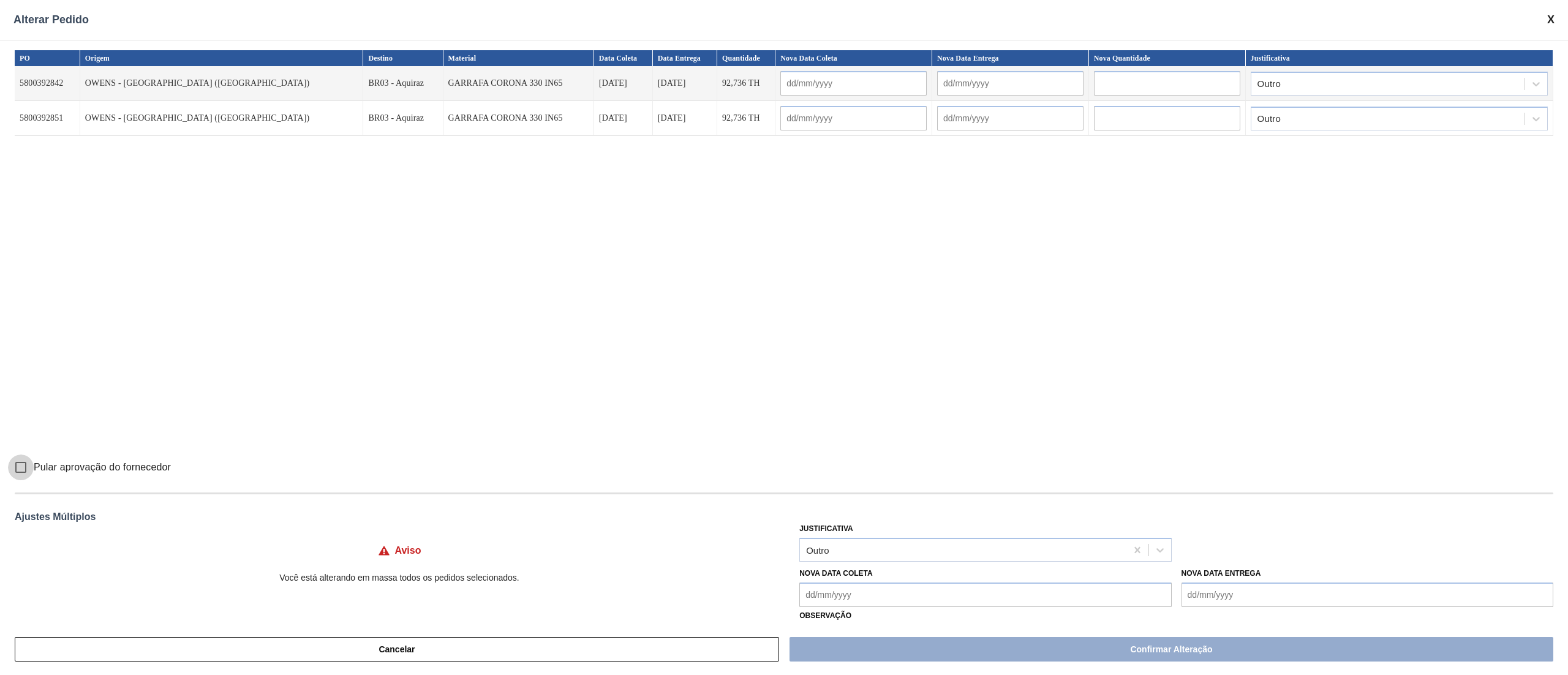
click at [18, 468] on input "Pular aprovação do fornecedor" at bounding box center [20, 467] width 25 height 25
checkbox input "true"
click at [861, 595] on Coleta "Nova Data Coleta" at bounding box center [985, 594] width 372 height 25
click at [869, 523] on div "15" at bounding box center [873, 518] width 17 height 17
type Coleta "[DATE]"
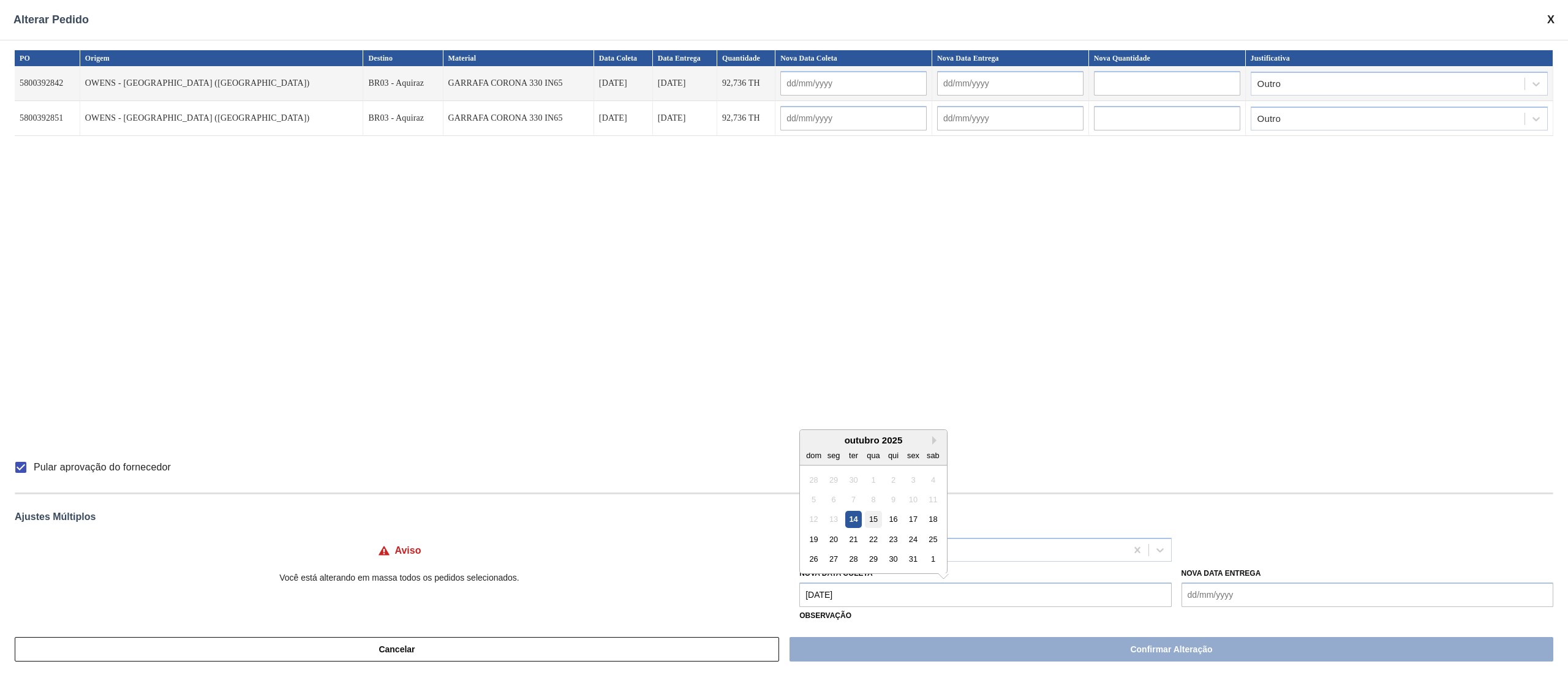
type input "[DATE]"
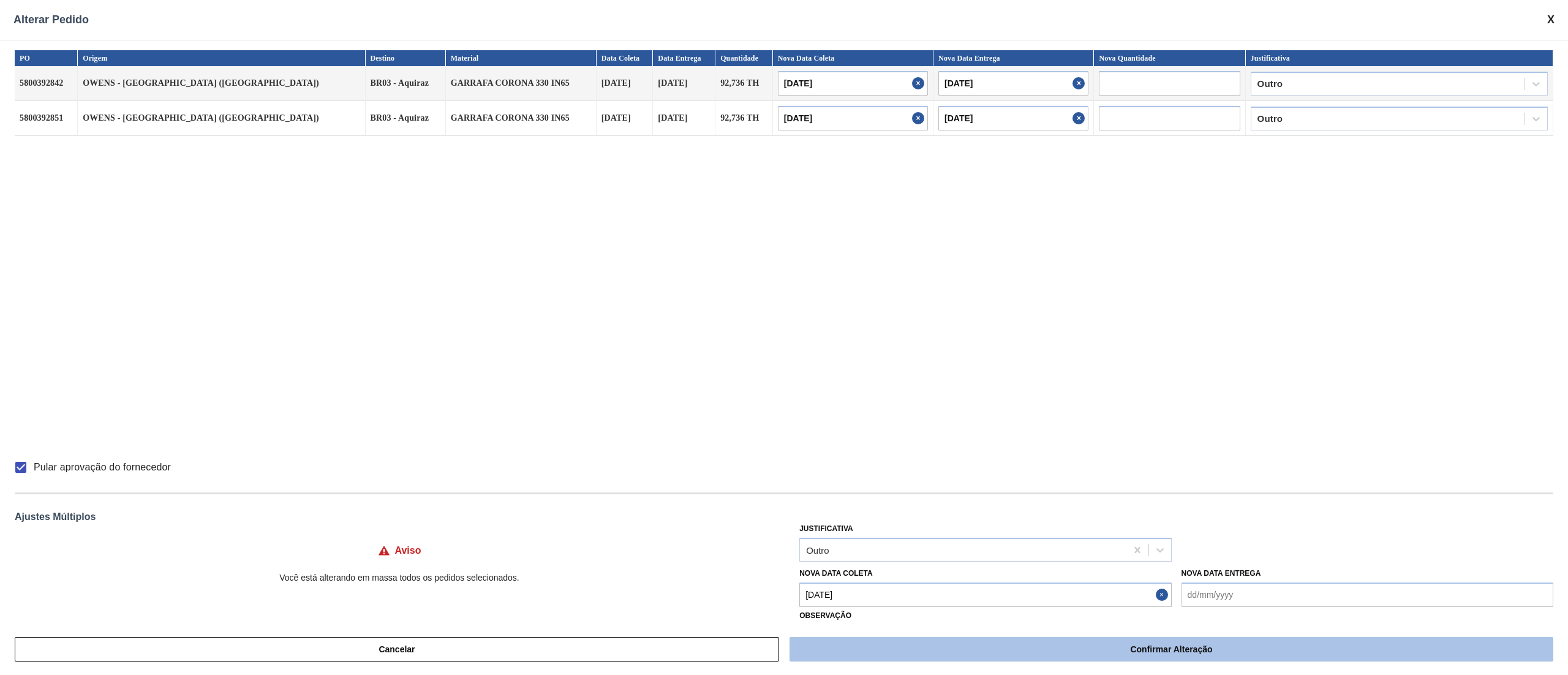
click at [1072, 650] on button "Confirmar Alteração" at bounding box center [1171, 649] width 763 height 25
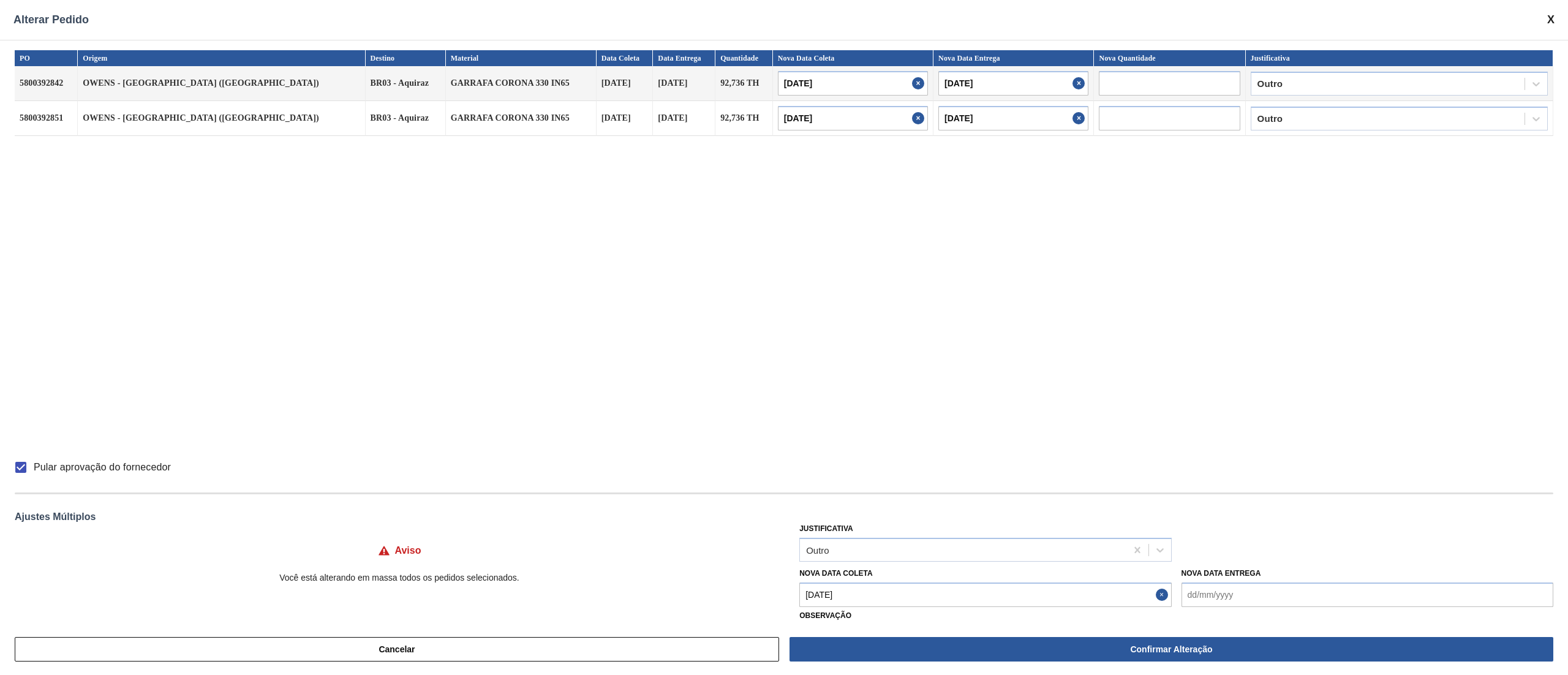
checkbox input "false"
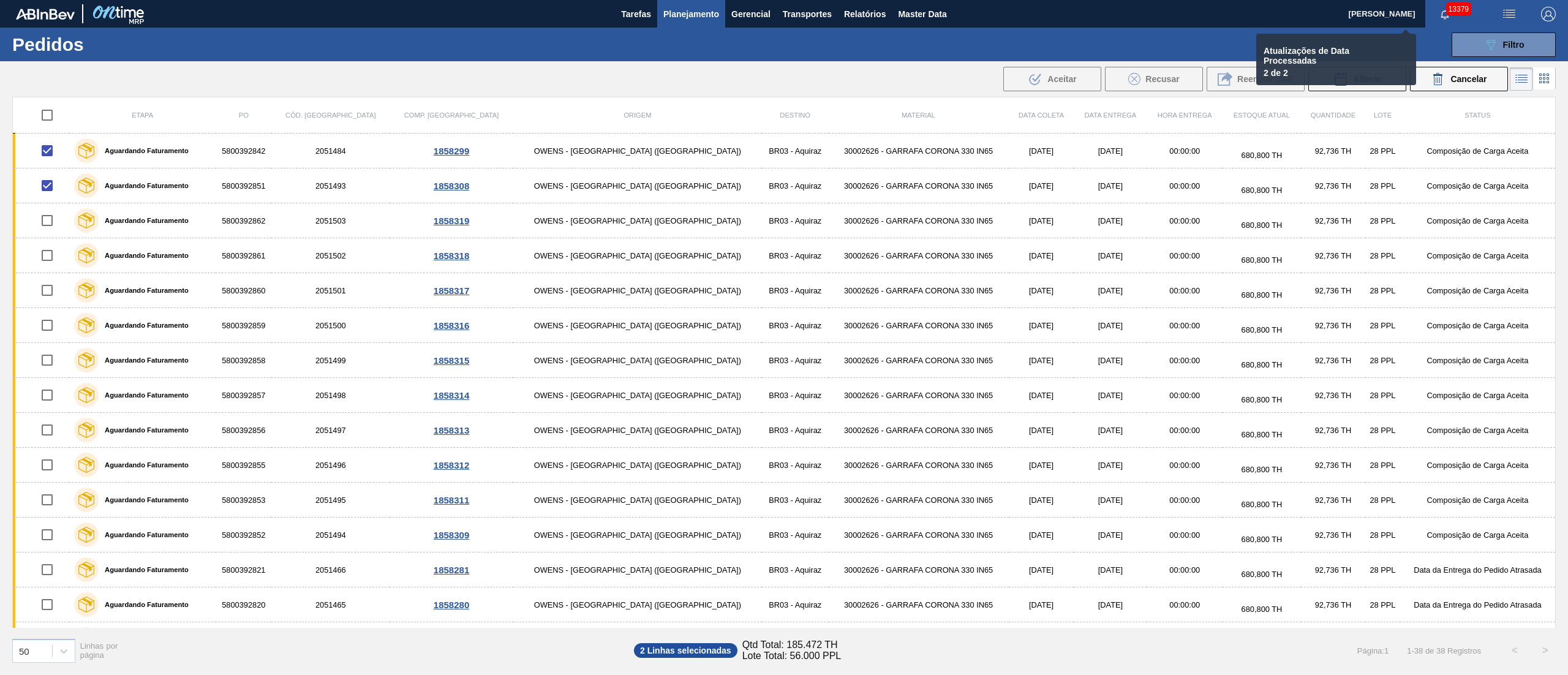
checkbox input "false"
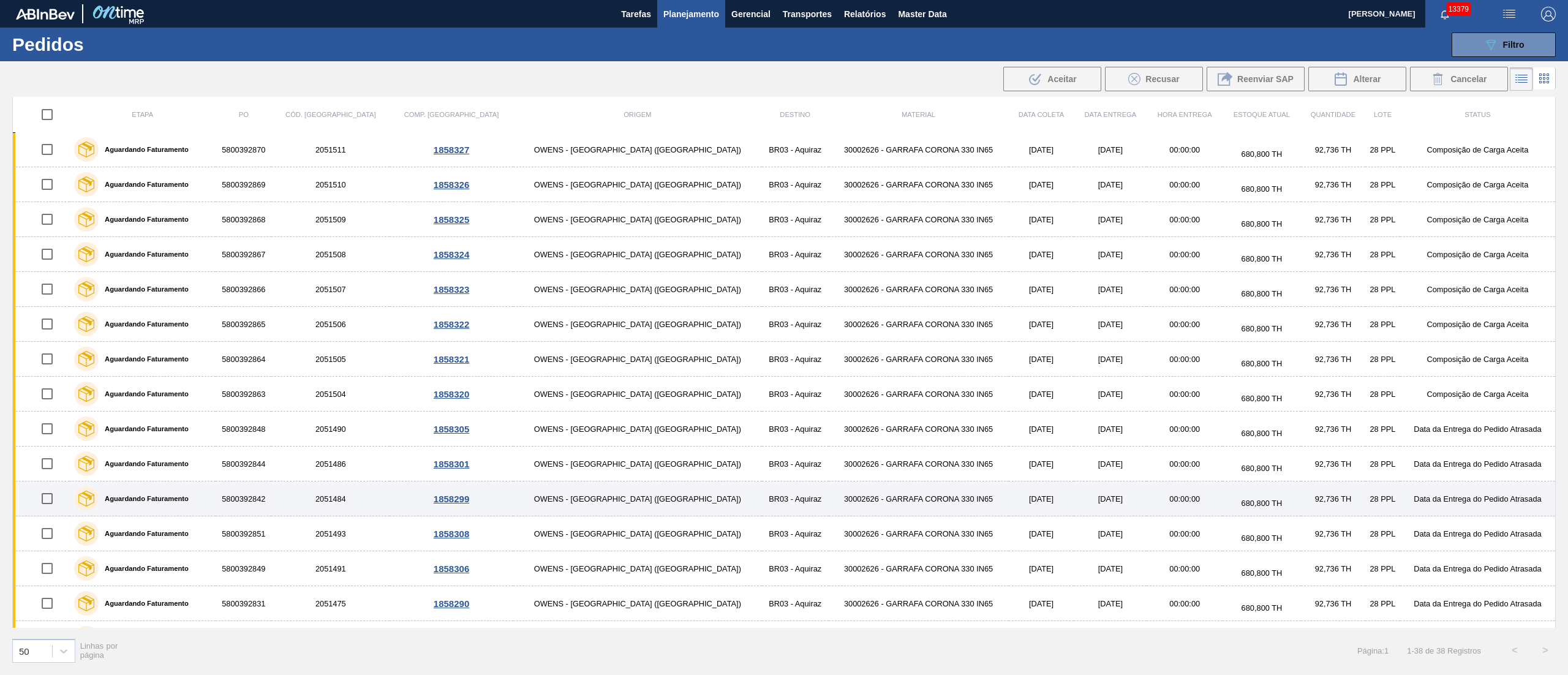
scroll to position [612, 0]
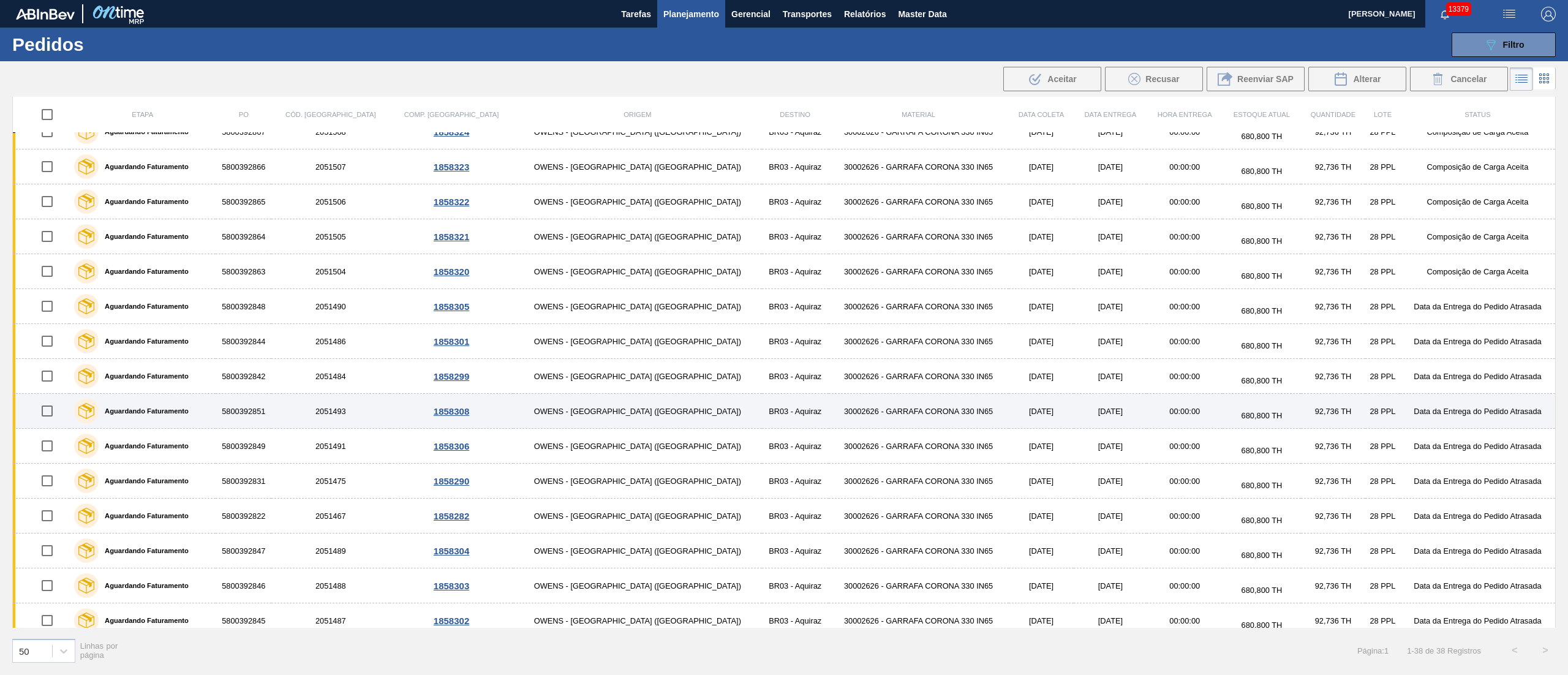
click at [50, 413] on input "checkbox" at bounding box center [46, 411] width 25 height 25
checkbox input "true"
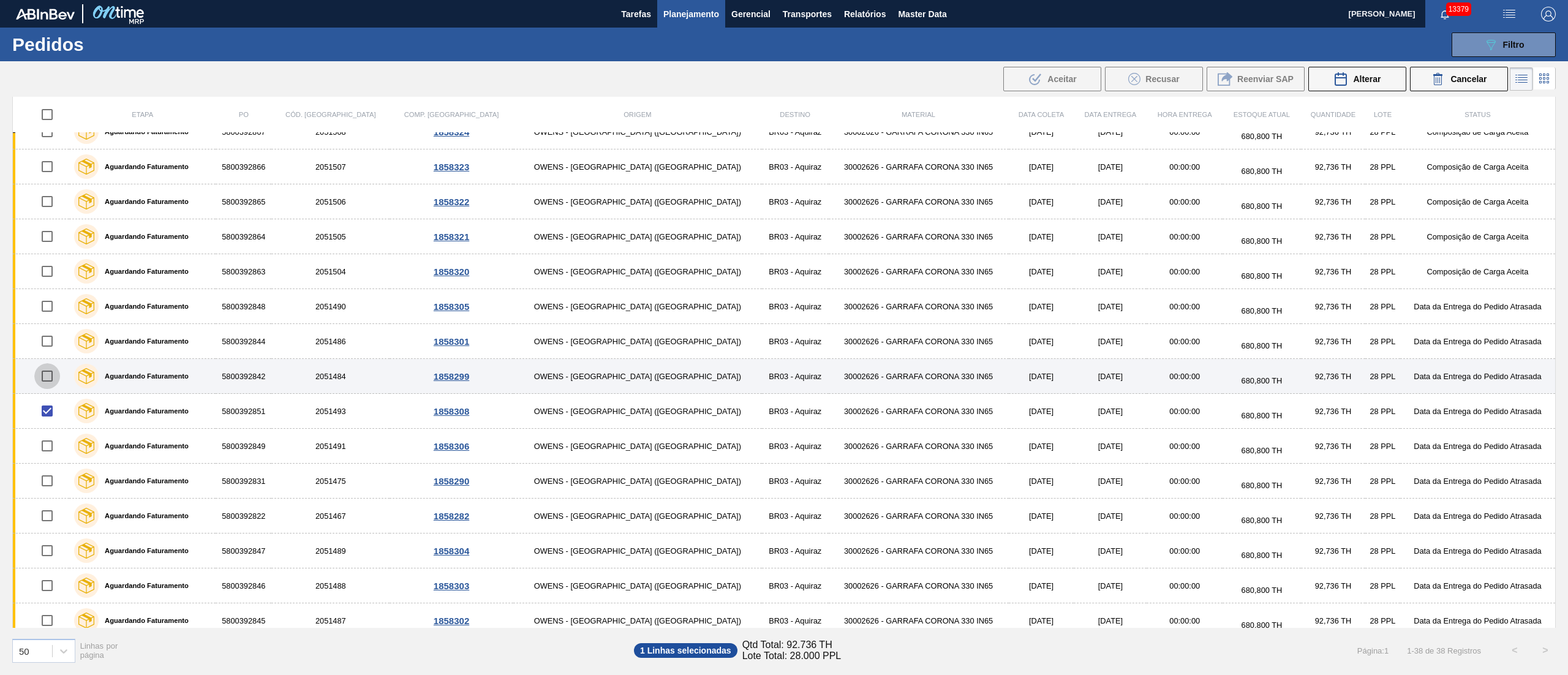
click at [50, 377] on input "checkbox" at bounding box center [46, 376] width 25 height 25
checkbox input "true"
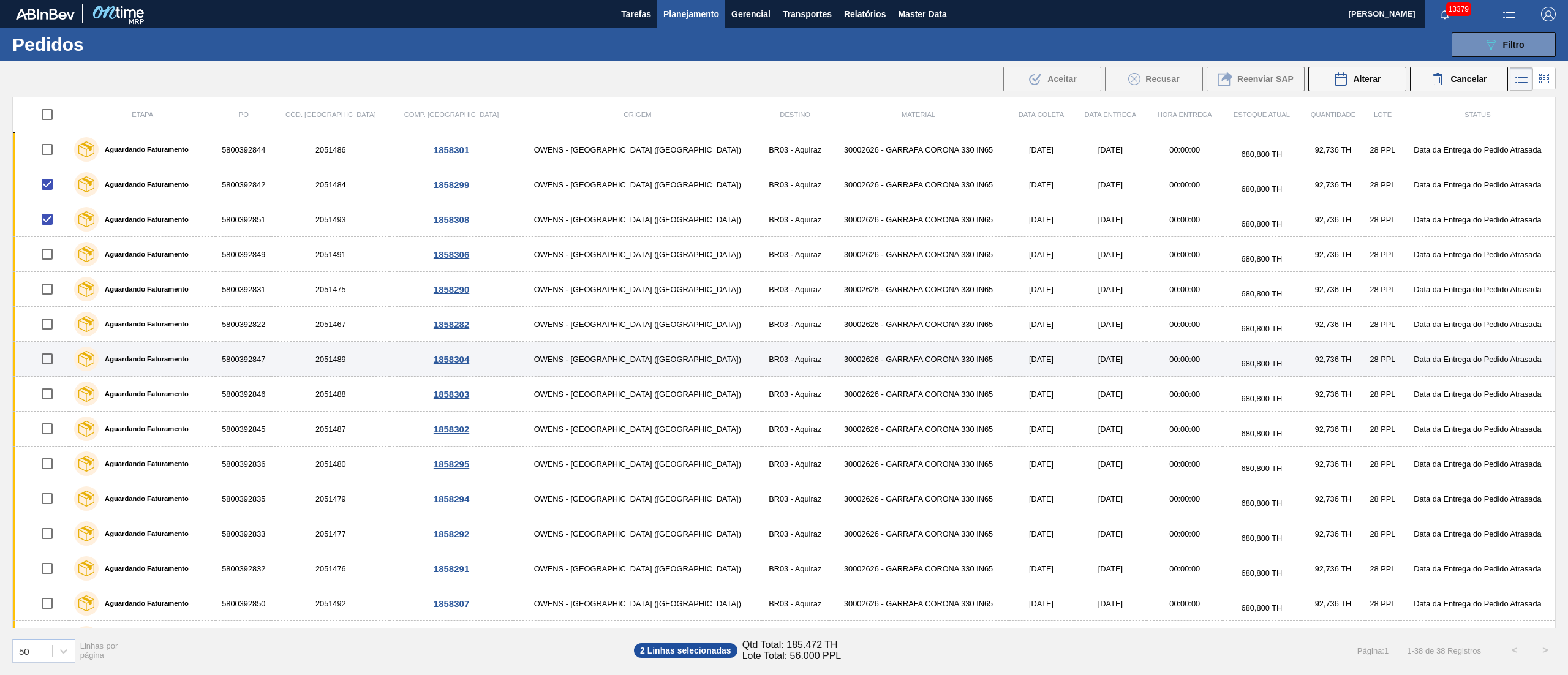
scroll to position [840, 0]
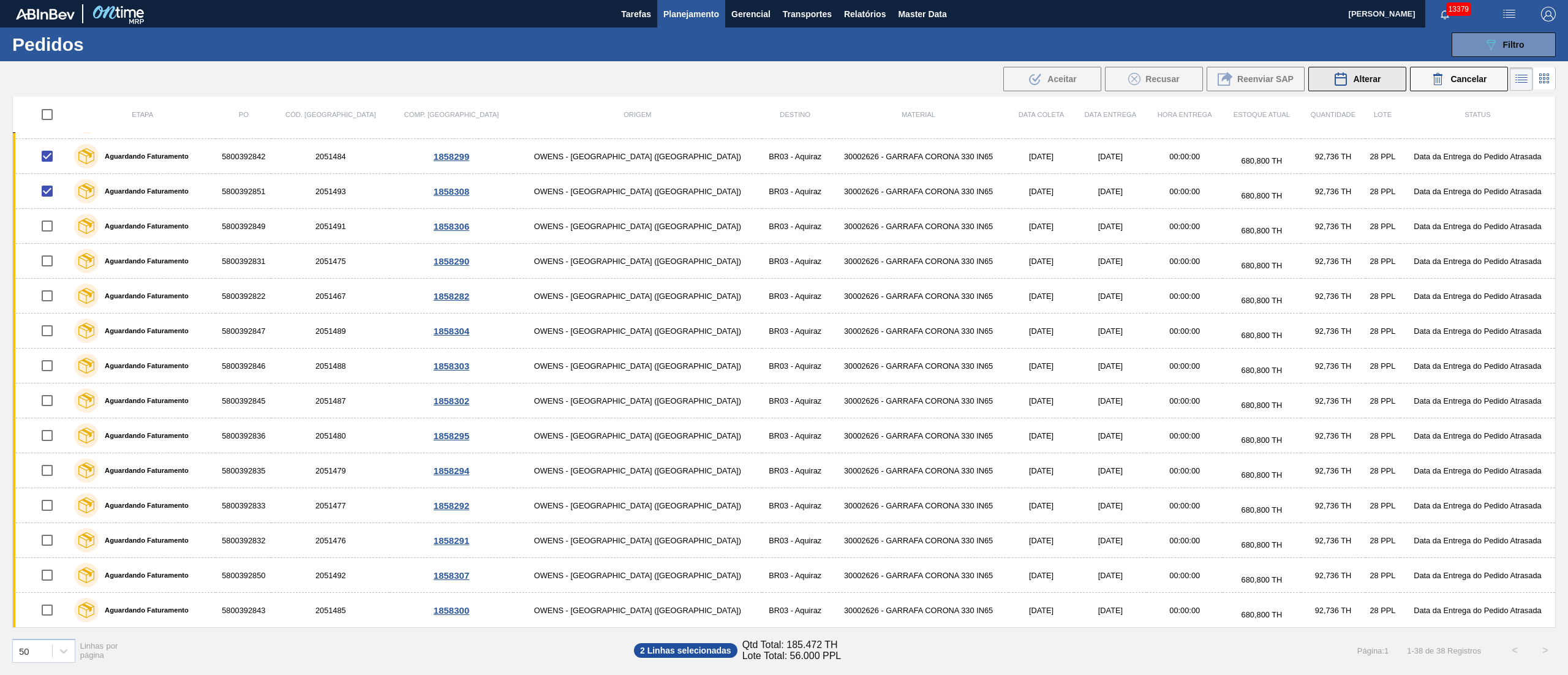
click at [1362, 85] on div "Alterar" at bounding box center [1357, 79] width 47 height 15
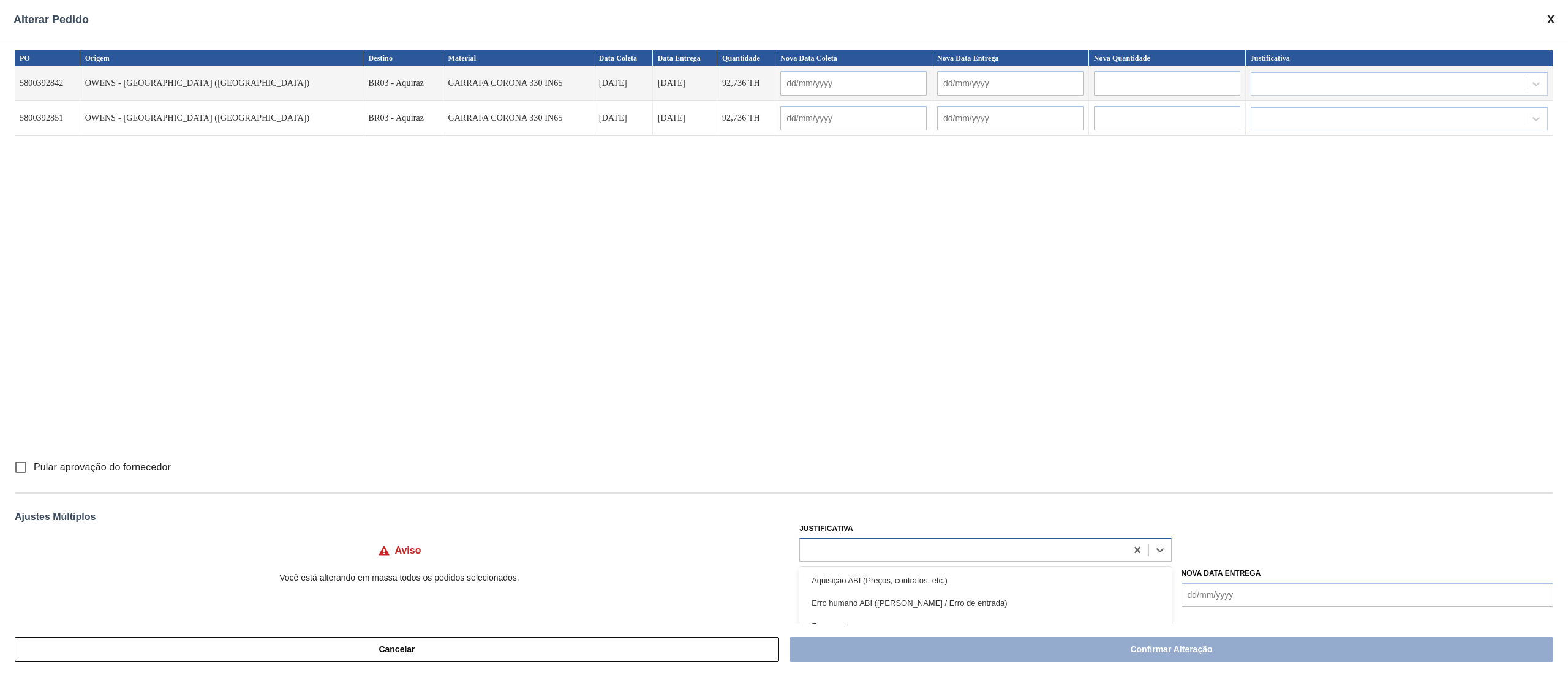
click at [848, 553] on div at bounding box center [963, 550] width 326 height 18
type input "ou"
click at [842, 580] on div "Outro" at bounding box center [985, 580] width 372 height 23
click at [25, 467] on input "Pular aprovação do fornecedor" at bounding box center [20, 467] width 25 height 25
checkbox input "true"
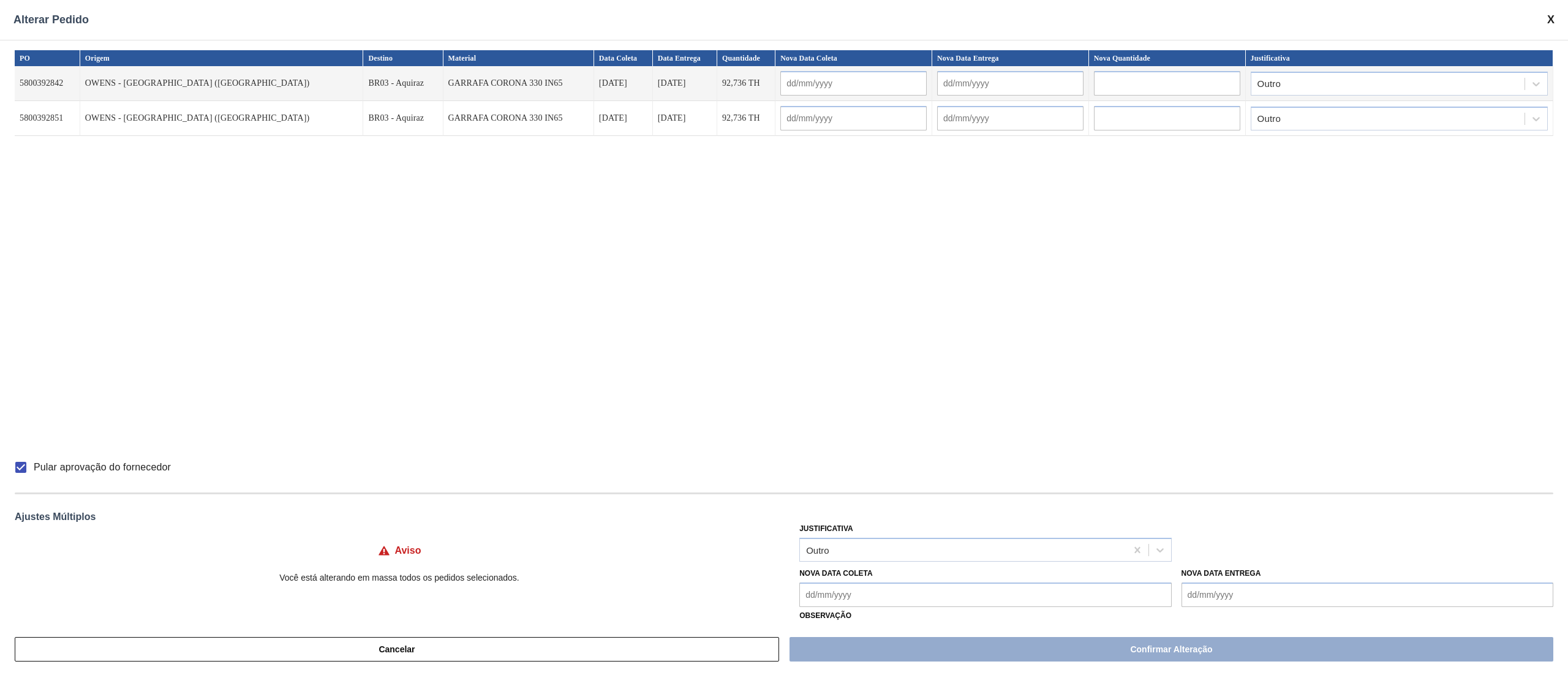
click at [819, 598] on Coleta "Nova Data Coleta" at bounding box center [985, 594] width 372 height 25
click at [908, 517] on div "17" at bounding box center [913, 518] width 17 height 17
type Coleta "[DATE]"
type input "[DATE]"
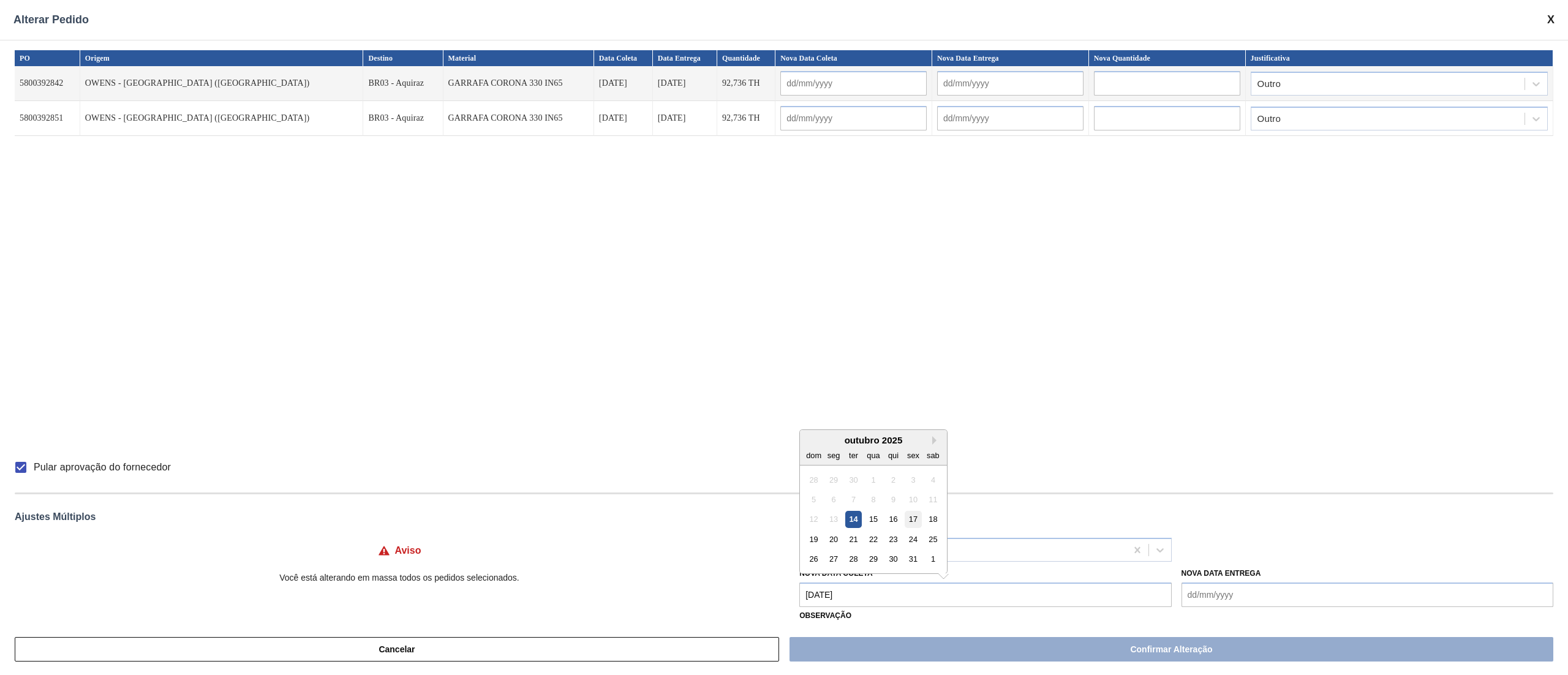
type input "[DATE]"
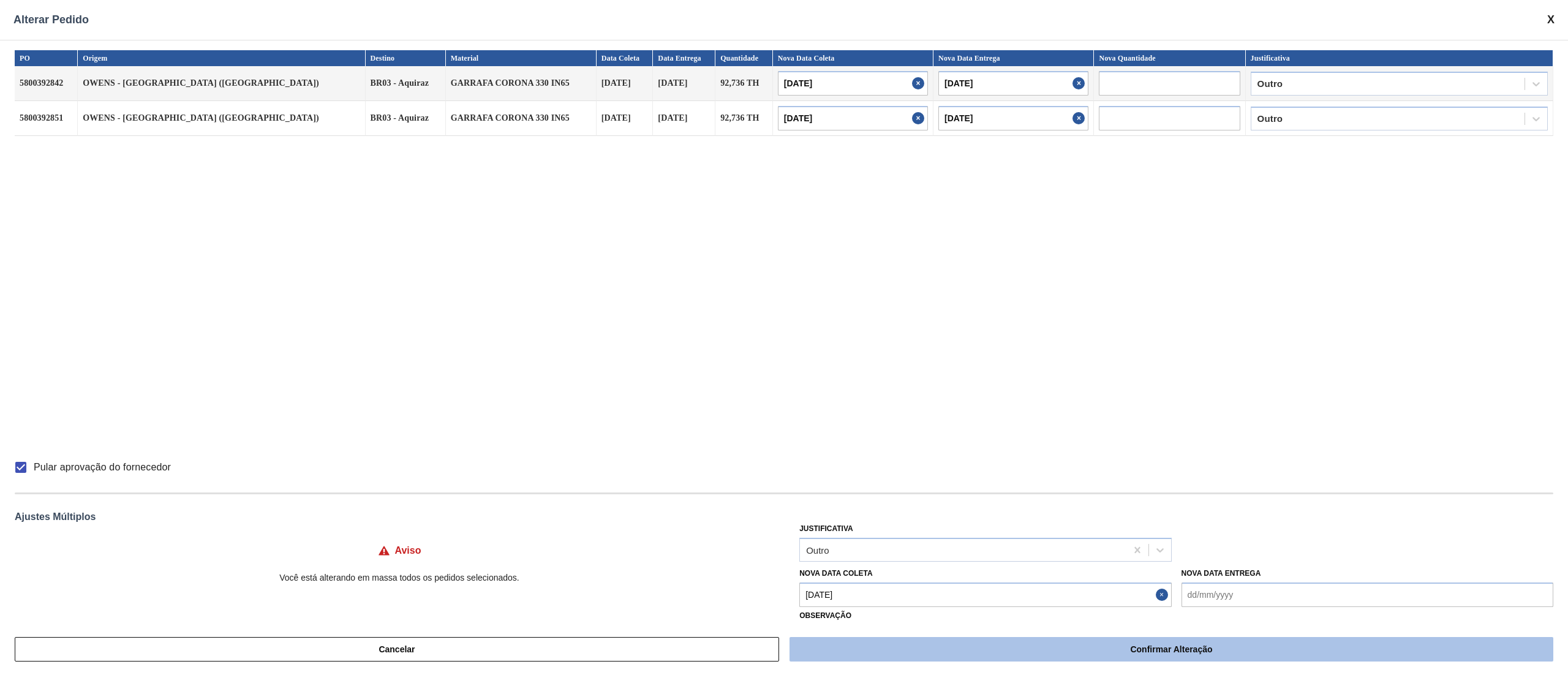
click at [900, 654] on button "Confirmar Alteração" at bounding box center [1171, 649] width 763 height 25
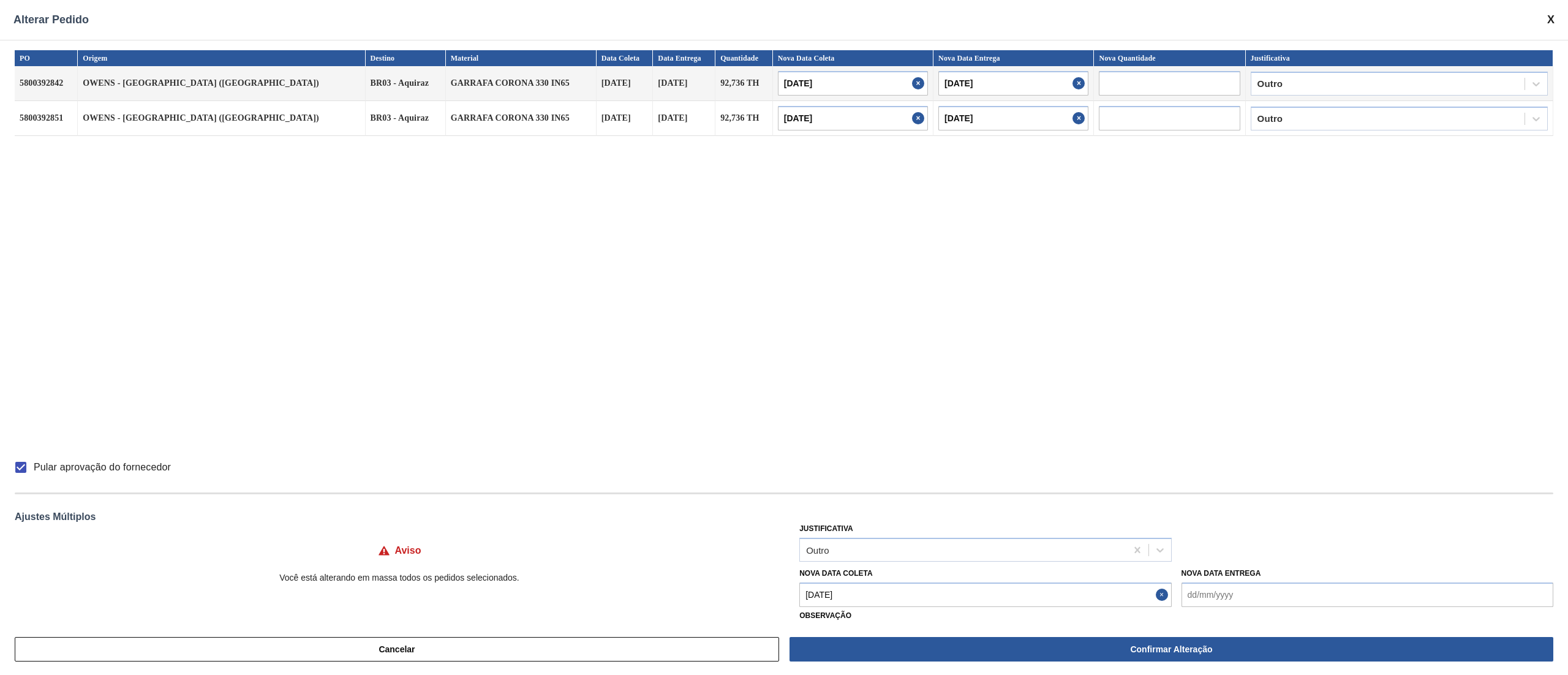
checkbox input "false"
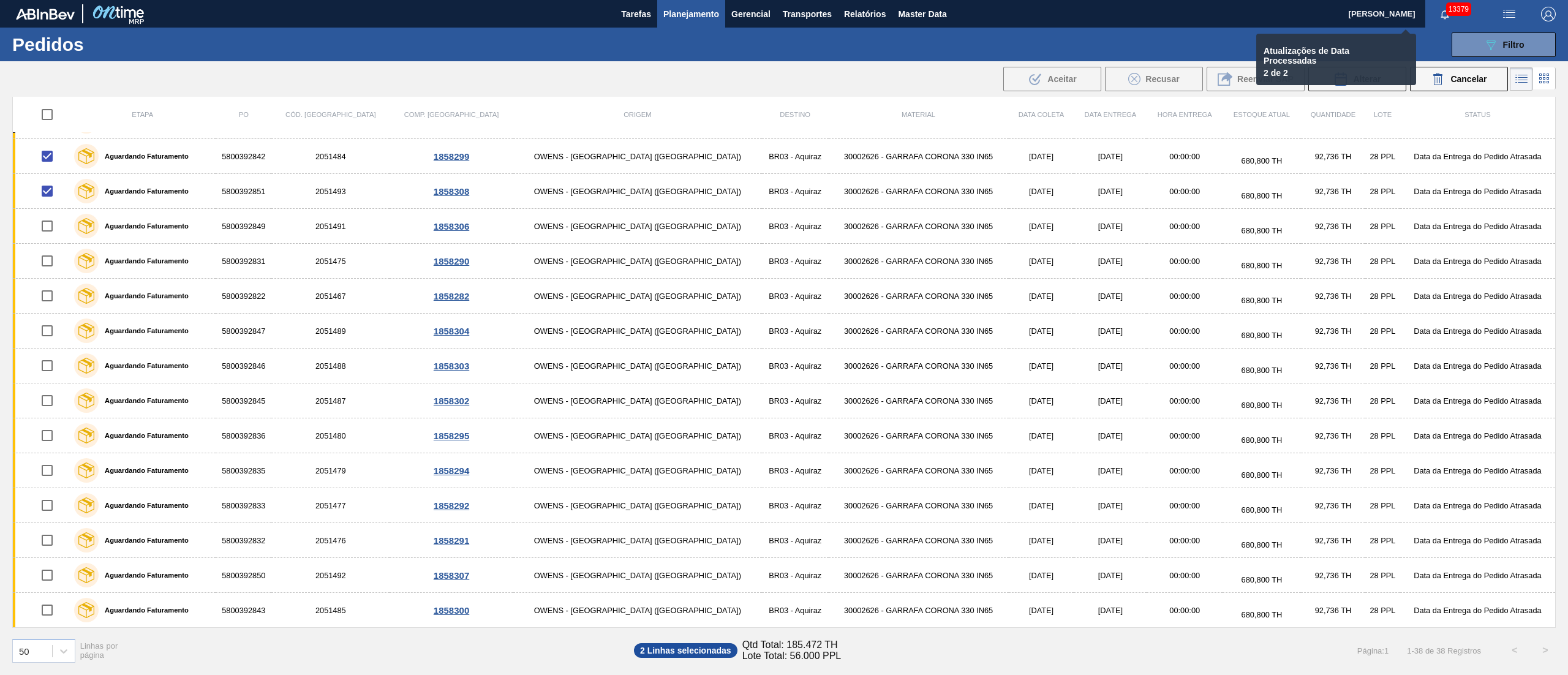
checkbox input "false"
